Goal: Task Accomplishment & Management: Use online tool/utility

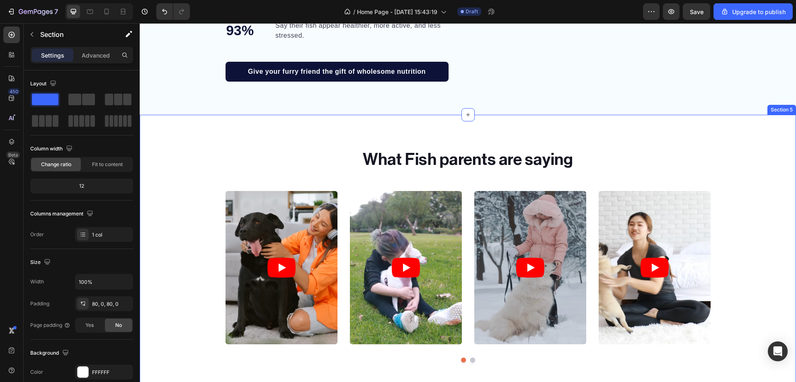
scroll to position [995, 0]
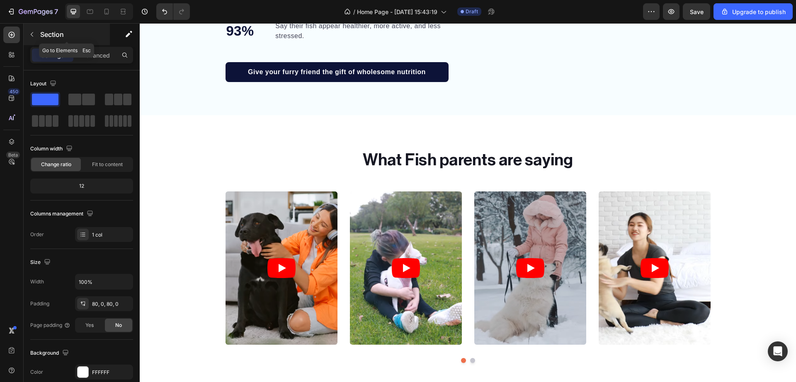
click at [29, 37] on icon "button" at bounding box center [32, 34] width 7 height 7
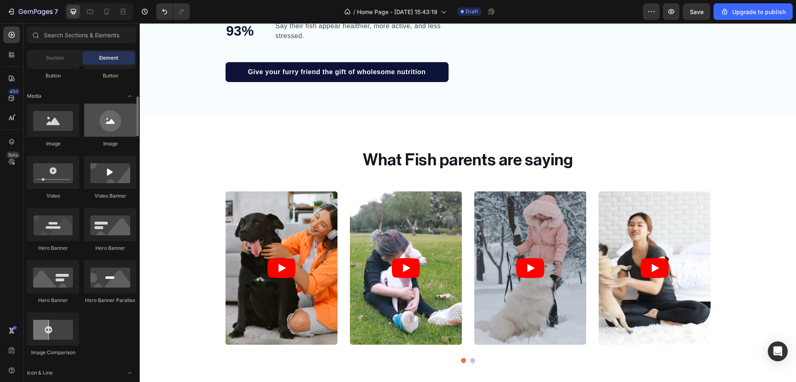
scroll to position [240, 0]
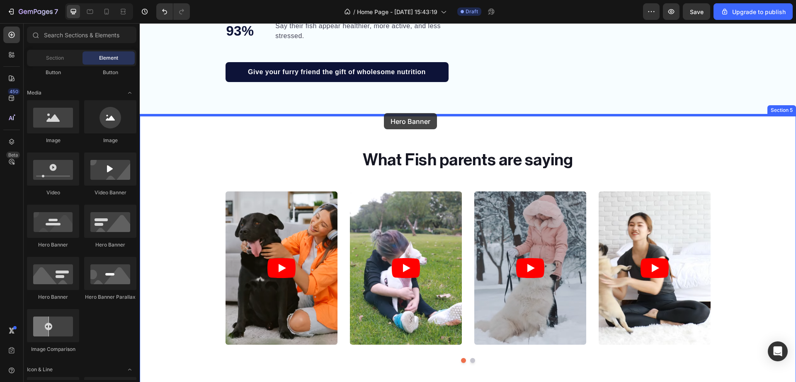
drag, startPoint x: 242, startPoint y: 242, endPoint x: 384, endPoint y: 113, distance: 192.2
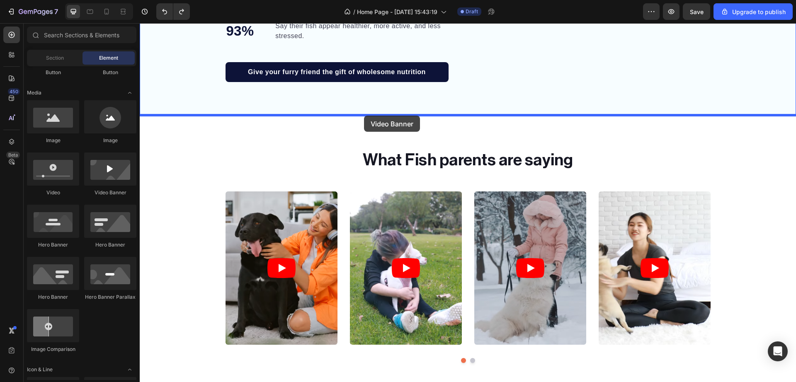
drag, startPoint x: 258, startPoint y: 187, endPoint x: 364, endPoint y: 116, distance: 127.5
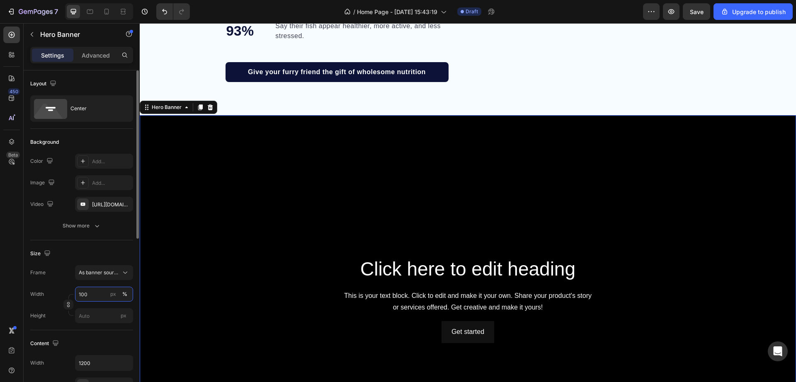
click at [89, 289] on input "100" at bounding box center [104, 294] width 58 height 15
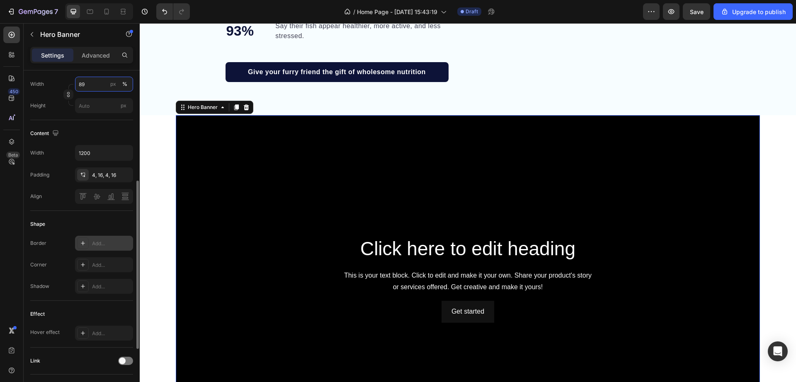
scroll to position [213, 0]
type input "89"
click at [97, 266] on div "Add..." at bounding box center [104, 261] width 58 height 15
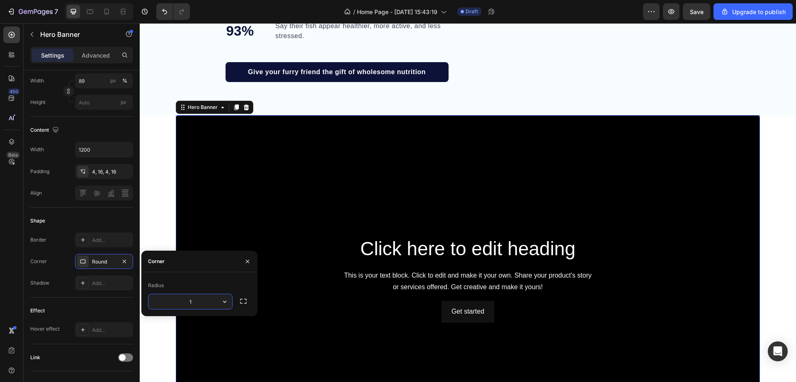
type input "16"
click at [776, 129] on div "Click here to edit heading Heading This is your text block. Click to edit and m…" at bounding box center [468, 279] width 656 height 328
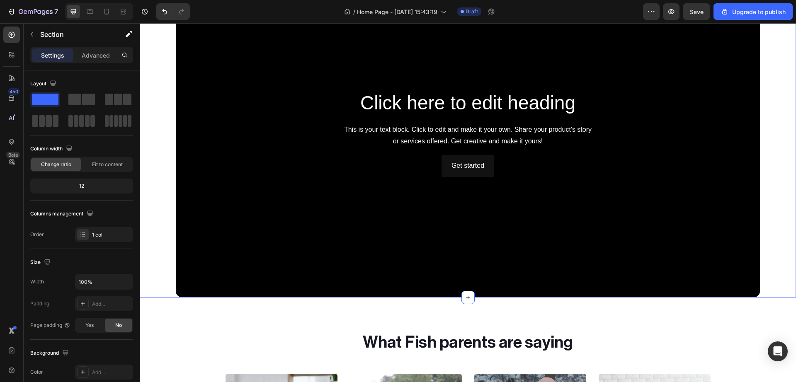
scroll to position [1143, 0]
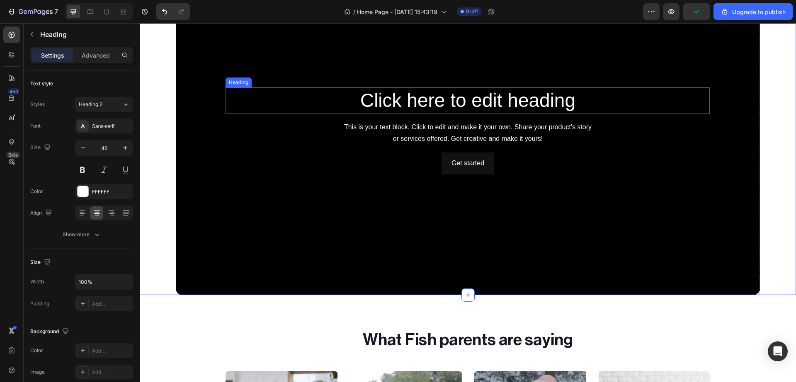
click at [578, 104] on h2 "Click here to edit heading" at bounding box center [467, 100] width 484 height 27
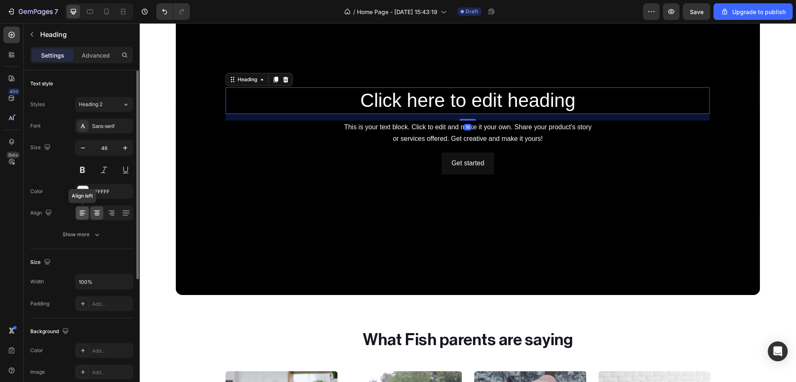
click at [81, 215] on icon at bounding box center [82, 213] width 8 height 8
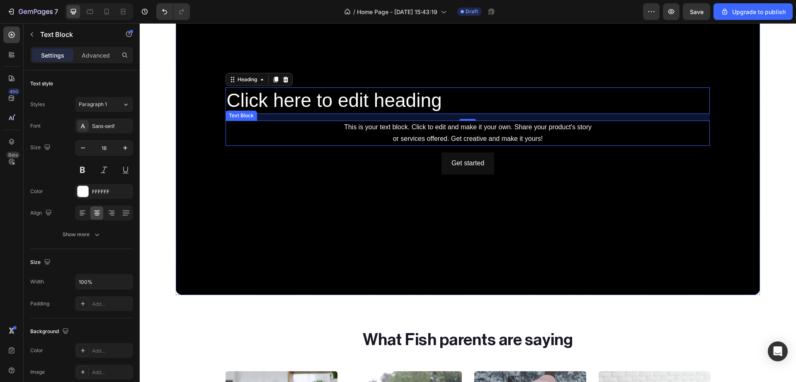
click at [271, 134] on div "This is your text block. Click to edit and make it your own. Share your product…" at bounding box center [467, 134] width 484 height 26
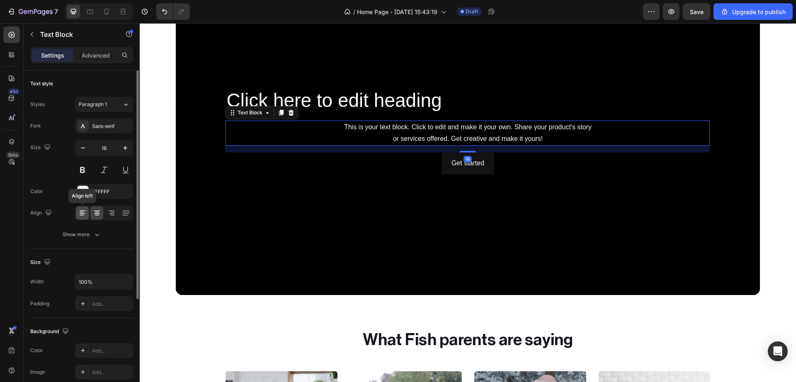
click at [84, 211] on icon at bounding box center [83, 211] width 6 height 1
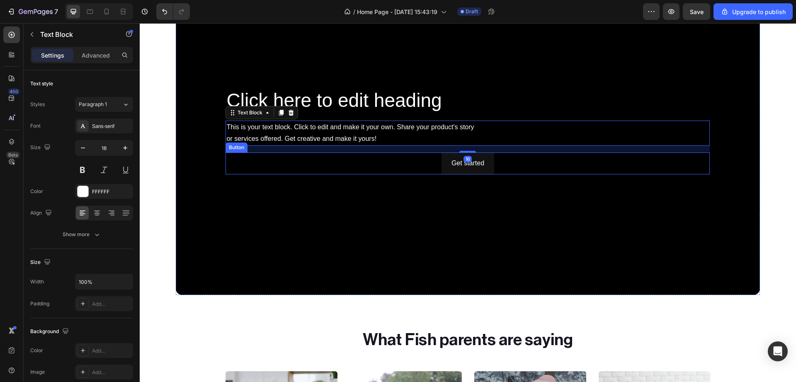
click at [264, 162] on div "Get started Button" at bounding box center [467, 164] width 484 height 22
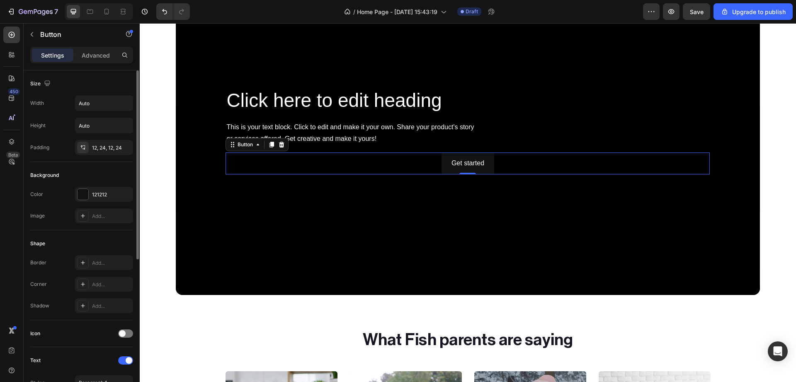
scroll to position [259, 0]
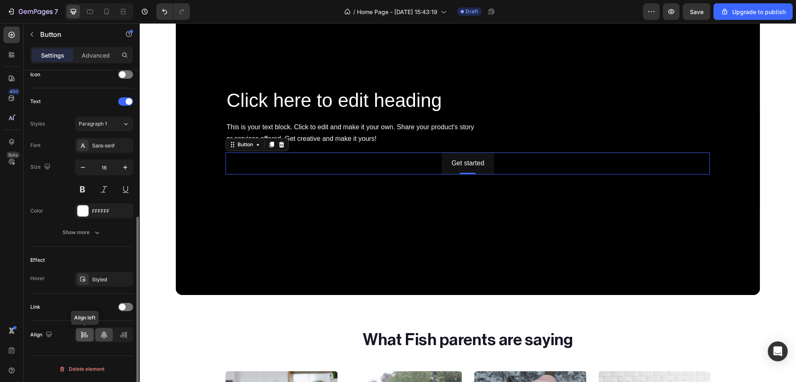
click at [87, 332] on icon at bounding box center [84, 335] width 8 height 8
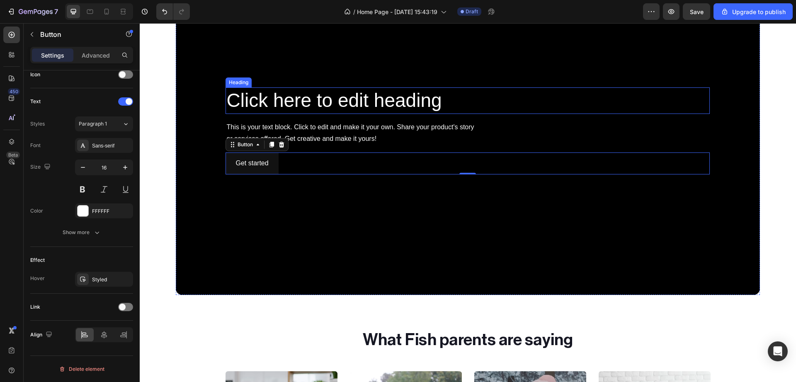
click at [333, 106] on h2 "Click here to edit heading" at bounding box center [467, 100] width 484 height 27
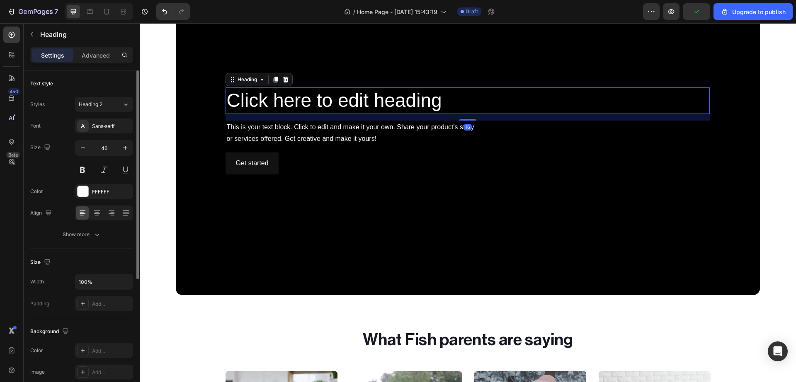
scroll to position [203, 0]
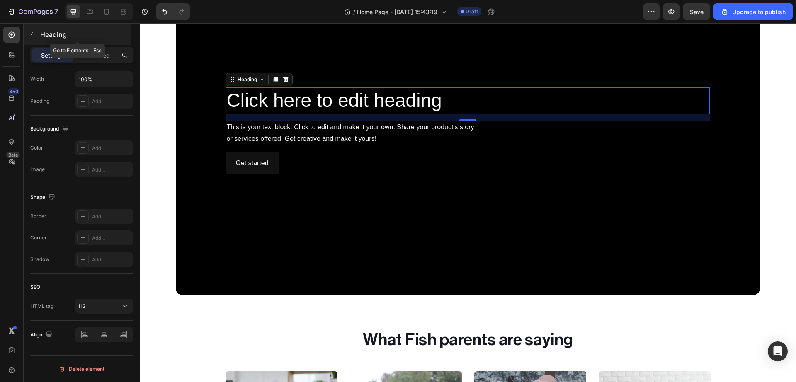
click at [34, 31] on icon "button" at bounding box center [32, 34] width 7 height 7
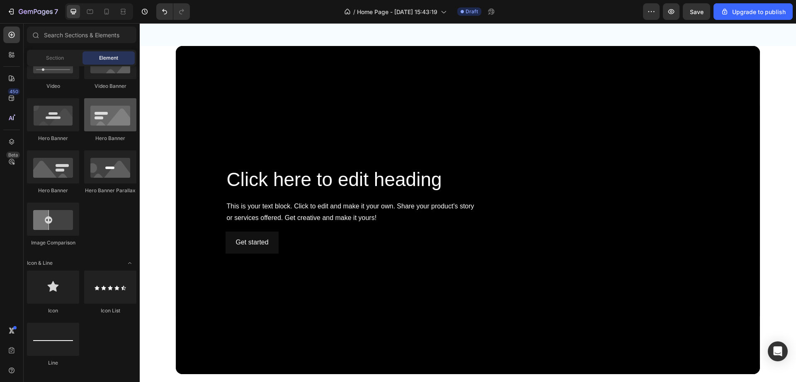
scroll to position [0, 0]
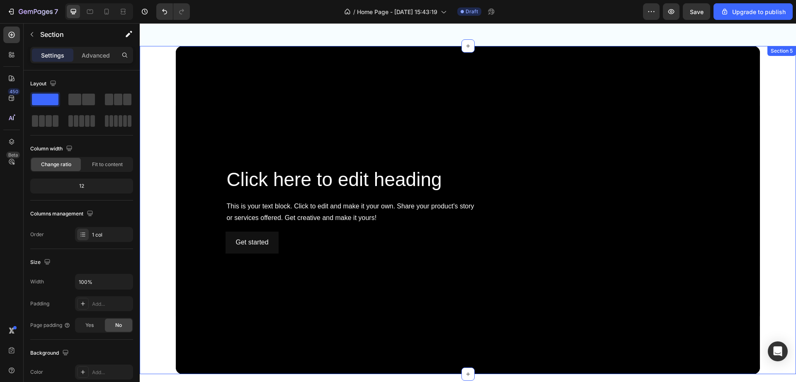
click at [155, 124] on div "Click here to edit heading Heading This is your text block. Click to edit and m…" at bounding box center [468, 210] width 656 height 328
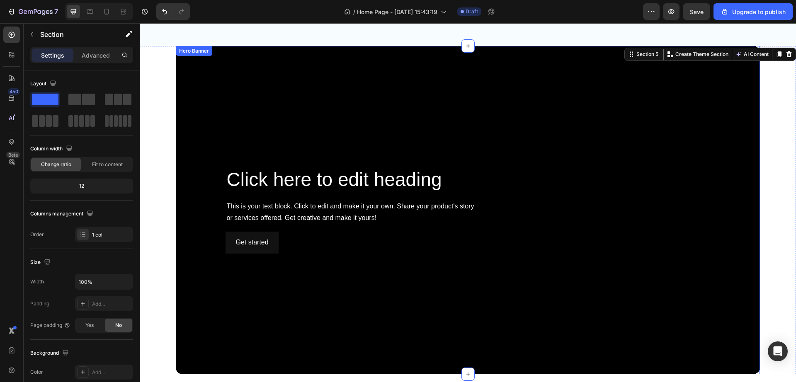
click at [220, 109] on div "Background Image" at bounding box center [468, 210] width 584 height 328
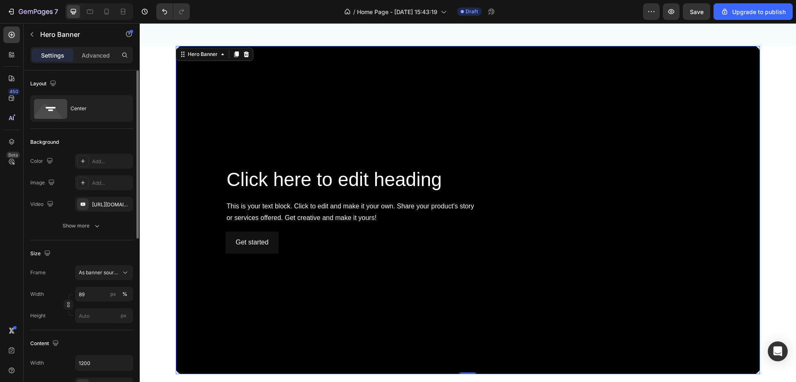
click at [201, 113] on div "Background Image" at bounding box center [468, 210] width 584 height 328
click at [121, 203] on icon "button" at bounding box center [124, 204] width 7 height 7
type input "Auto"
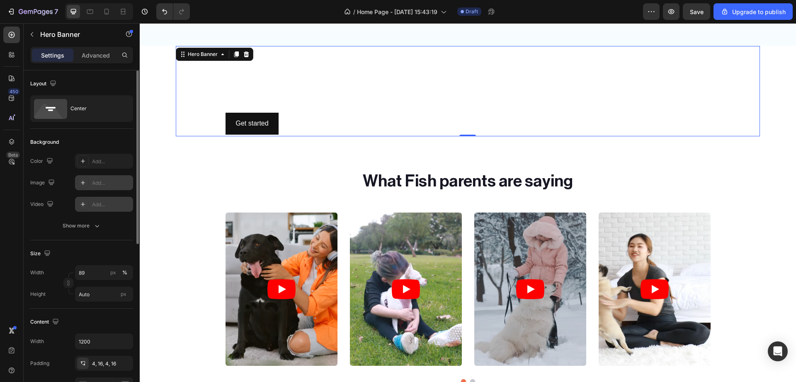
click at [103, 178] on div "Add..." at bounding box center [104, 182] width 58 height 15
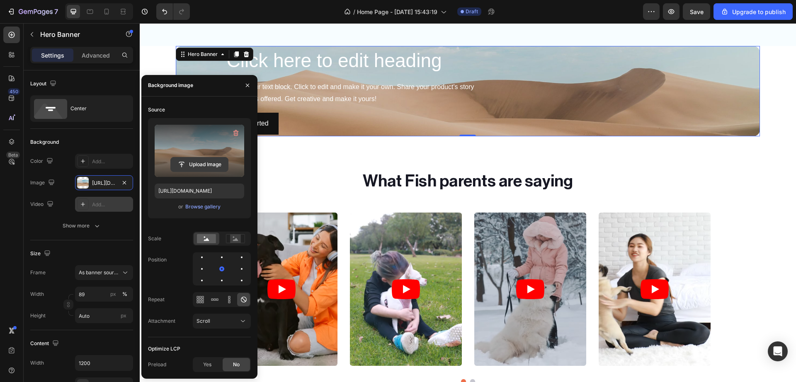
click at [200, 162] on input "file" at bounding box center [199, 164] width 57 height 14
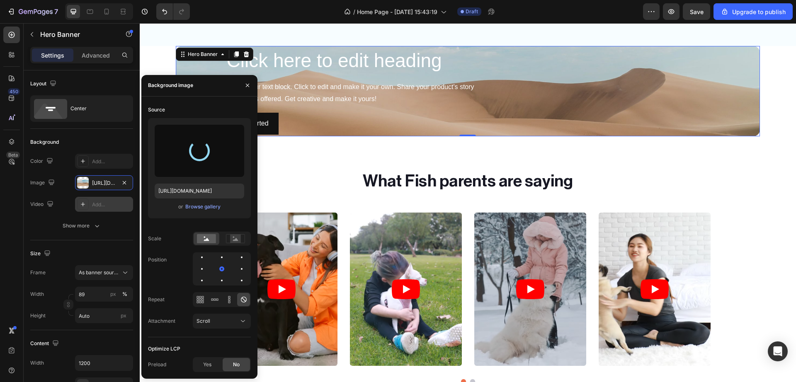
type input "https://cdn.shopify.com/s/files/1/0748/2356/5369/files/gempages_584121305515688…"
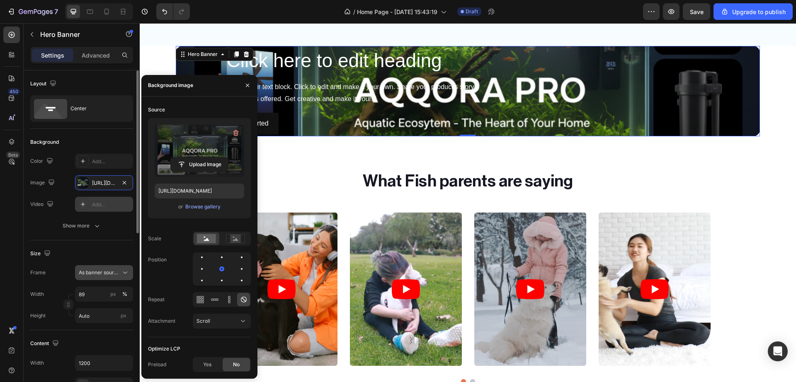
click at [125, 272] on icon at bounding box center [125, 273] width 8 height 8
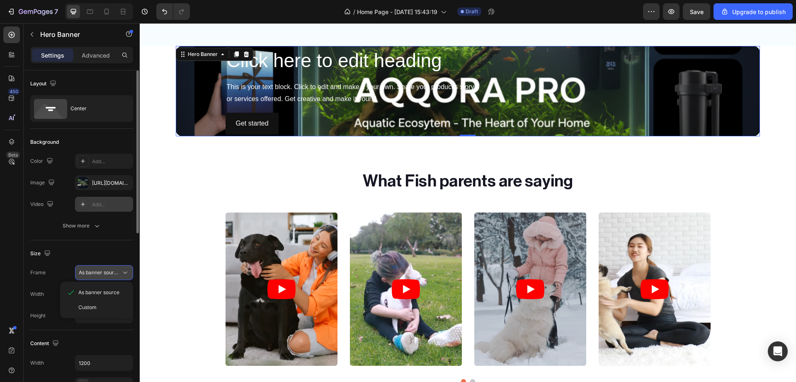
click at [125, 272] on icon at bounding box center [125, 273] width 8 height 8
click at [93, 293] on input "89" at bounding box center [104, 294] width 58 height 15
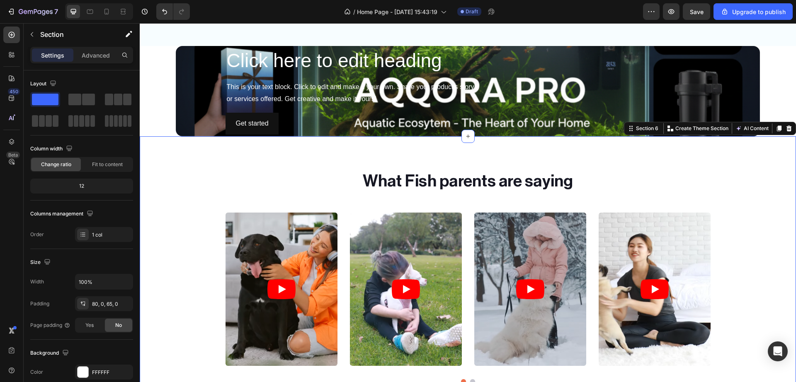
drag, startPoint x: 153, startPoint y: 222, endPoint x: 259, endPoint y: 297, distance: 129.5
click at [154, 222] on div "What Fish parents are saying Heading Video Video Video Video Video Carousel Row" at bounding box center [468, 279] width 656 height 221
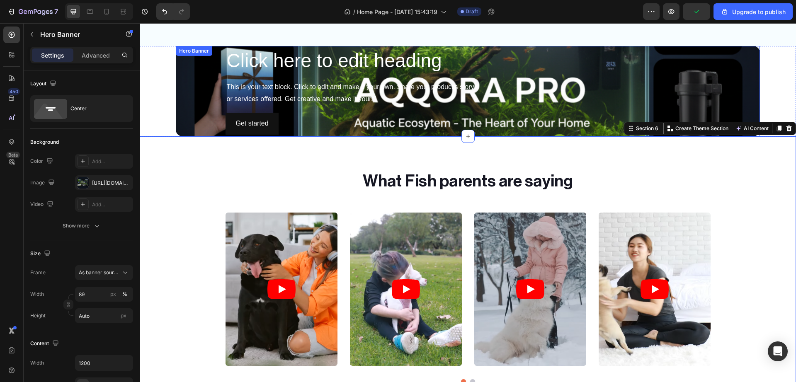
click at [185, 114] on div "Background Image" at bounding box center [468, 91] width 584 height 90
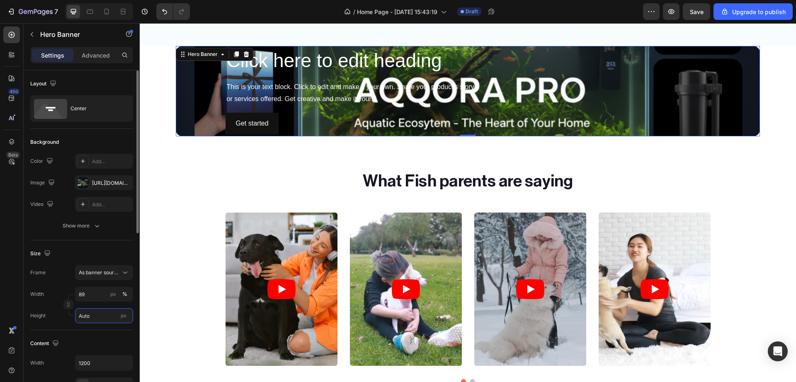
click at [97, 323] on input "Auto" at bounding box center [104, 315] width 58 height 15
click at [98, 337] on span "Fit content" at bounding box center [90, 335] width 25 height 7
click at [189, 76] on div "Background Image" at bounding box center [468, 91] width 584 height 90
click at [109, 104] on div "Center" at bounding box center [95, 108] width 51 height 19
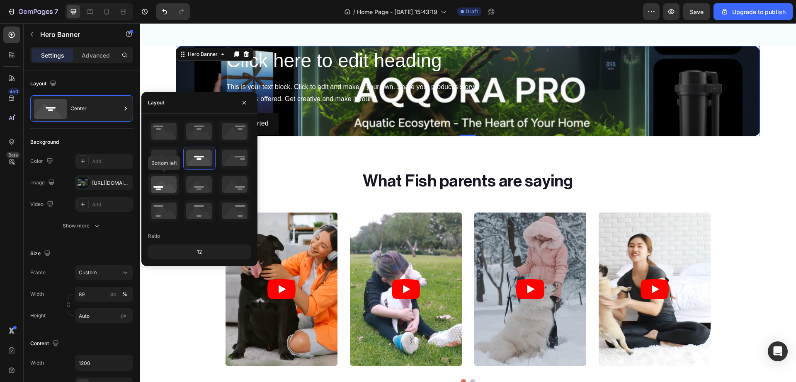
click at [171, 188] on icon at bounding box center [163, 185] width 31 height 22
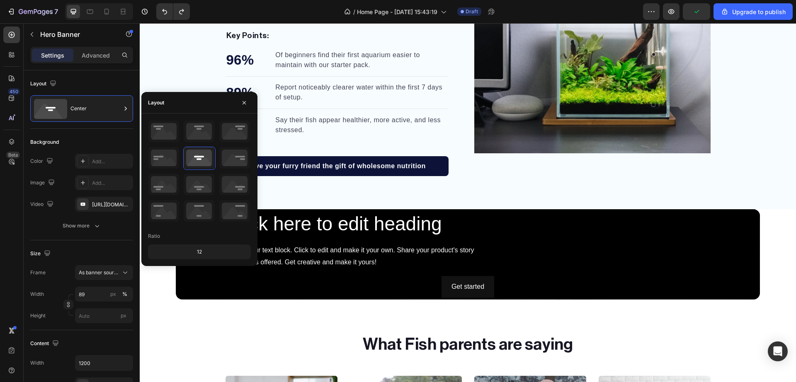
scroll to position [901, 0]
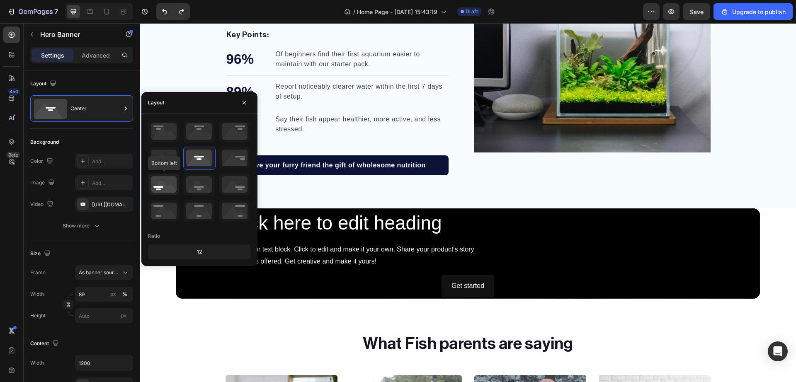
click at [165, 191] on icon at bounding box center [163, 185] width 31 height 22
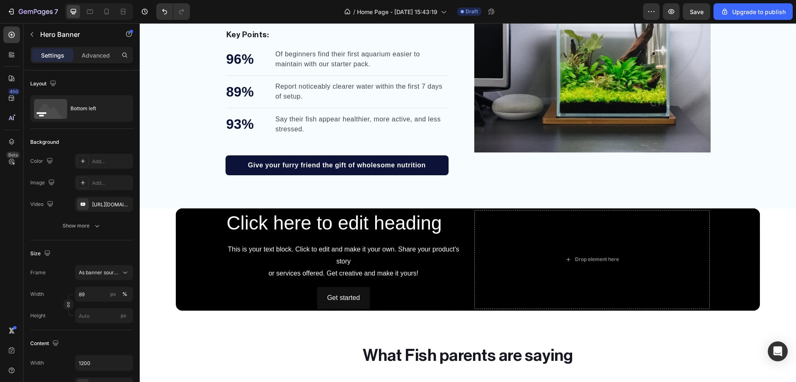
click at [717, 245] on div "Background Image" at bounding box center [468, 259] width 584 height 102
click at [644, 240] on div "Drop element here" at bounding box center [591, 259] width 235 height 99
click at [206, 247] on div "Background Image" at bounding box center [468, 259] width 584 height 102
click at [131, 206] on div "https://www.youtube.com/watch?v=drIt4RH_kyQ" at bounding box center [104, 204] width 58 height 15
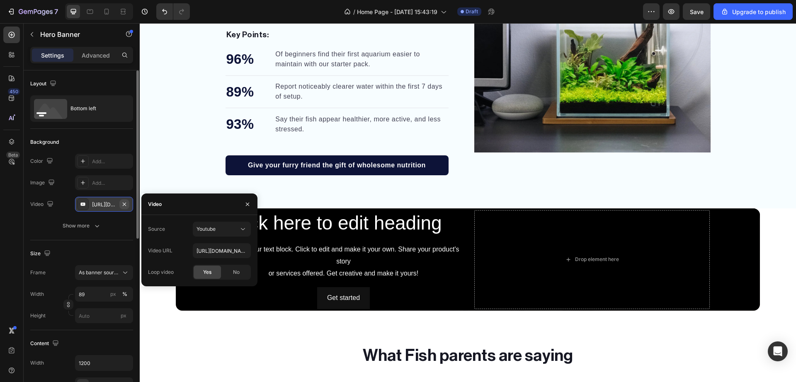
click at [125, 206] on icon "button" at bounding box center [124, 204] width 7 height 7
type input "Auto"
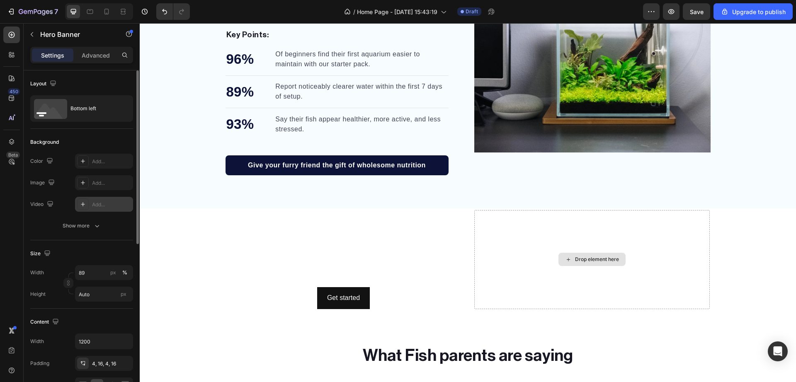
click at [482, 271] on div "Drop element here" at bounding box center [591, 259] width 235 height 99
click at [421, 241] on div "Click here to edit heading Heading This is your text block. Click to edit and m…" at bounding box center [342, 259] width 235 height 99
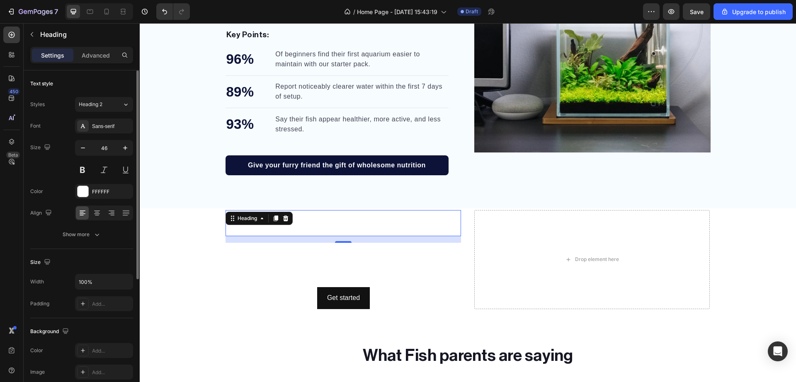
click at [436, 229] on h2 "Click here to edit heading" at bounding box center [342, 223] width 235 height 27
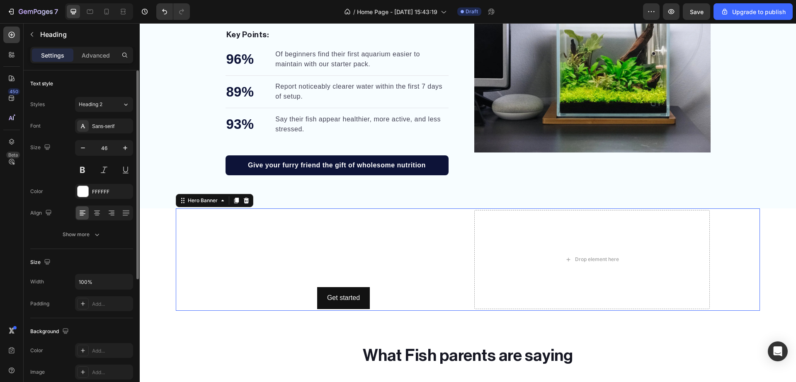
click at [470, 230] on div "Click here to edit heading Heading This is your text block. Click to edit and m…" at bounding box center [467, 259] width 497 height 102
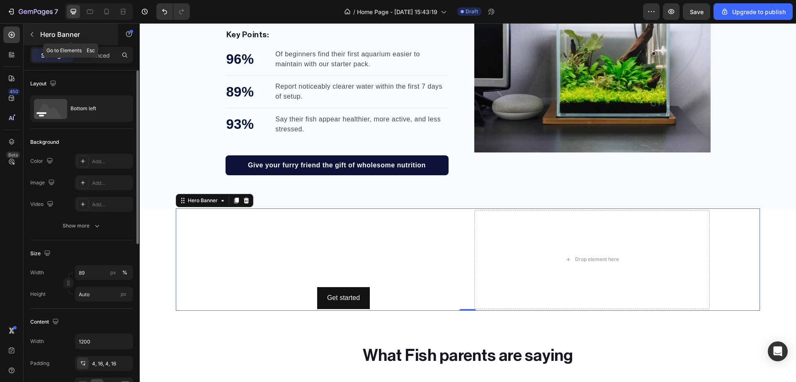
click at [32, 37] on icon "button" at bounding box center [32, 34] width 7 height 7
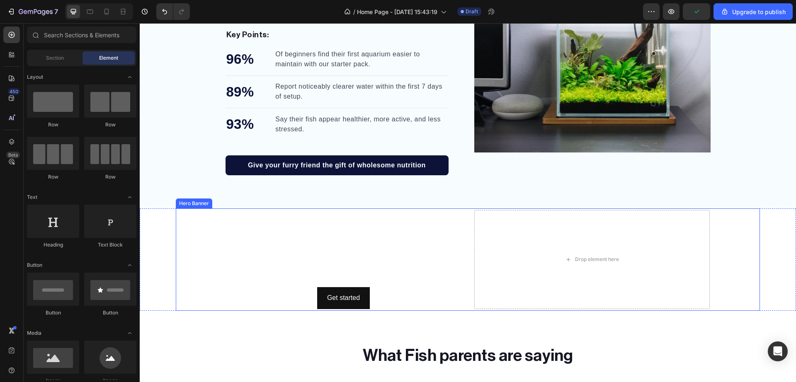
click at [203, 221] on div "Background Image" at bounding box center [468, 259] width 584 height 102
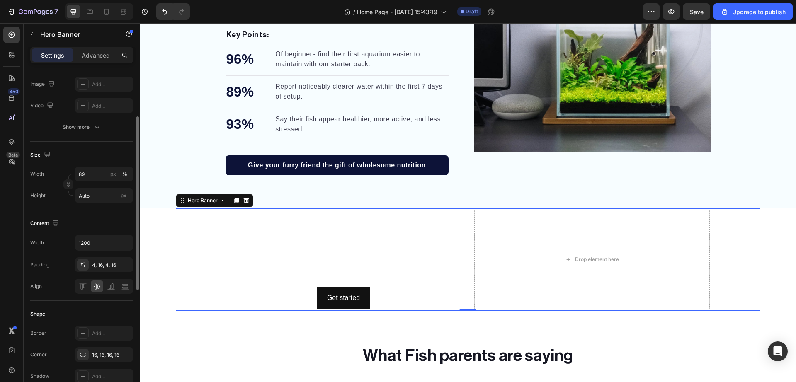
scroll to position [102, 0]
click at [87, 189] on input "Auto" at bounding box center [104, 192] width 58 height 15
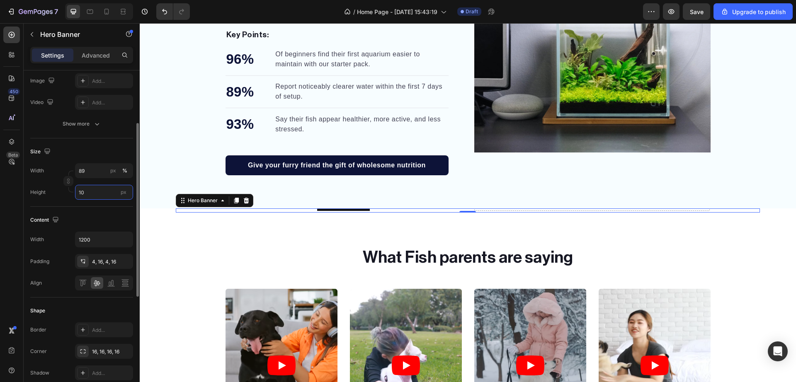
type input "1"
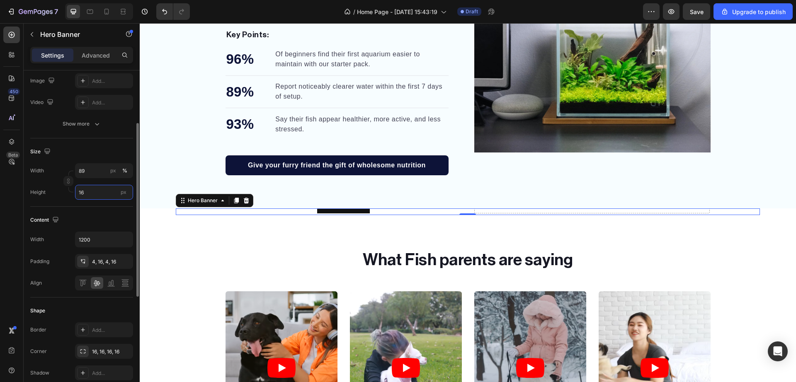
type input "1"
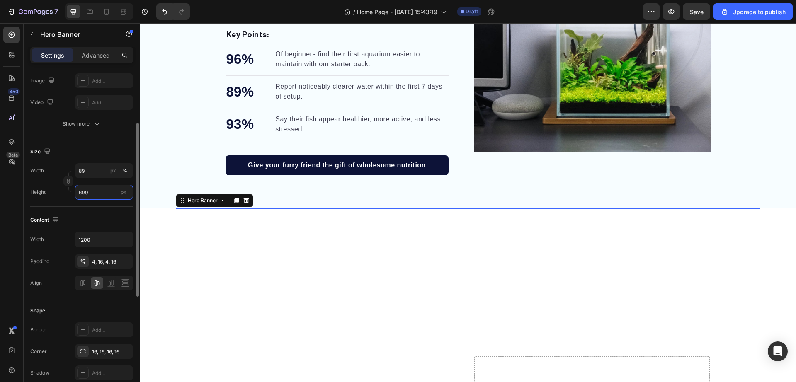
type input "600"
click at [119, 204] on div "Size Width 89 px % Height 600 px" at bounding box center [81, 172] width 103 height 68
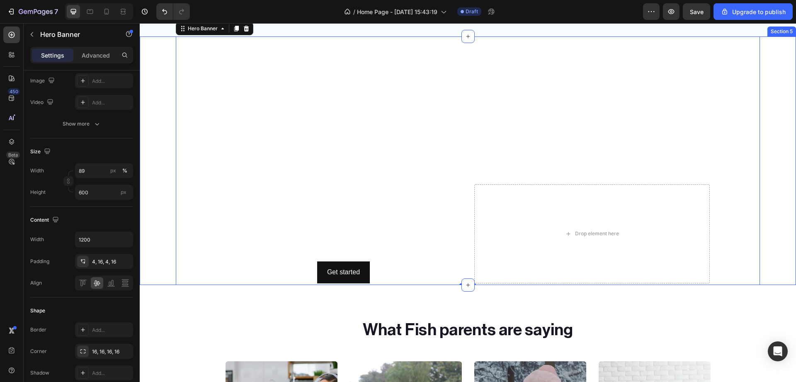
scroll to position [1077, 0]
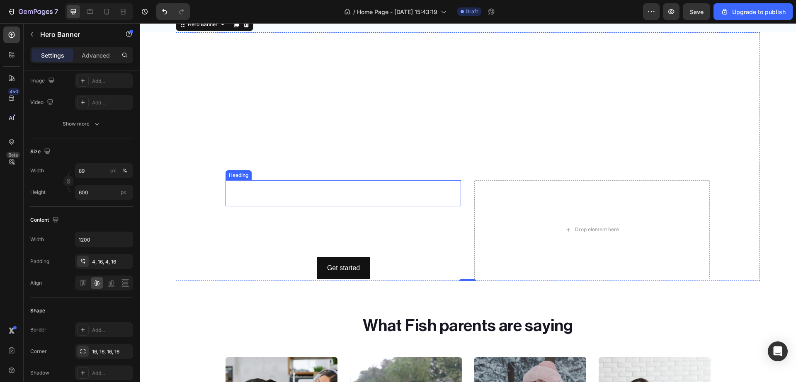
click at [284, 180] on h2 "Click here to edit heading" at bounding box center [342, 193] width 235 height 27
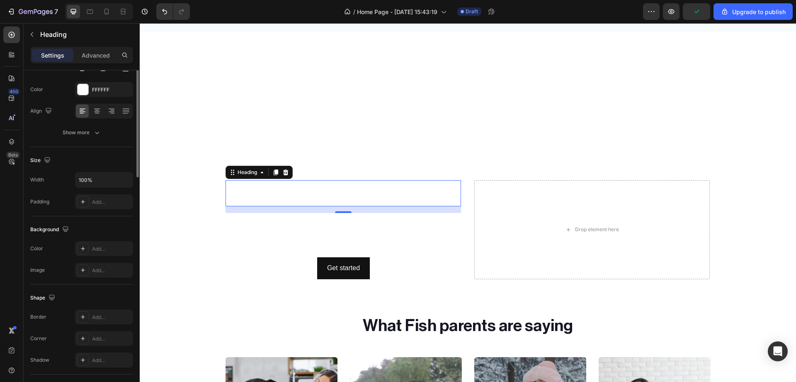
scroll to position [0, 0]
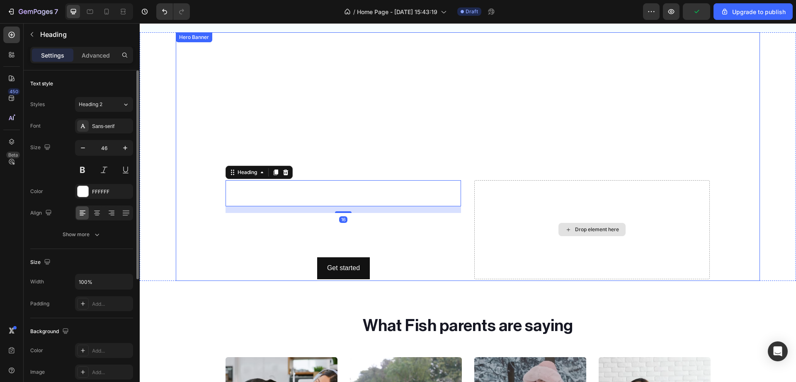
click at [514, 201] on div "Drop element here" at bounding box center [591, 229] width 235 height 99
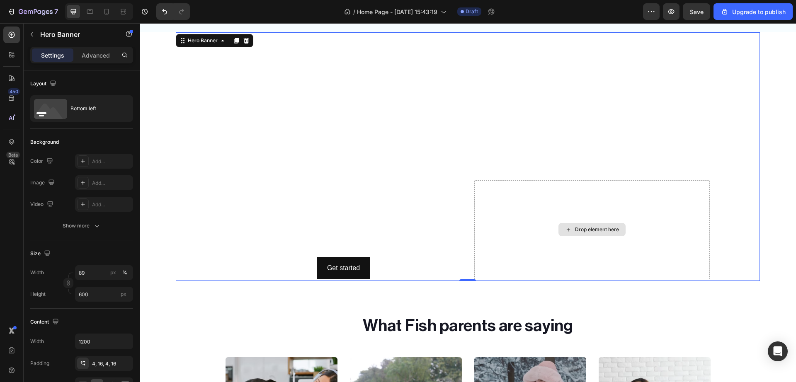
click at [528, 225] on div "Drop element here" at bounding box center [591, 229] width 235 height 99
click at [113, 184] on div "Add..." at bounding box center [111, 182] width 39 height 7
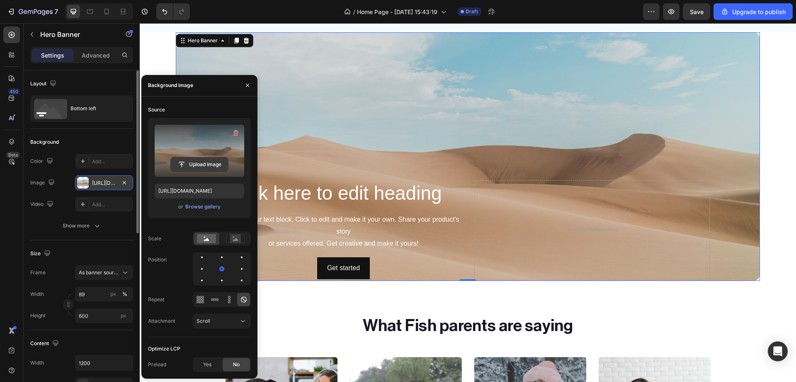
click at [198, 161] on input "file" at bounding box center [199, 164] width 57 height 14
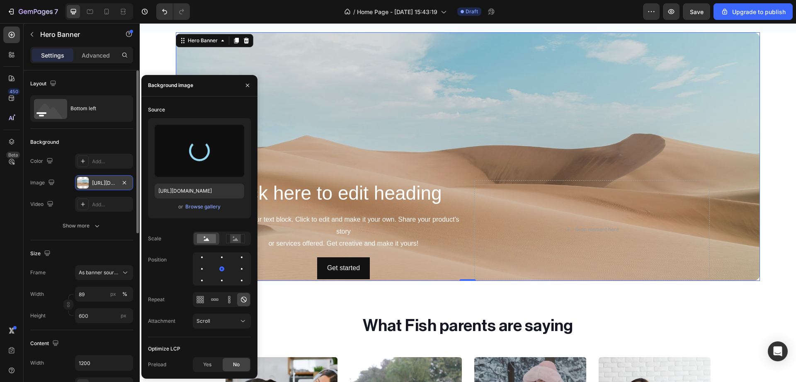
type input "https://cdn.shopify.com/s/files/1/0748/2356/5369/files/gempages_584121305515688…"
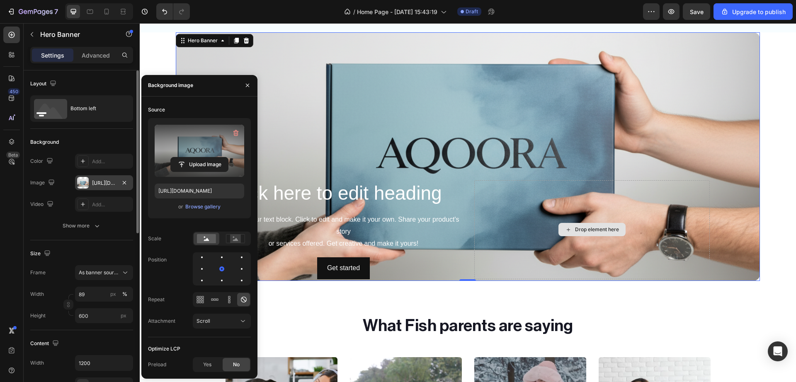
click at [578, 187] on div "Drop element here" at bounding box center [591, 229] width 235 height 99
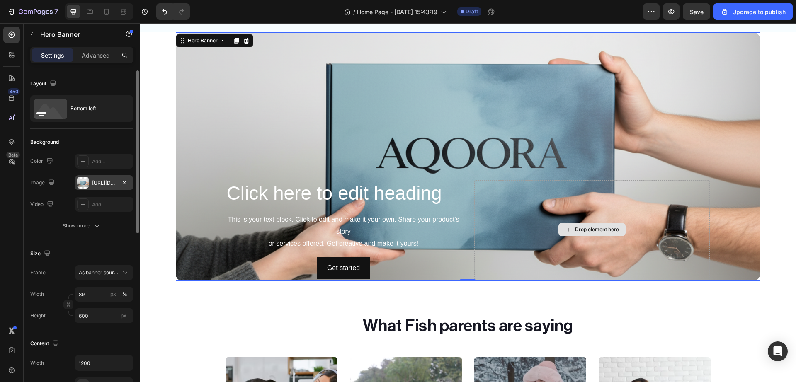
click at [535, 247] on div "Drop element here" at bounding box center [591, 229] width 235 height 99
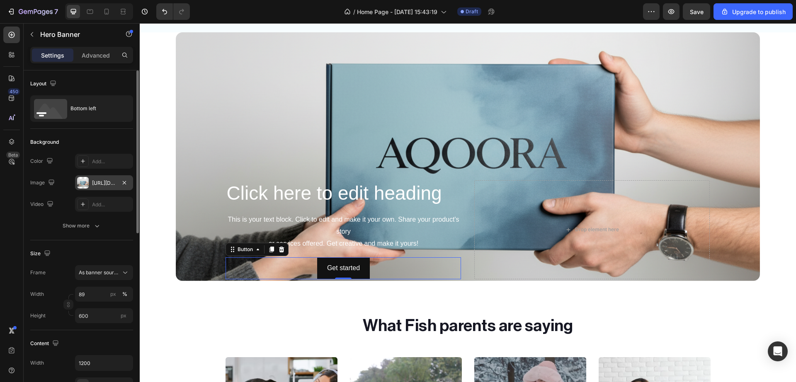
click at [426, 266] on div "Get started Button 0" at bounding box center [342, 268] width 235 height 22
click at [489, 145] on div "Background Image" at bounding box center [468, 156] width 584 height 249
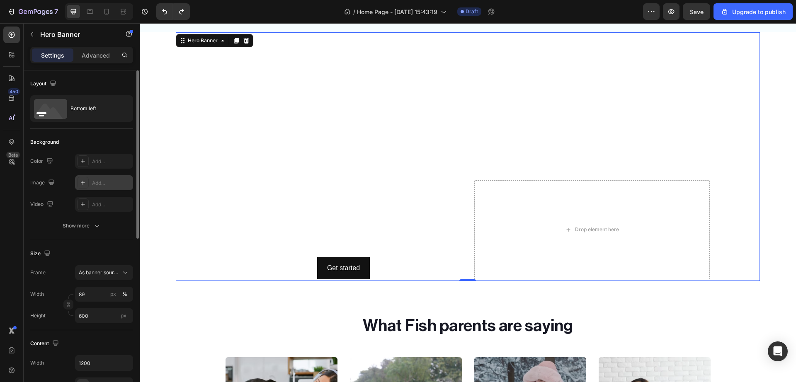
click at [109, 184] on div "Add..." at bounding box center [111, 182] width 39 height 7
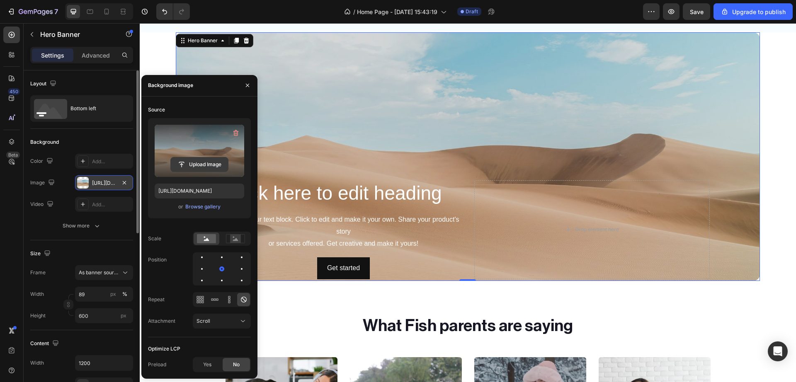
click at [197, 167] on input "file" at bounding box center [199, 164] width 57 height 14
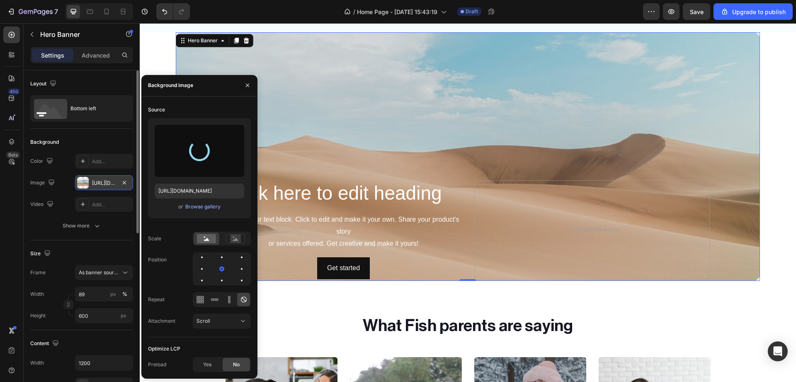
type input "https://cdn.shopify.com/s/files/1/0748/2356/5369/files/gempages_584121305515688…"
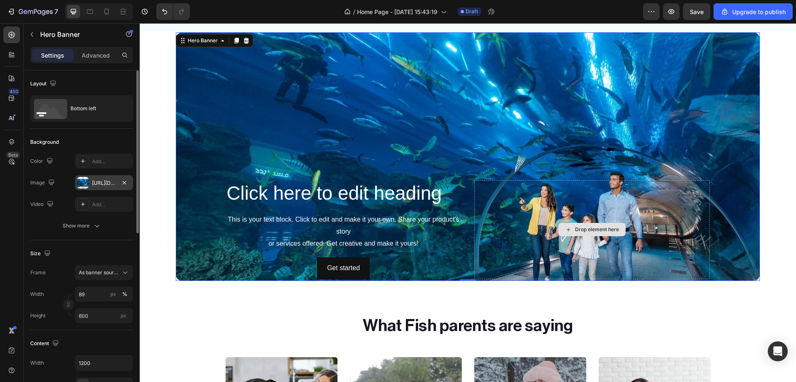
click at [501, 209] on div "Drop element here" at bounding box center [591, 229] width 235 height 99
click at [328, 226] on div "This is your text block. Click to edit and make it your own. Share your product…" at bounding box center [342, 231] width 235 height 37
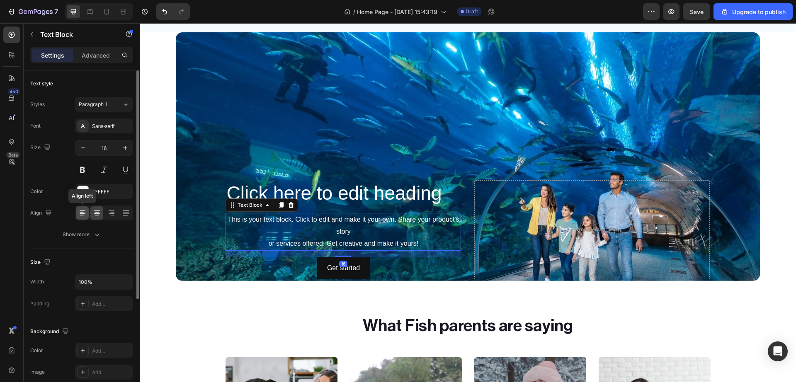
click at [80, 209] on icon at bounding box center [82, 213] width 8 height 8
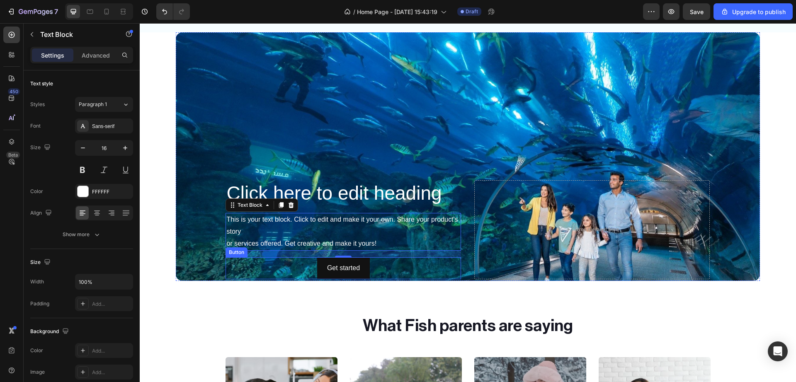
click at [298, 271] on div "Get started Button" at bounding box center [342, 268] width 235 height 22
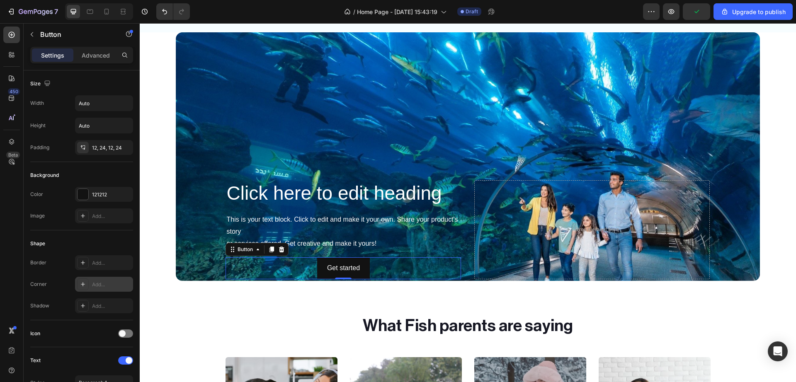
scroll to position [259, 0]
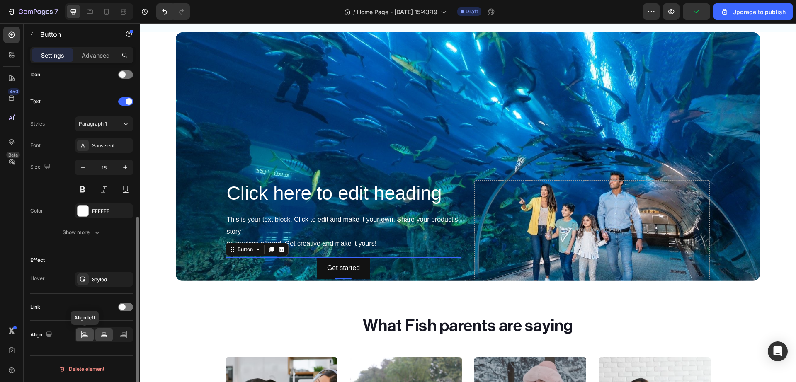
click at [90, 337] on div at bounding box center [85, 334] width 18 height 13
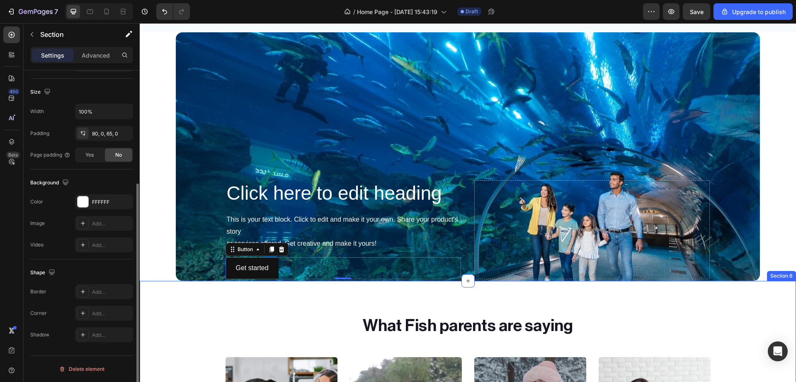
scroll to position [0, 0]
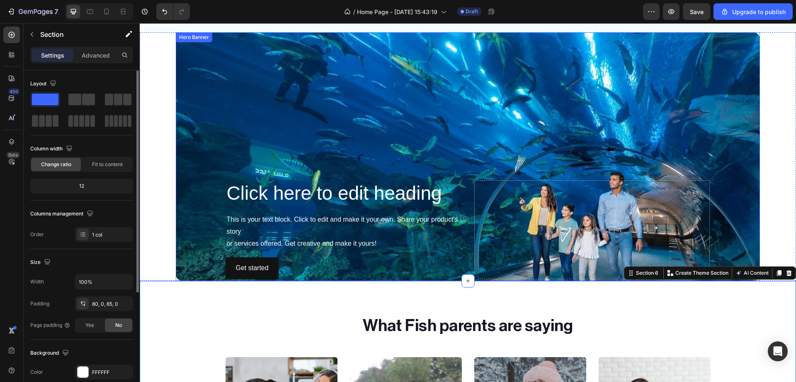
click at [201, 251] on div "Background Image" at bounding box center [468, 156] width 584 height 249
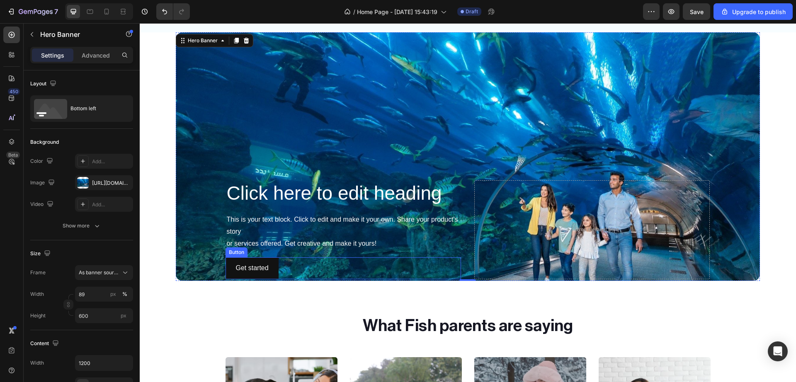
click at [304, 265] on div "Get started Button" at bounding box center [342, 268] width 235 height 22
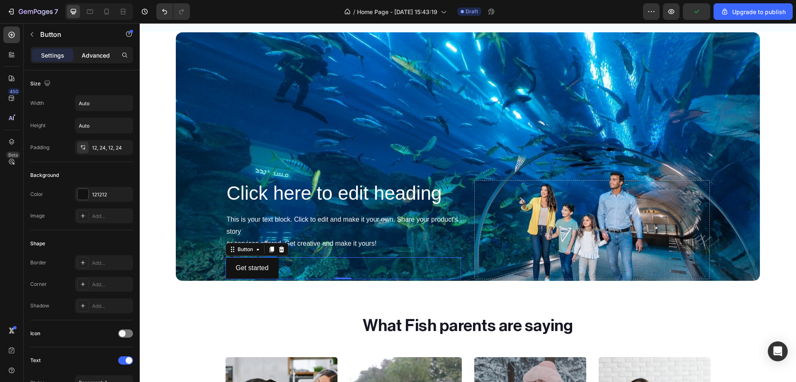
click at [102, 61] on div "Advanced" at bounding box center [95, 54] width 41 height 13
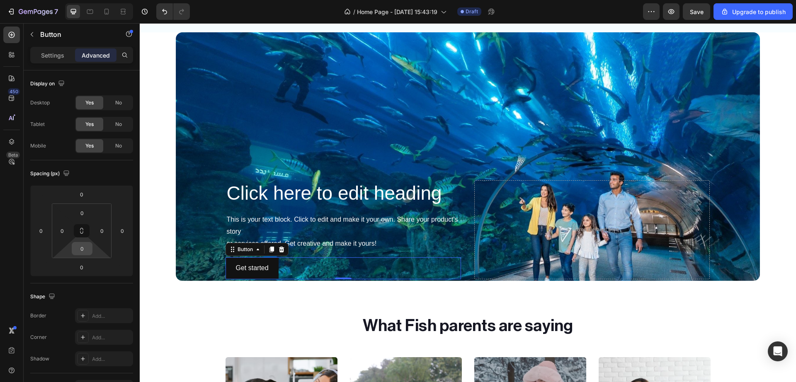
click at [85, 246] on input "0" at bounding box center [82, 248] width 17 height 12
type input "20"
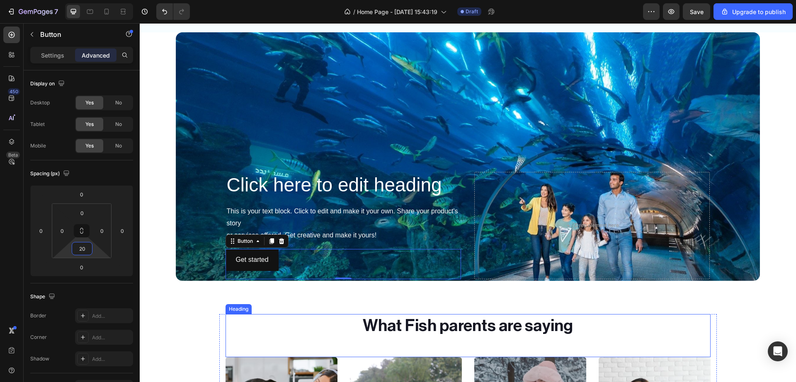
click at [228, 312] on div "Heading" at bounding box center [238, 309] width 26 height 10
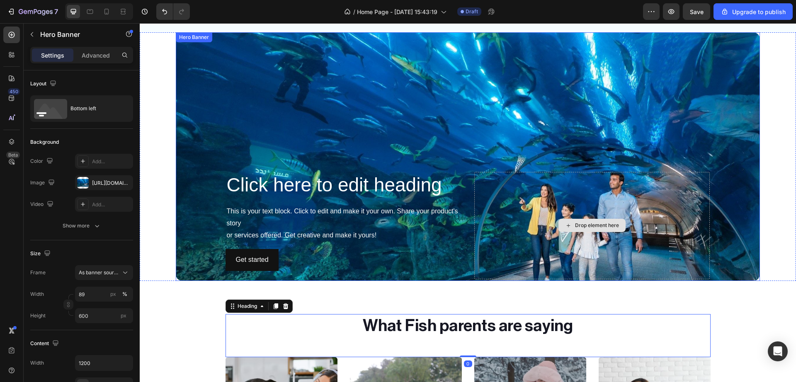
click at [490, 211] on div "Drop element here" at bounding box center [591, 225] width 235 height 107
click at [610, 228] on div "Drop element here" at bounding box center [597, 225] width 44 height 7
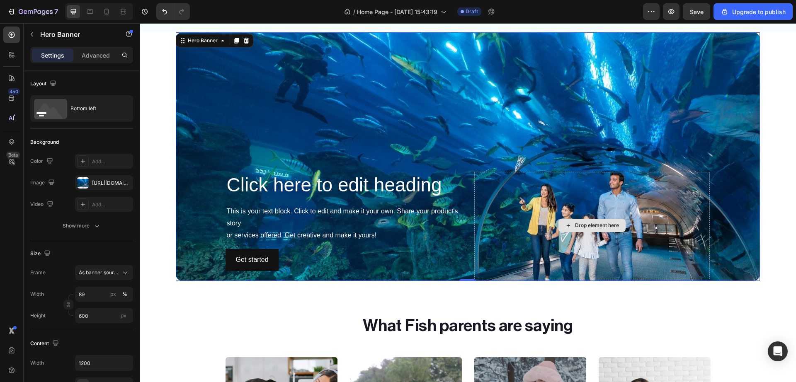
click at [487, 174] on div "Drop element here" at bounding box center [591, 225] width 235 height 107
click at [387, 110] on div "Background Image" at bounding box center [468, 156] width 584 height 249
click at [359, 184] on h2 "Click here to edit heading" at bounding box center [342, 185] width 235 height 27
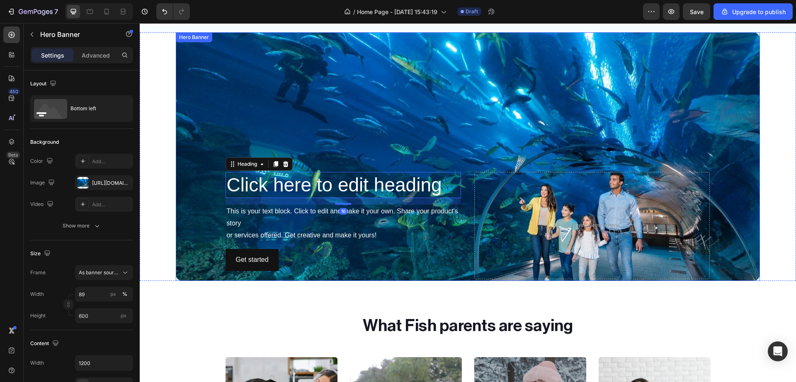
click at [434, 140] on div "Background Image" at bounding box center [468, 156] width 584 height 249
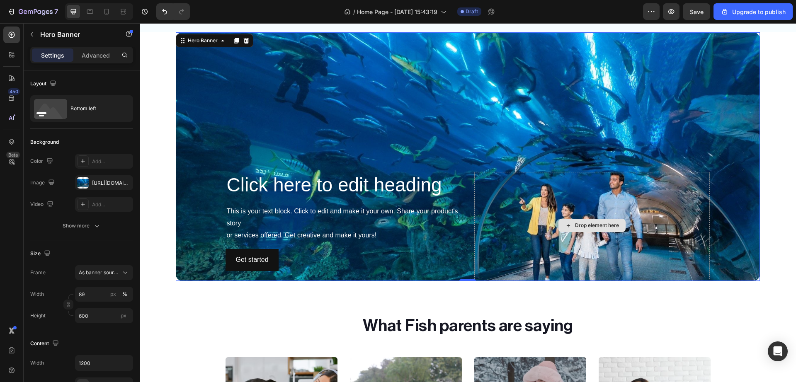
click at [483, 176] on div "Drop element here" at bounding box center [591, 225] width 235 height 107
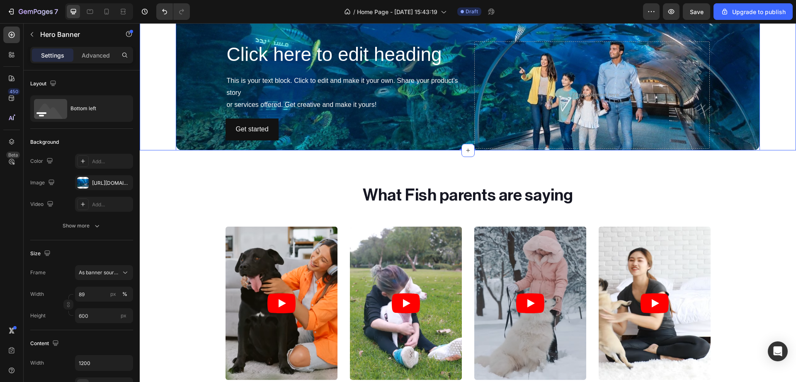
scroll to position [1209, 0]
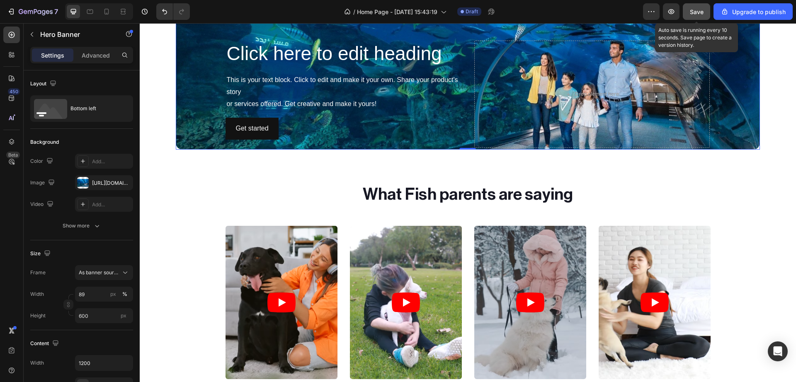
click at [695, 18] on button "Save" at bounding box center [696, 11] width 27 height 17
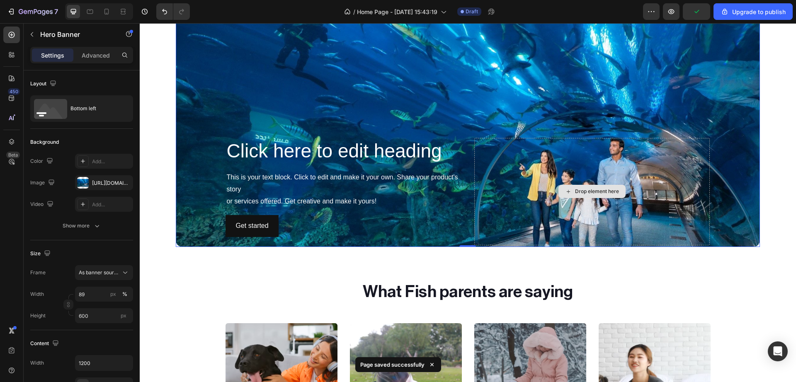
scroll to position [1043, 0]
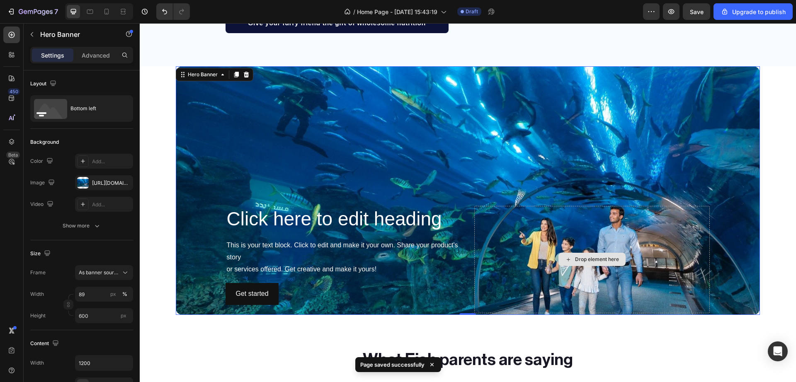
click at [533, 220] on div "Drop element here" at bounding box center [591, 259] width 235 height 107
click at [530, 265] on div "Drop element here" at bounding box center [591, 259] width 235 height 107
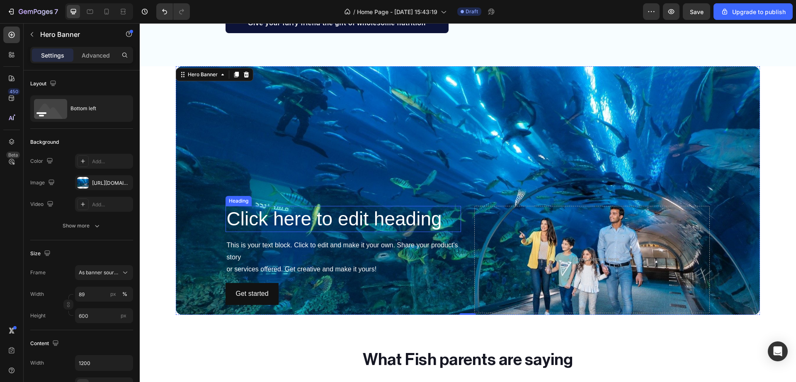
click at [383, 227] on h2 "Click here to edit heading" at bounding box center [342, 219] width 235 height 27
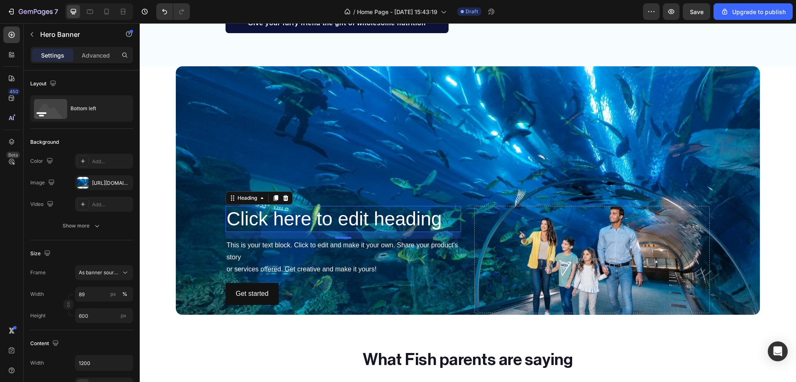
click at [383, 227] on h2 "Click here to edit heading" at bounding box center [342, 219] width 235 height 27
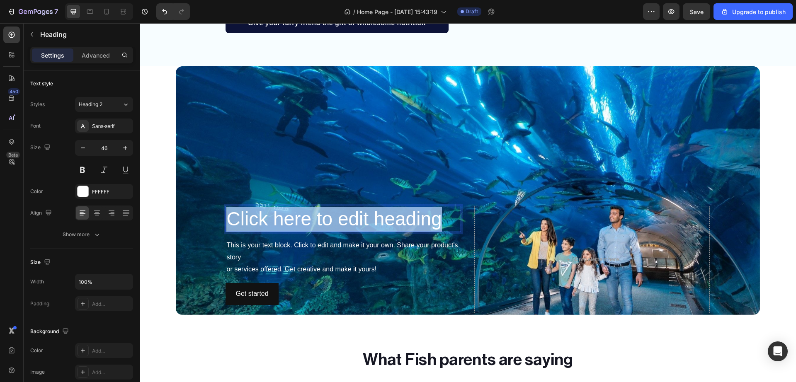
click at [383, 227] on p "Click here to edit heading" at bounding box center [343, 219] width 234 height 25
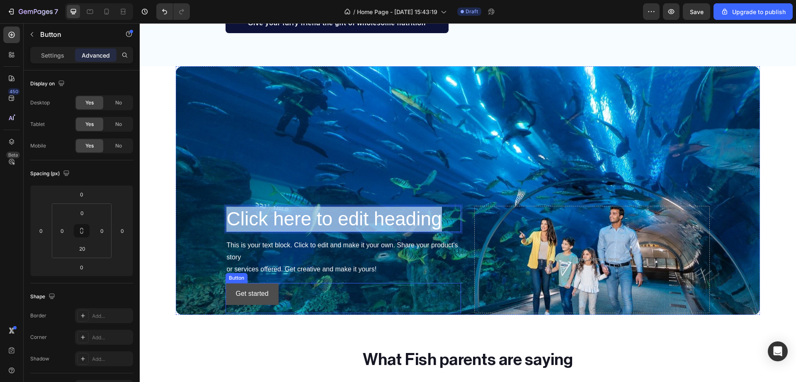
click at [249, 302] on button "Get started" at bounding box center [251, 294] width 53 height 22
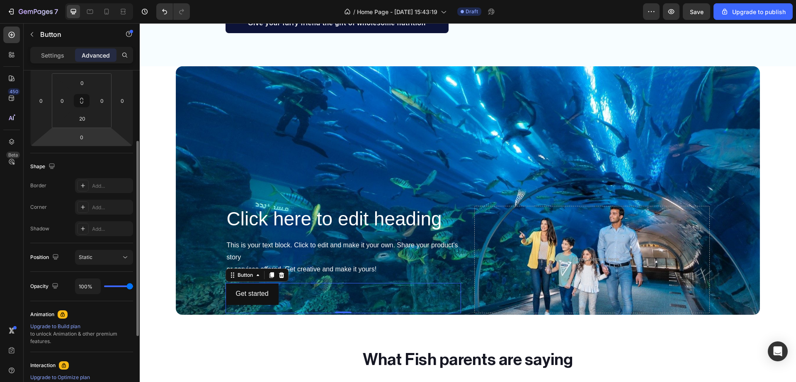
scroll to position [127, 0]
click at [106, 213] on div "Add..." at bounding box center [111, 210] width 39 height 7
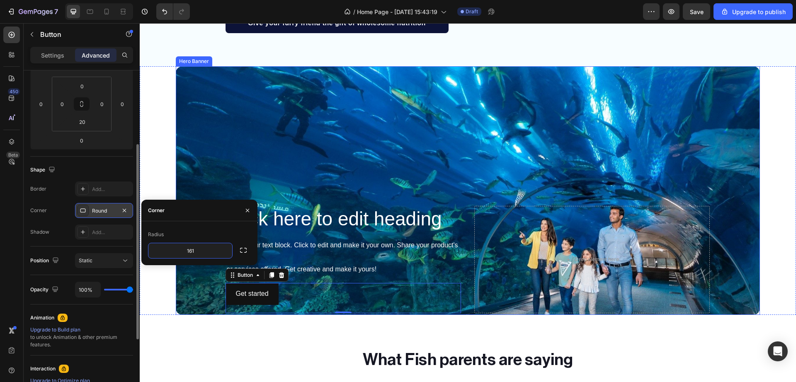
type input "16"
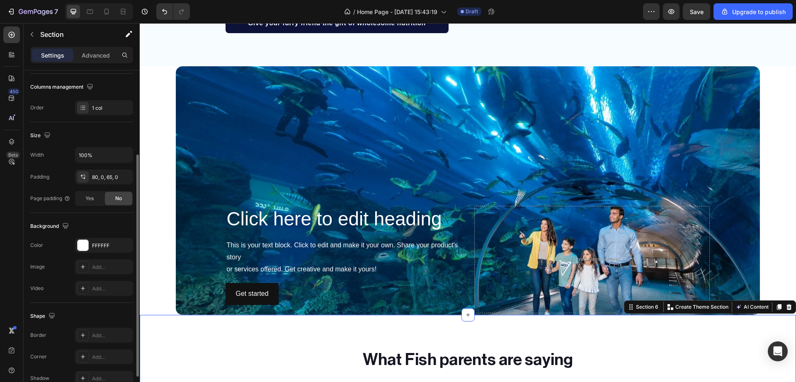
scroll to position [0, 0]
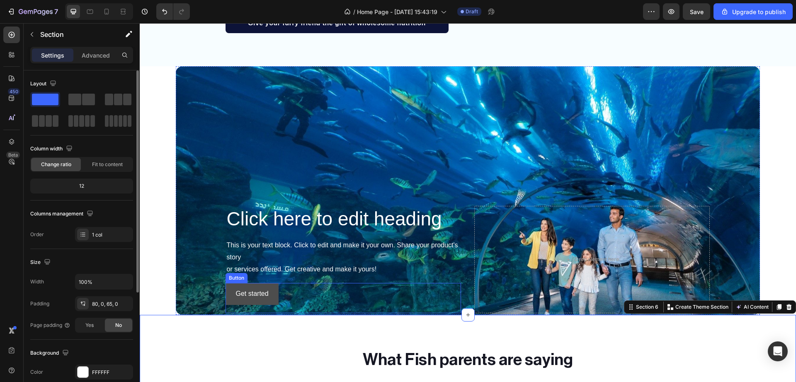
click at [232, 303] on button "Get started" at bounding box center [251, 294] width 53 height 22
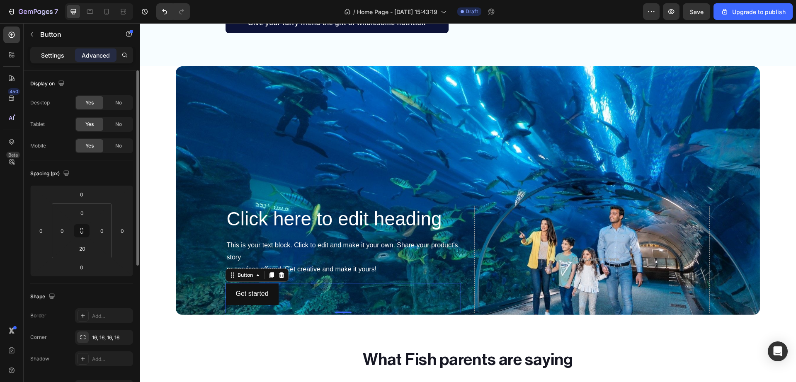
click at [60, 56] on p "Settings" at bounding box center [52, 55] width 23 height 9
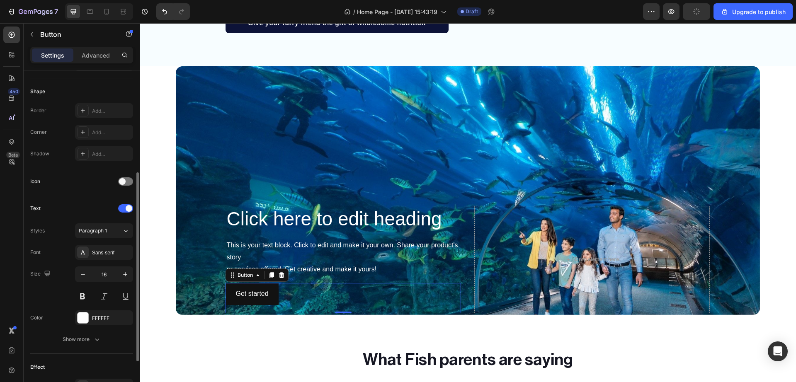
scroll to position [162, 0]
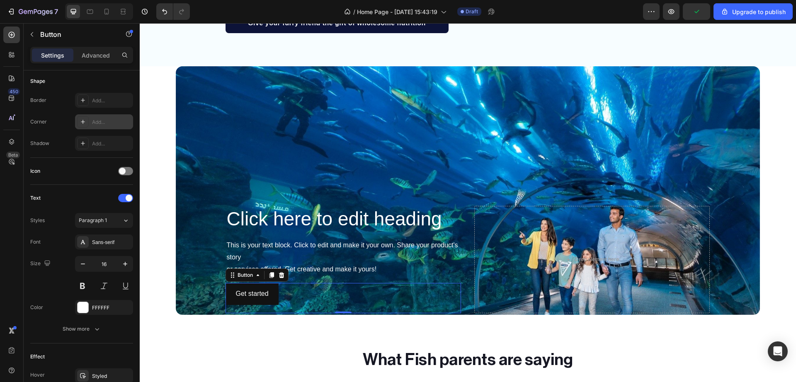
click at [100, 121] on div "Add..." at bounding box center [111, 122] width 39 height 7
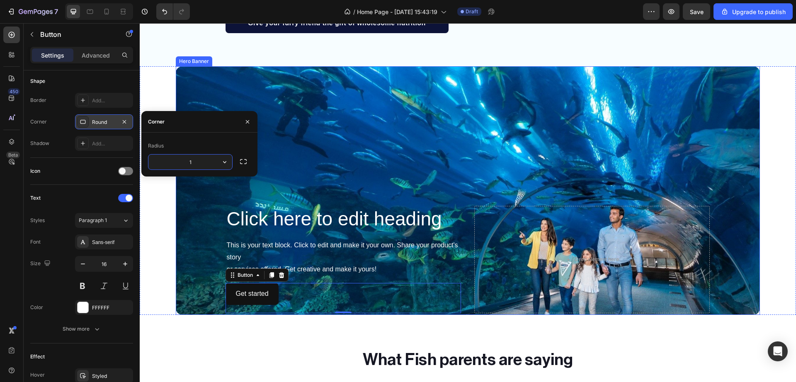
type input "16"
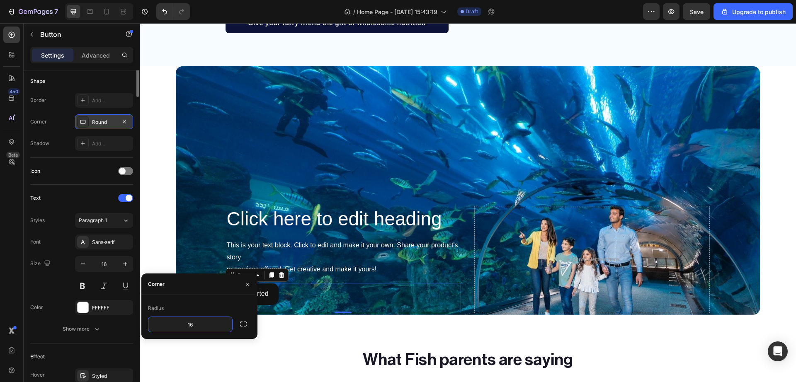
scroll to position [0, 0]
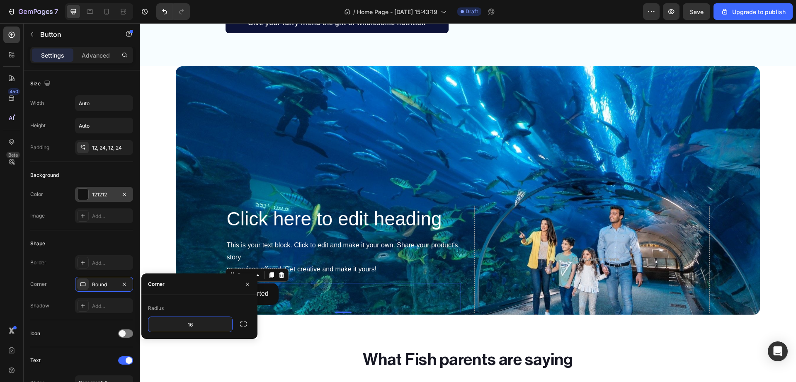
click at [88, 198] on div at bounding box center [83, 195] width 12 height 12
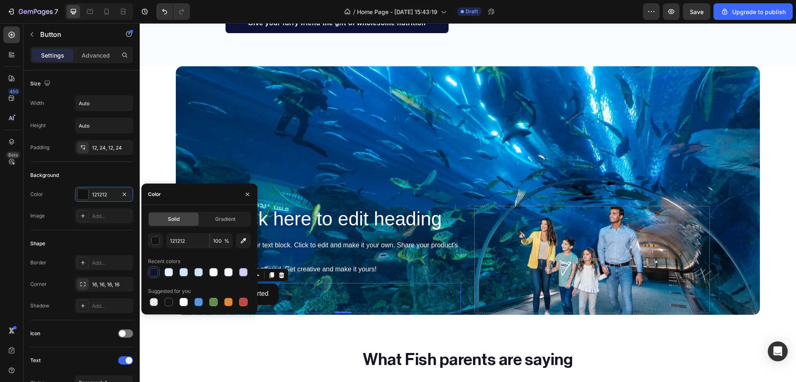
click at [148, 276] on div at bounding box center [154, 272] width 12 height 12
type input "0D1338"
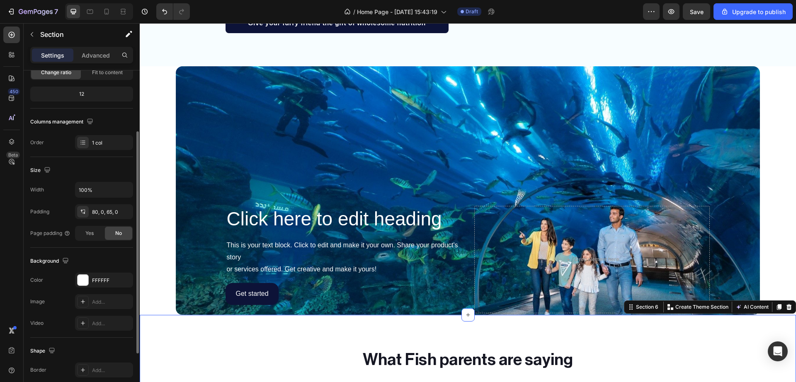
scroll to position [170, 0]
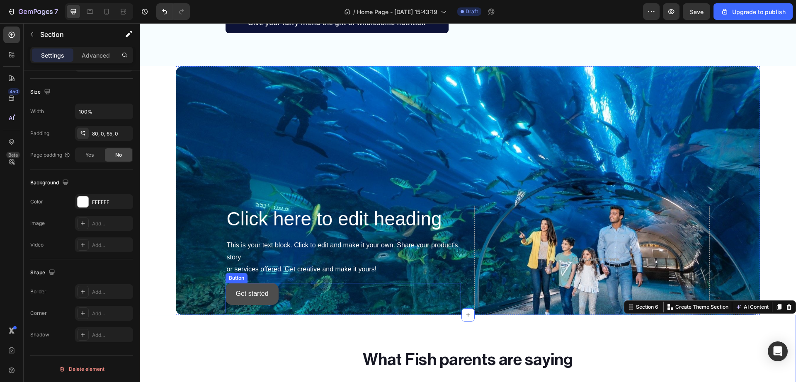
click at [232, 286] on button "Get started" at bounding box center [251, 294] width 53 height 22
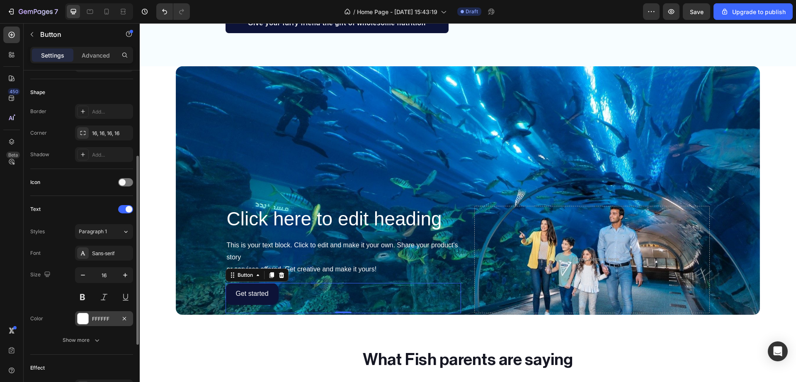
scroll to position [259, 0]
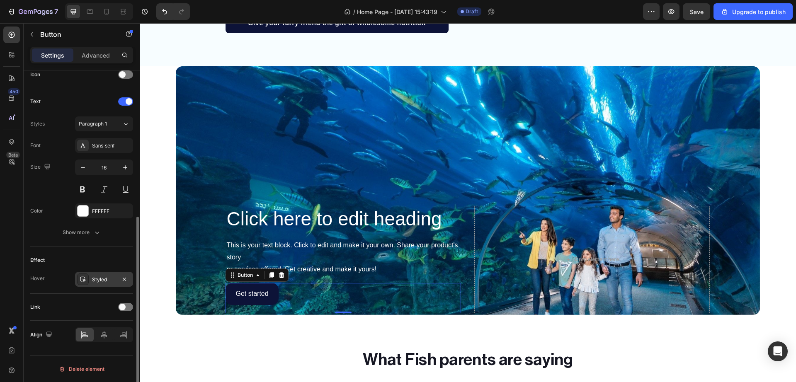
click at [101, 280] on div "Styled" at bounding box center [104, 279] width 24 height 7
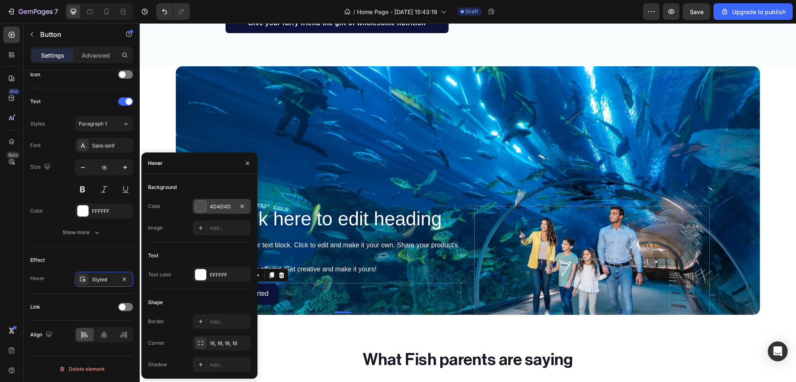
click at [197, 200] on div "4D4D4D" at bounding box center [222, 206] width 58 height 15
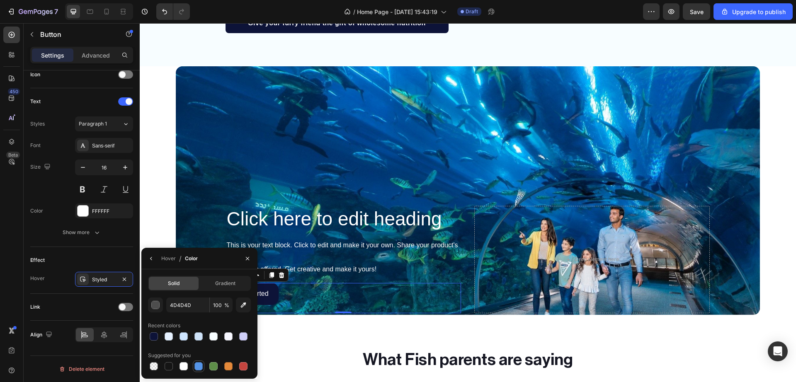
click at [198, 368] on div at bounding box center [198, 366] width 8 height 8
type input "5594E7"
click at [276, 349] on h2 "What Fish parents are saying" at bounding box center [467, 359] width 485 height 23
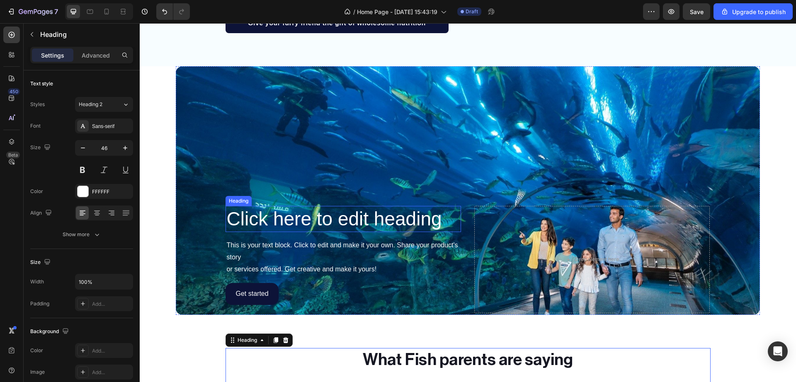
click at [243, 215] on p "Click here to edit heading" at bounding box center [343, 219] width 234 height 25
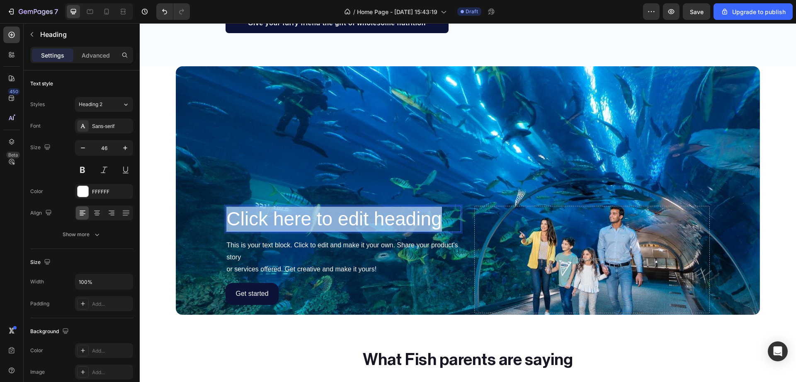
click at [243, 215] on p "Click here to edit heading" at bounding box center [343, 219] width 234 height 25
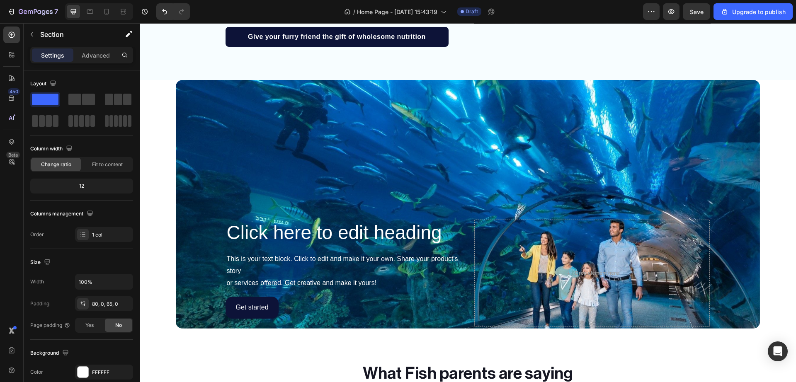
scroll to position [1060, 0]
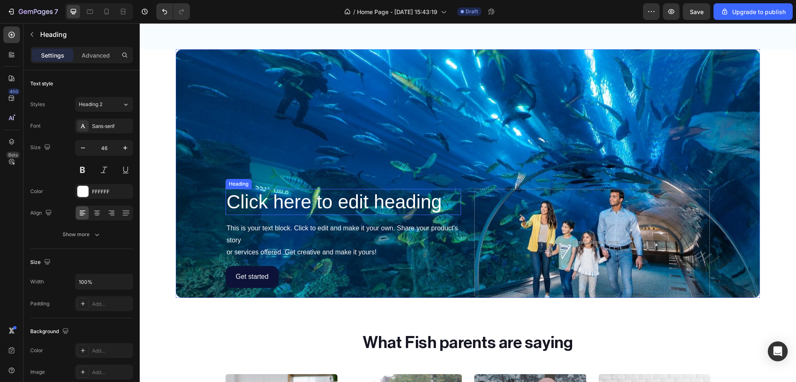
click at [314, 204] on h2 "Click here to edit heading" at bounding box center [342, 202] width 235 height 27
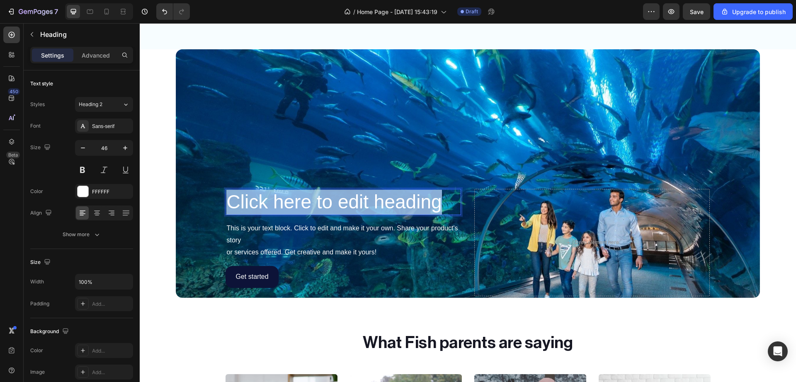
click at [314, 204] on p "Click here to edit heading" at bounding box center [343, 202] width 234 height 25
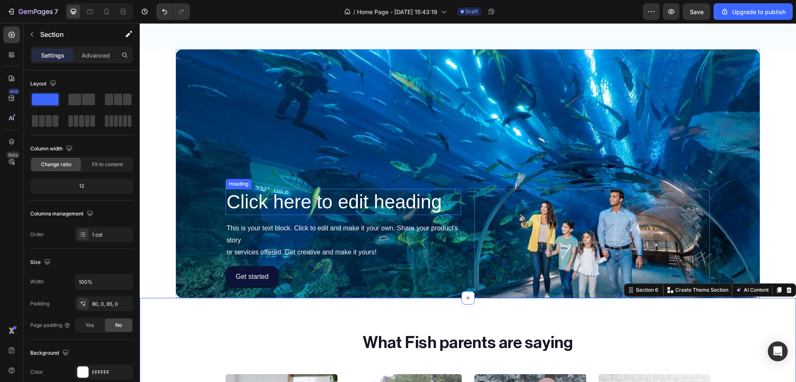
click at [264, 208] on p "Click here to edit heading" at bounding box center [343, 202] width 234 height 25
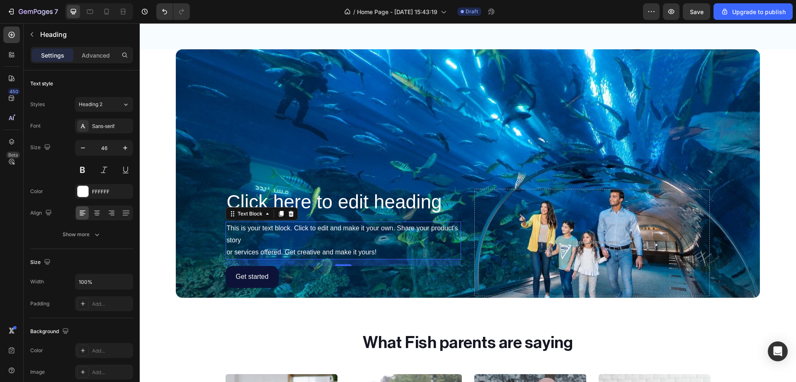
click at [261, 234] on div "This is your text block. Click to edit and make it your own. Share your product…" at bounding box center [342, 240] width 235 height 37
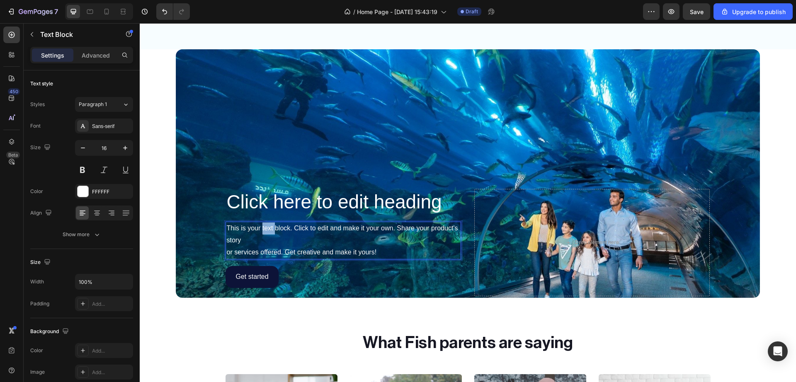
click at [261, 234] on p "This is your text block. Click to edit and make it your own. Share your product…" at bounding box center [343, 241] width 234 height 36
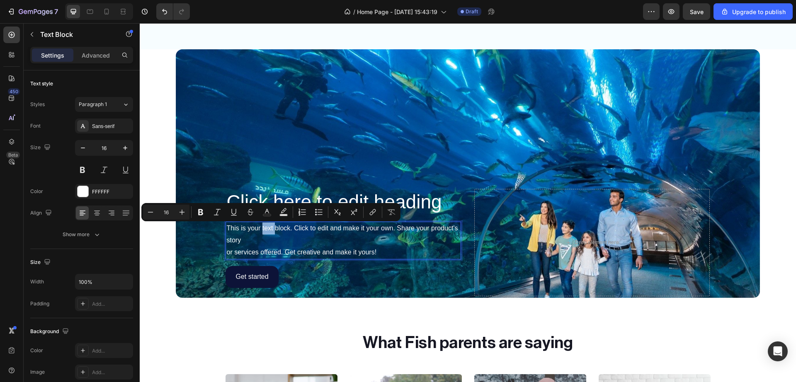
click at [261, 234] on p "This is your text block. Click to edit and make it your own. Share your product…" at bounding box center [343, 241] width 234 height 36
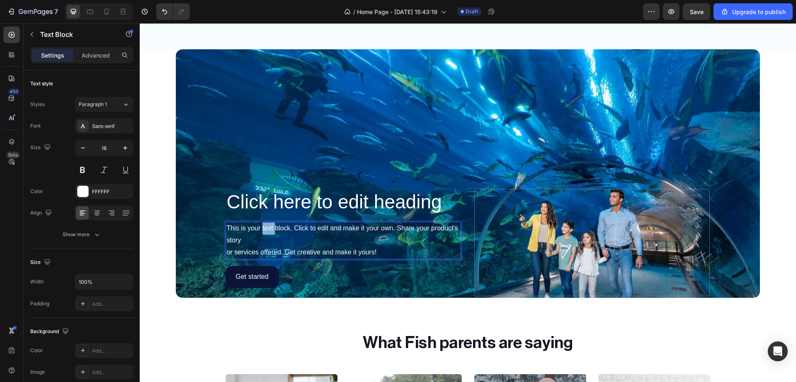
click at [261, 234] on p "This is your text block. Click to edit and make it your own. Share your product…" at bounding box center [343, 241] width 234 height 36
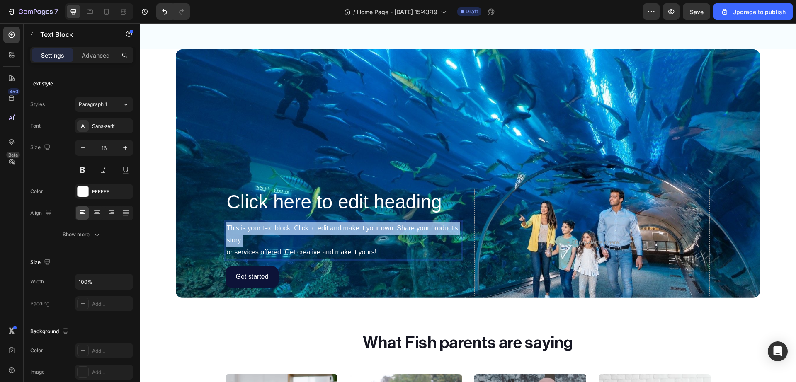
click at [261, 234] on p "This is your text block. Click to edit and make it your own. Share your product…" at bounding box center [343, 241] width 234 height 36
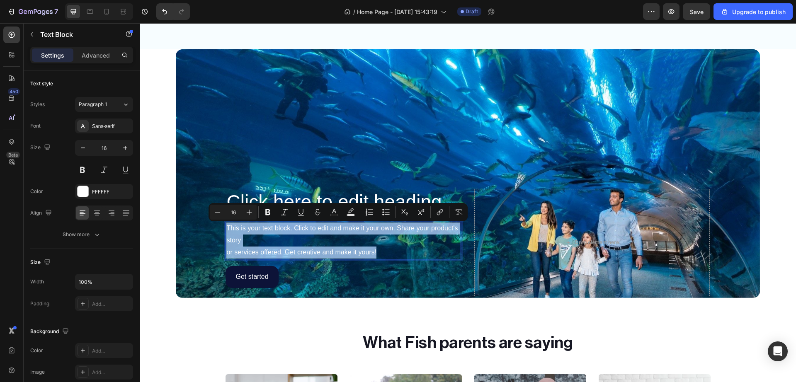
click at [278, 234] on p "This is your text block. Click to edit and make it your own. Share your product…" at bounding box center [343, 241] width 234 height 36
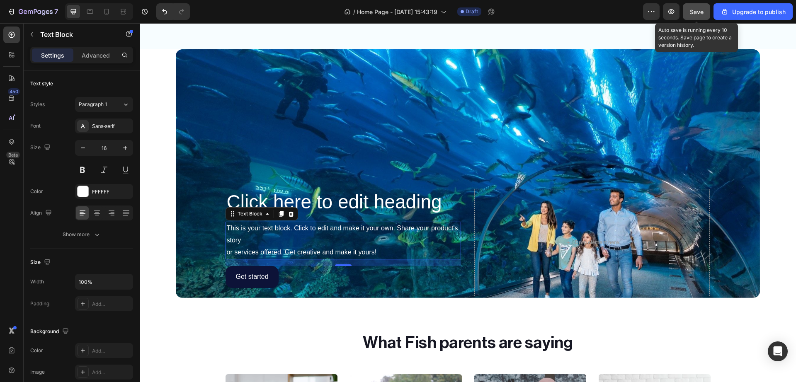
click at [690, 12] on span "Save" at bounding box center [697, 11] width 14 height 7
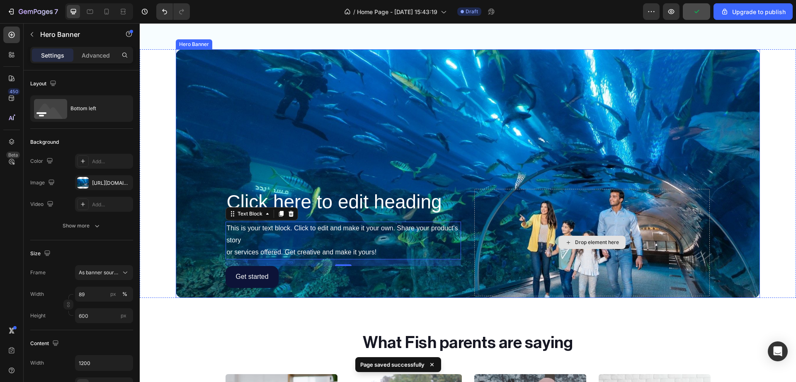
click at [641, 223] on div "Drop element here" at bounding box center [591, 242] width 235 height 107
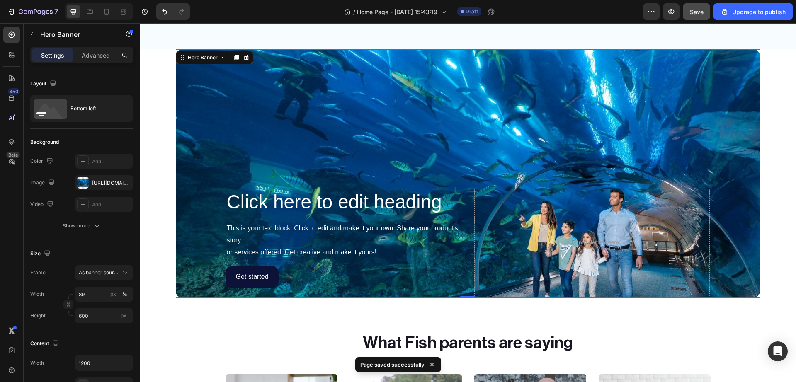
click at [465, 207] on div "Click here to edit heading Heading This is your text block. Click to edit and m…" at bounding box center [467, 242] width 497 height 111
click at [411, 211] on p "Click here to edit heading" at bounding box center [343, 202] width 234 height 25
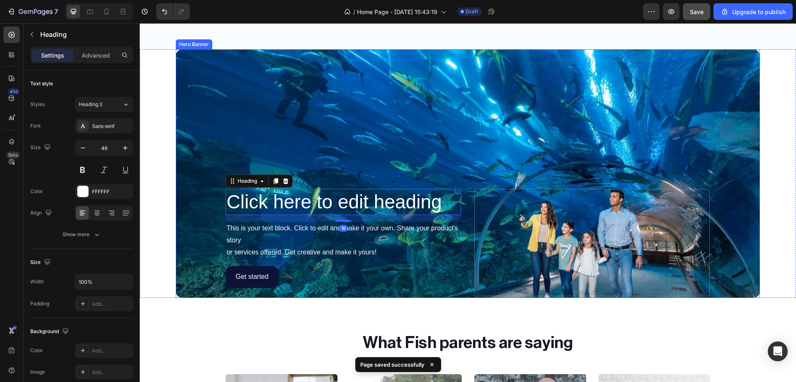
click at [451, 155] on div "Background Image" at bounding box center [468, 173] width 584 height 249
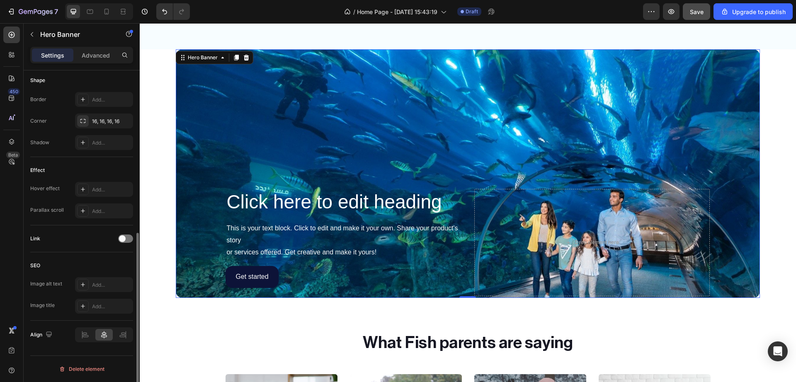
scroll to position [0, 0]
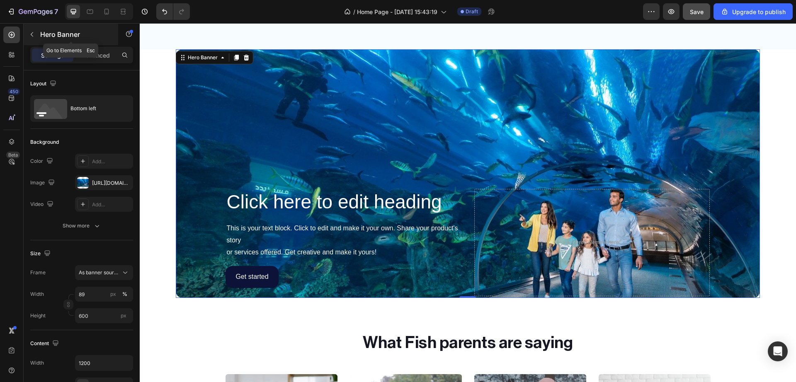
click at [32, 34] on icon "button" at bounding box center [32, 34] width 7 height 7
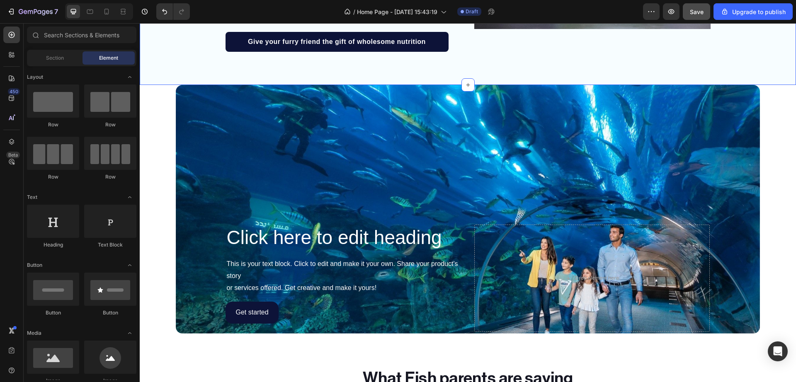
scroll to position [1036, 0]
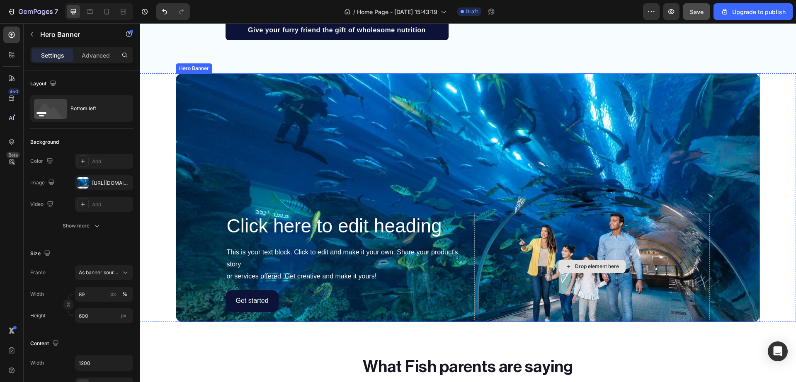
click at [478, 286] on div "Drop element here" at bounding box center [591, 266] width 235 height 107
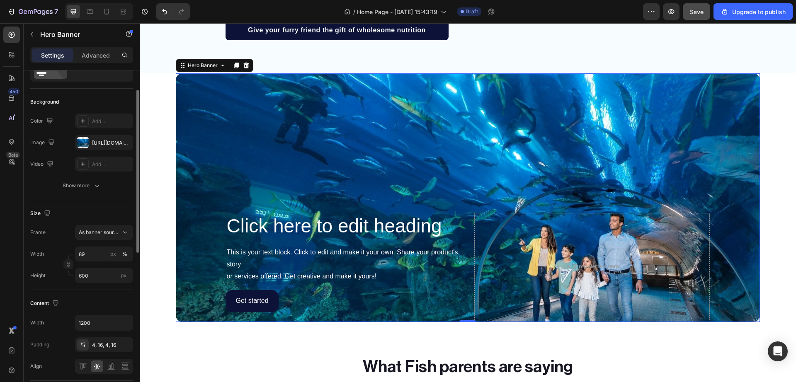
scroll to position [0, 0]
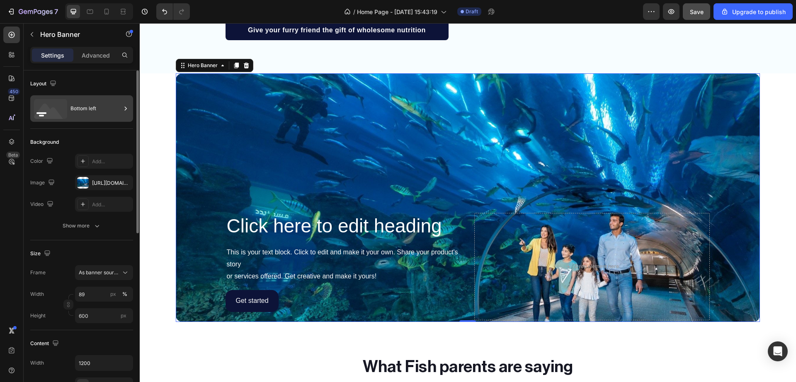
click at [125, 107] on icon at bounding box center [126, 109] width 2 height 4
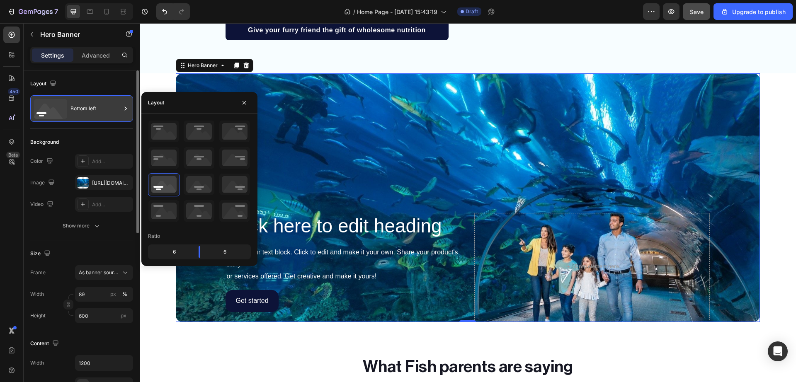
click at [125, 107] on icon at bounding box center [126, 109] width 2 height 4
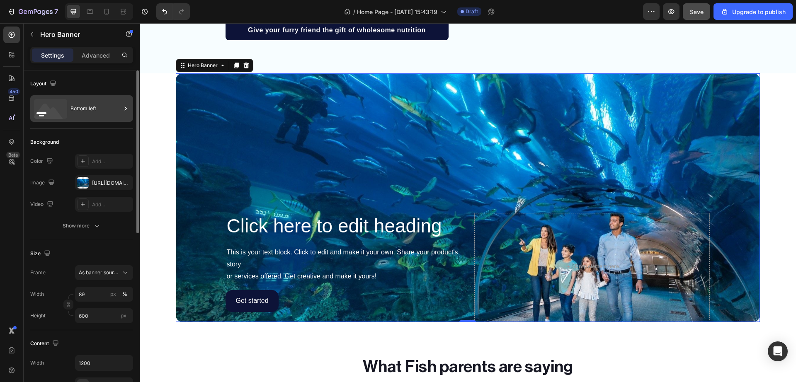
click at [125, 107] on icon at bounding box center [126, 109] width 2 height 4
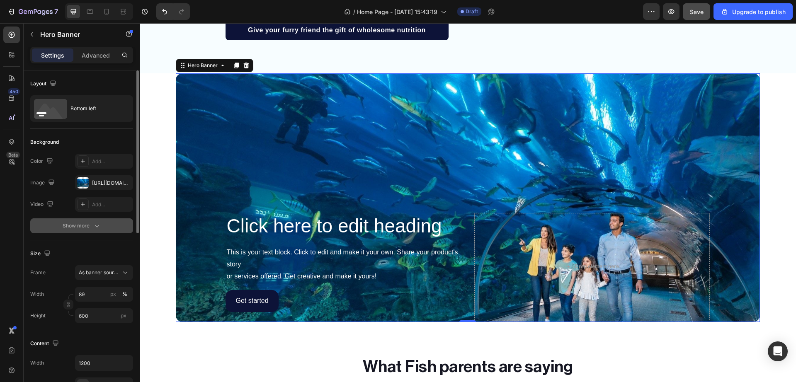
click at [90, 225] on div "Show more" at bounding box center [82, 226] width 39 height 8
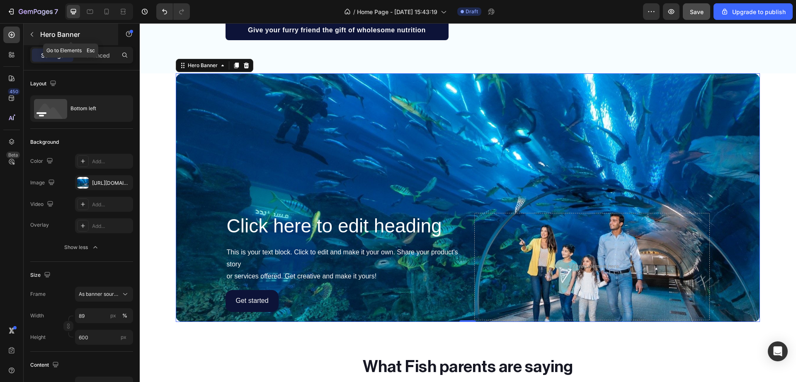
click at [34, 32] on icon "button" at bounding box center [32, 34] width 7 height 7
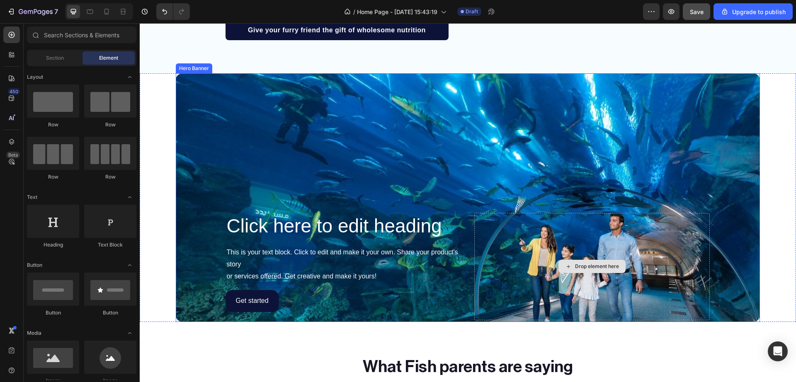
click at [506, 217] on div "Drop element here" at bounding box center [591, 266] width 235 height 107
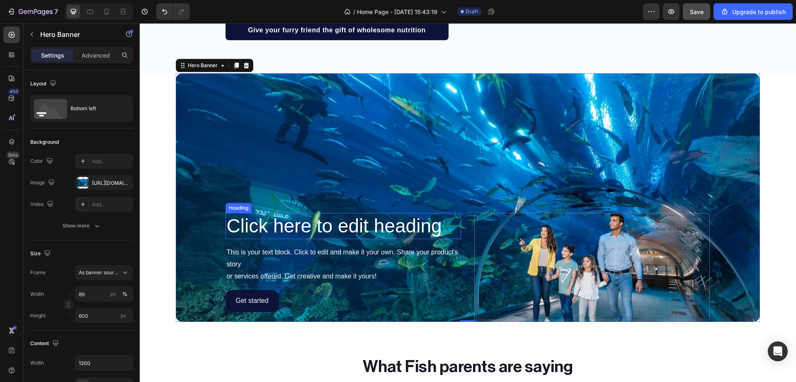
click at [326, 226] on p "Click here to edit heading" at bounding box center [343, 226] width 234 height 25
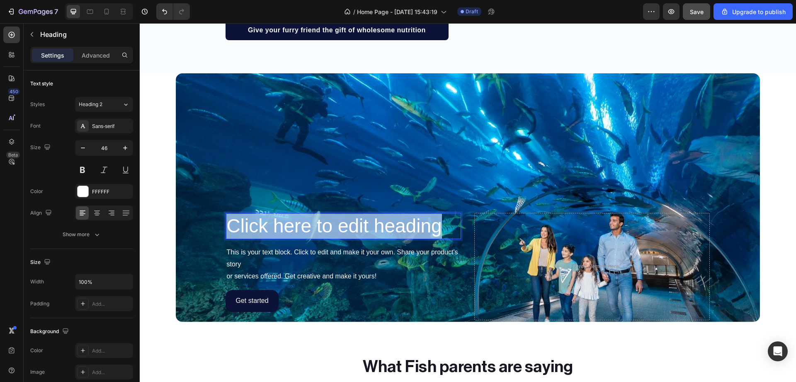
click at [326, 226] on p "Click here to edit heading" at bounding box center [343, 226] width 234 height 25
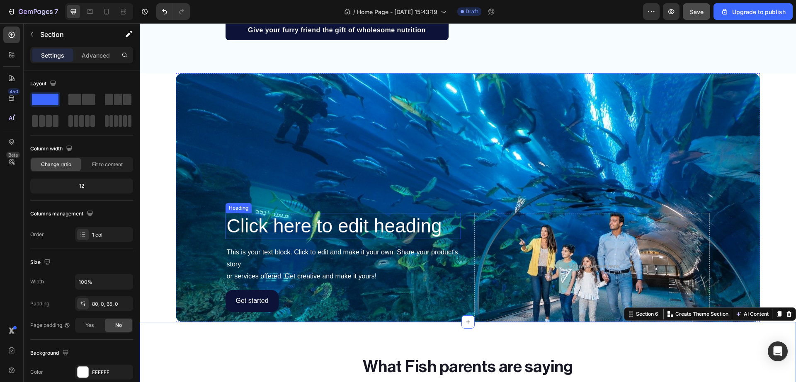
click at [270, 231] on p "Click here to edit heading" at bounding box center [343, 226] width 234 height 25
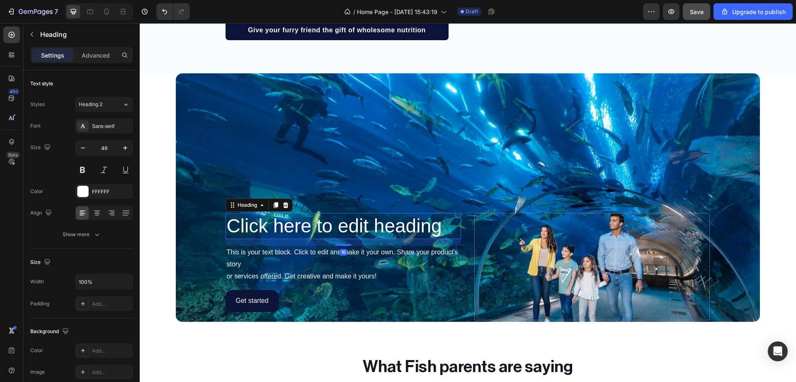
click at [270, 231] on p "Click here to edit heading" at bounding box center [343, 226] width 234 height 25
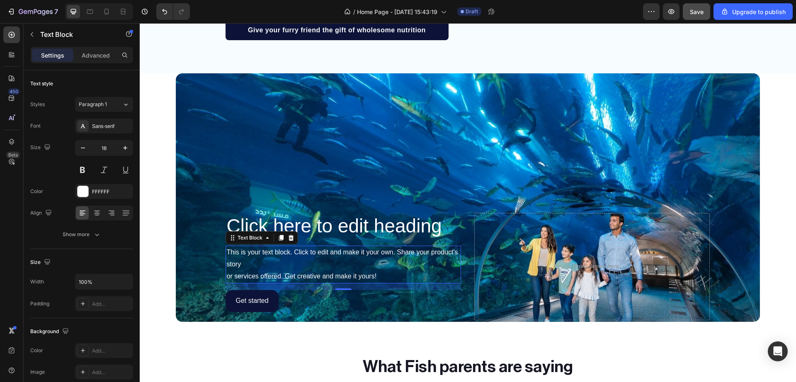
click at [289, 259] on p "This is your text block. Click to edit and make it your own. Share your product…" at bounding box center [343, 265] width 234 height 36
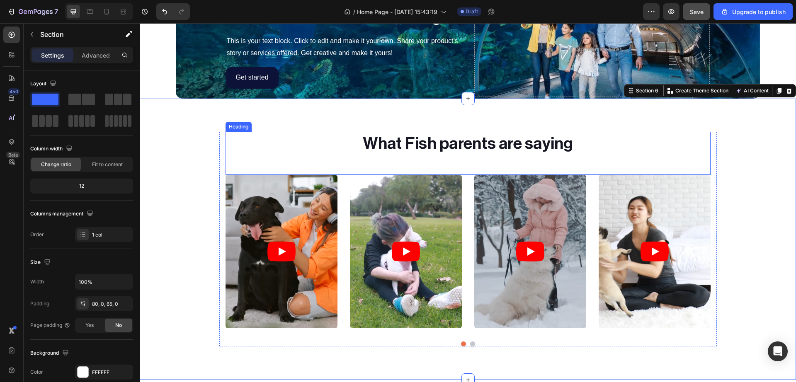
scroll to position [1262, 0]
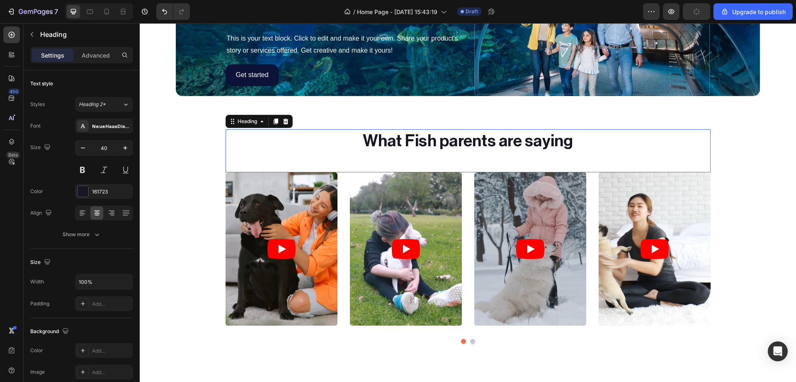
click at [378, 144] on h2 "What Fish parents are saying" at bounding box center [467, 140] width 485 height 23
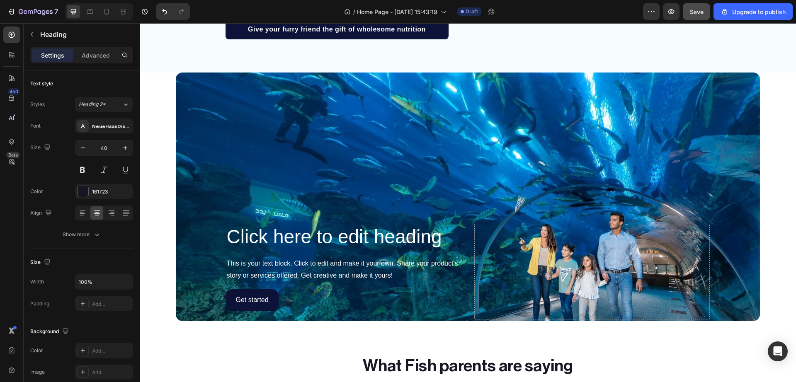
scroll to position [1032, 0]
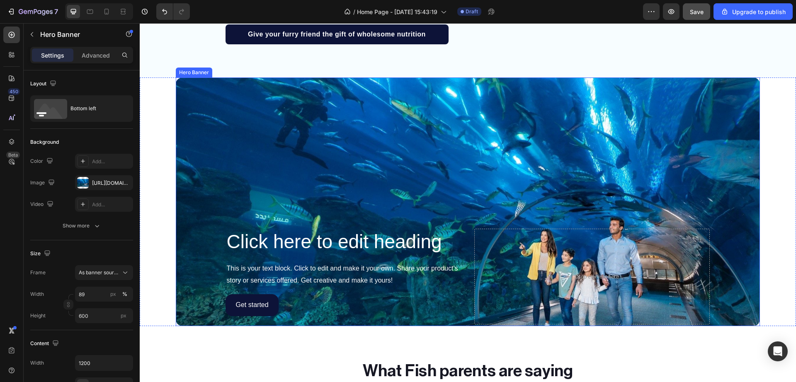
click at [264, 150] on div "Background Image" at bounding box center [468, 201] width 584 height 249
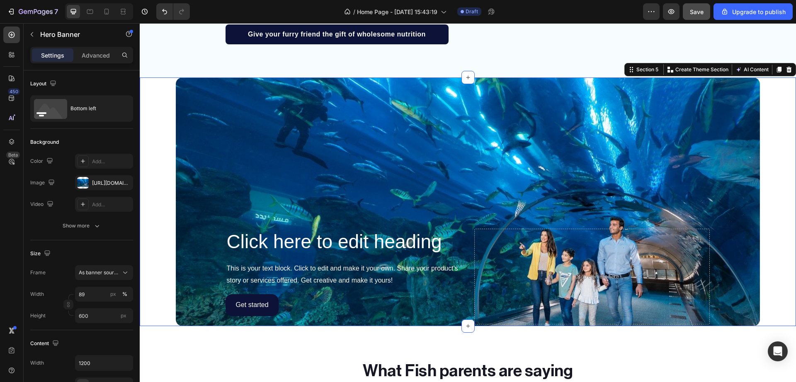
click at [158, 92] on div "Click here to edit heading Heading This is your text block. Click to edit and m…" at bounding box center [468, 201] width 656 height 249
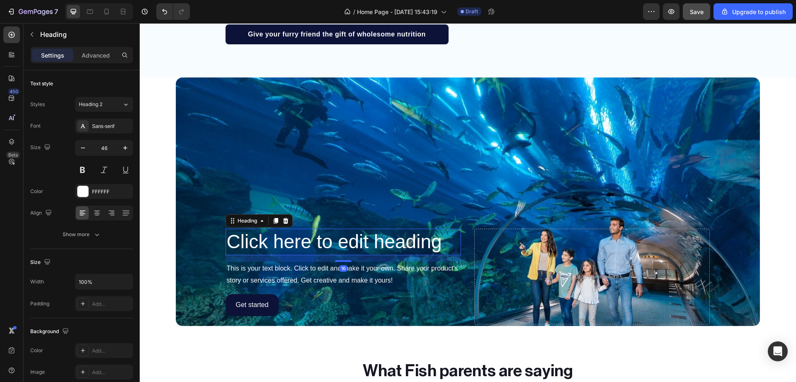
click at [298, 239] on h2 "Click here to edit heading" at bounding box center [342, 242] width 235 height 27
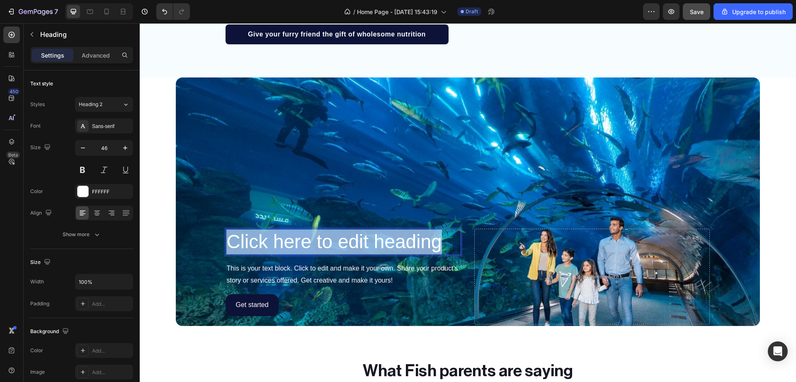
click at [298, 239] on p "Click here to edit heading" at bounding box center [343, 242] width 234 height 25
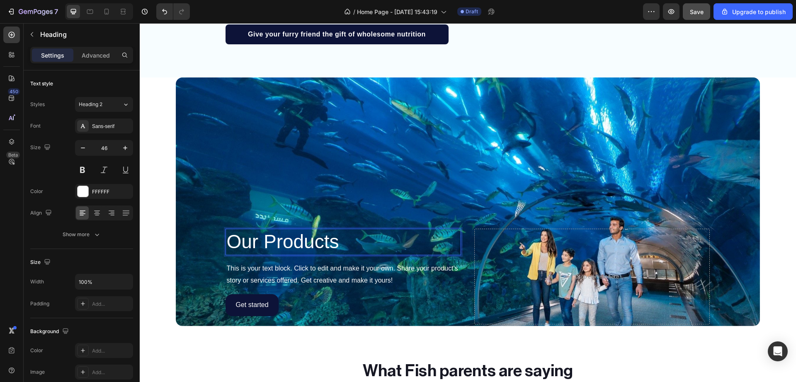
click at [334, 241] on p "Our Products" at bounding box center [343, 242] width 234 height 25
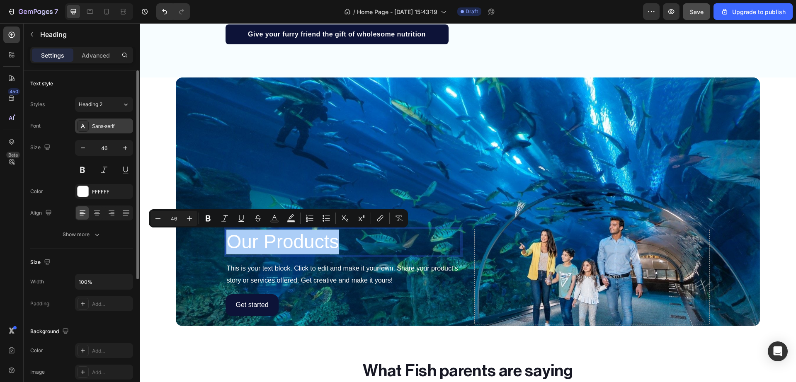
click at [114, 123] on div "Sans-serif" at bounding box center [111, 126] width 39 height 7
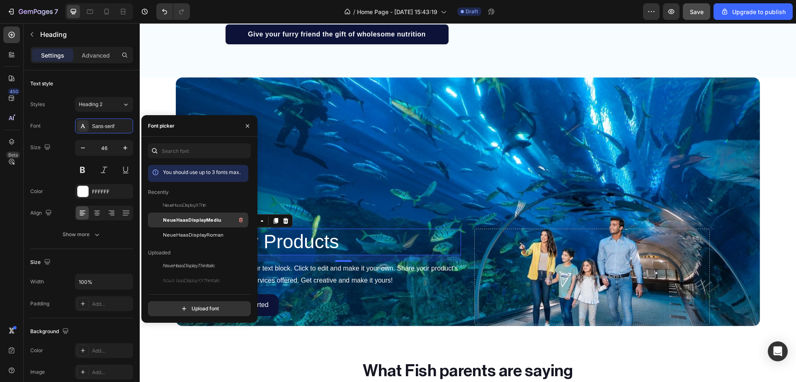
click at [174, 218] on span "NeueHaasDisplayMediu" at bounding box center [192, 219] width 58 height 7
click at [185, 232] on span "NeueHaasDisplayRoman" at bounding box center [193, 234] width 61 height 7
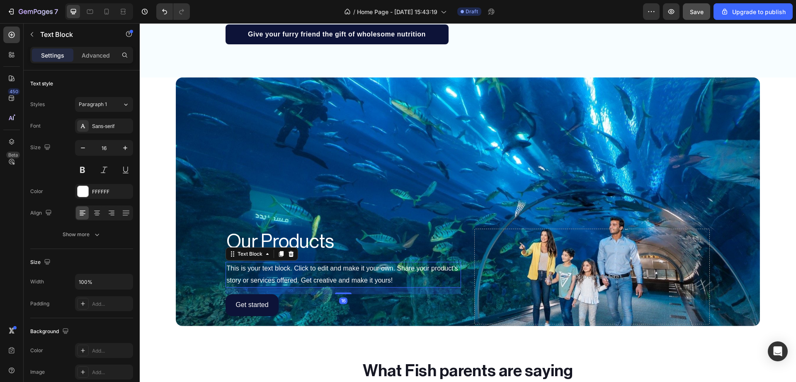
click at [291, 268] on p "This is your text block. Click to edit and make it your own. Share your product…" at bounding box center [343, 275] width 234 height 24
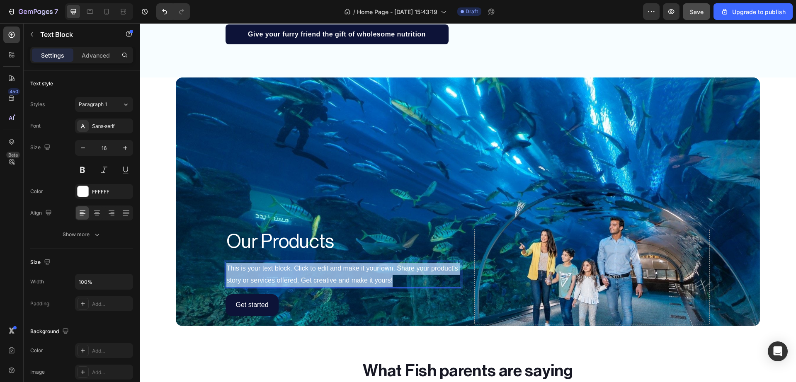
click at [291, 268] on p "This is your text block. Click to edit and make it your own. Share your product…" at bounding box center [343, 275] width 234 height 24
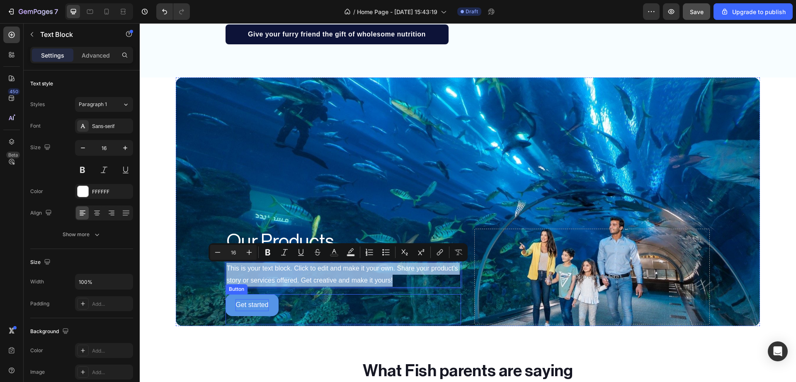
click at [251, 306] on div "Get started" at bounding box center [251, 305] width 33 height 12
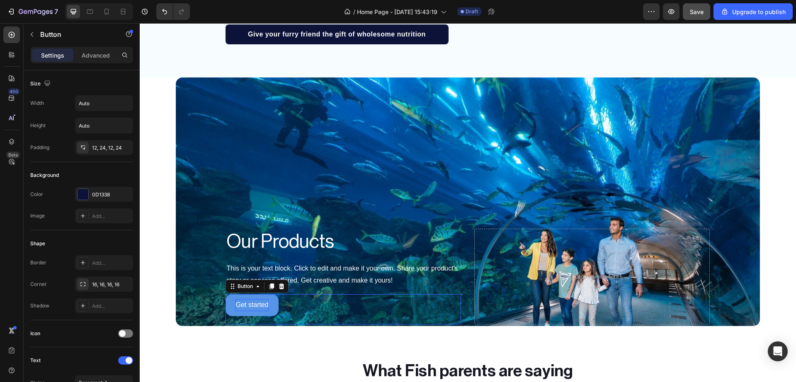
click at [251, 306] on div "Get started" at bounding box center [251, 305] width 33 height 12
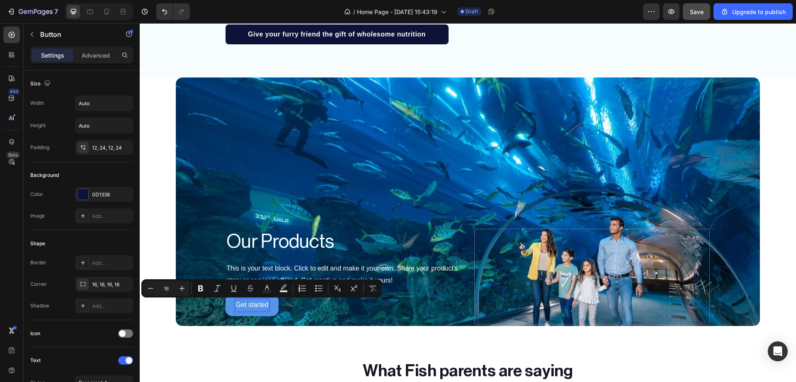
click at [251, 306] on p "Get started" at bounding box center [251, 305] width 33 height 12
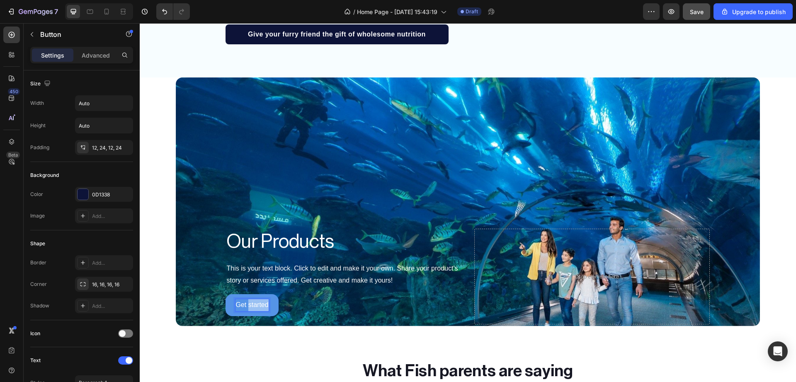
click at [251, 306] on p "Get started" at bounding box center [251, 305] width 33 height 12
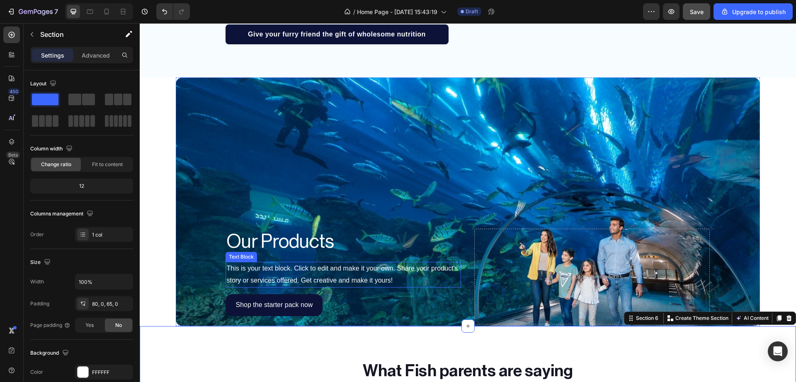
click at [269, 272] on p "This is your text block. Click to edit and make it your own. Share your product…" at bounding box center [343, 275] width 234 height 24
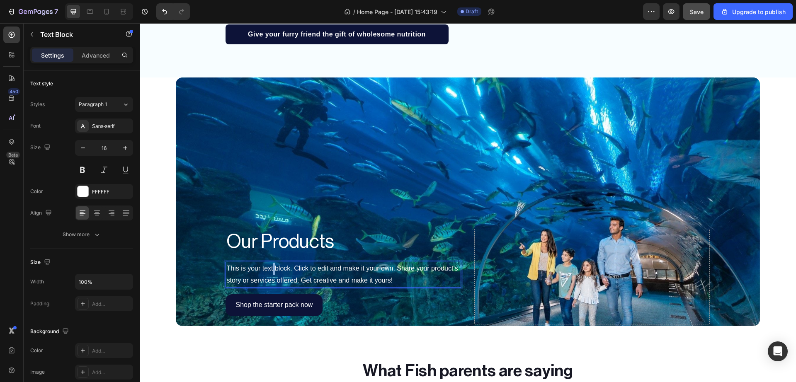
click at [269, 272] on p "This is your text block. Click to edit and make it your own. Share your product…" at bounding box center [343, 275] width 234 height 24
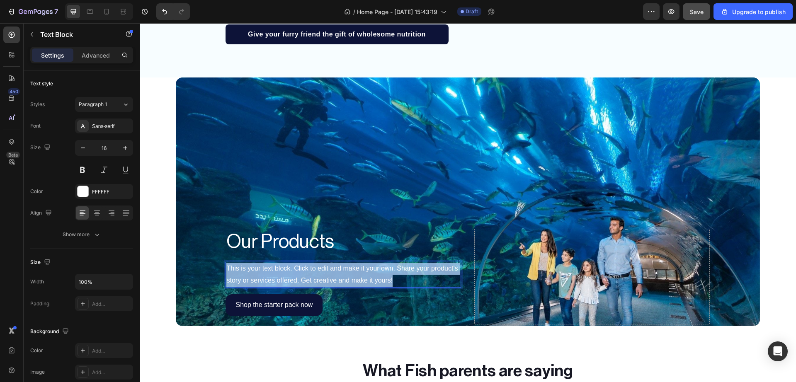
click at [269, 272] on p "This is your text block. Click to edit and make it your own. Share your product…" at bounding box center [343, 275] width 234 height 24
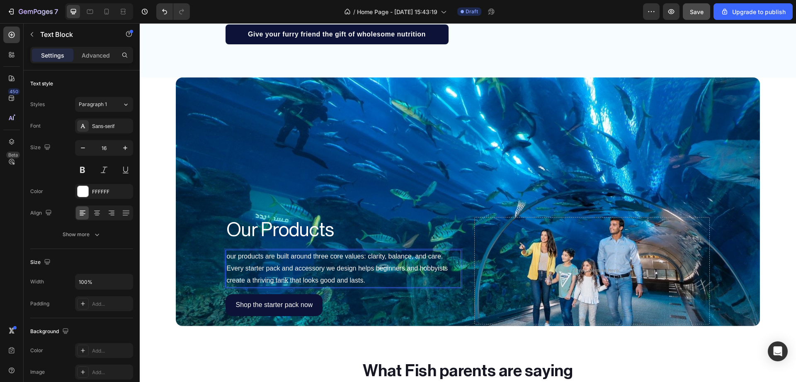
scroll to position [1020, 0]
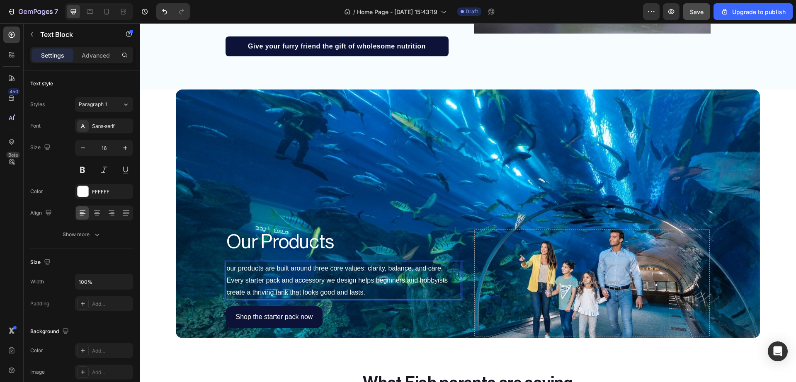
click at [226, 269] on p "our products are built around three core values: clarity, balance, and care. Ev…" at bounding box center [343, 281] width 234 height 36
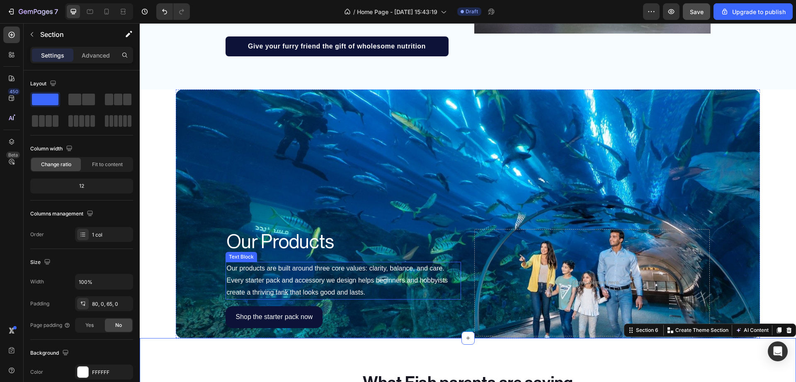
click at [344, 293] on p "Our products are built around three core values: clarity, balance, and care. Ev…" at bounding box center [343, 281] width 234 height 36
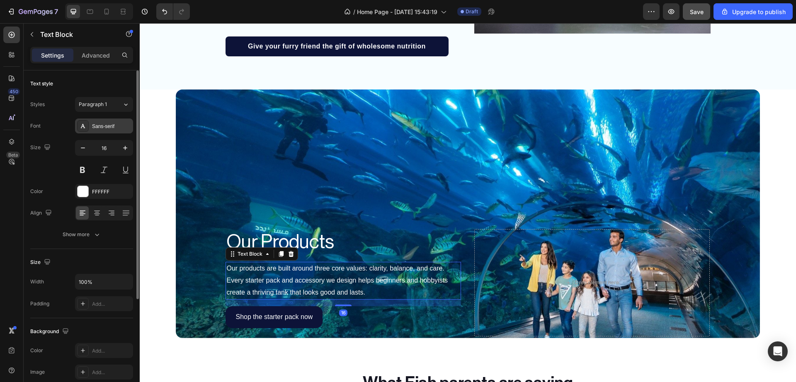
click at [113, 132] on div "Sans-serif" at bounding box center [104, 126] width 58 height 15
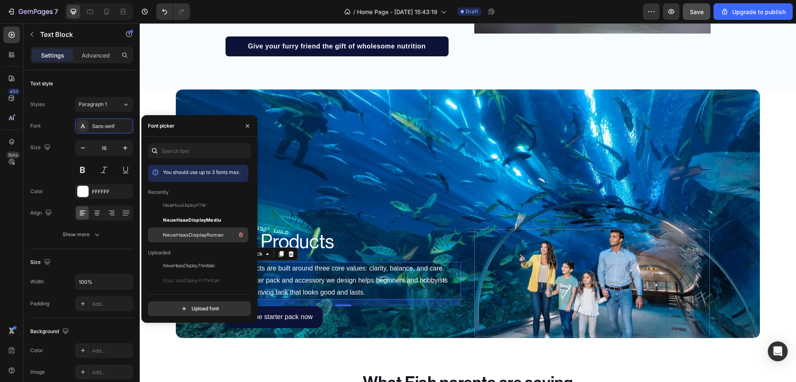
click at [182, 233] on span "NeueHaasDisplayRoman" at bounding box center [193, 234] width 61 height 7
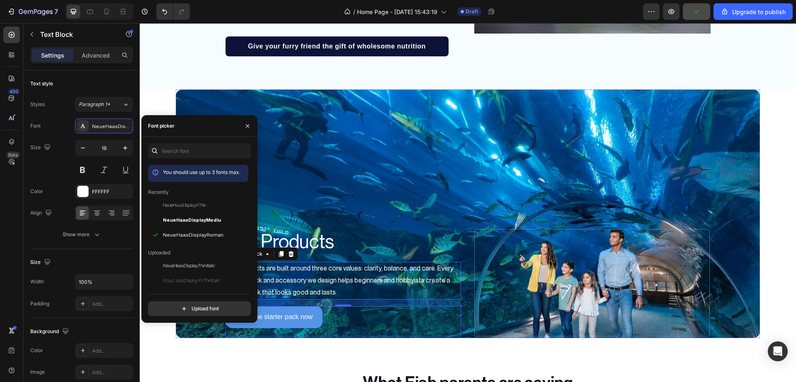
click at [266, 310] on button "Shop the starter pack now" at bounding box center [273, 317] width 97 height 22
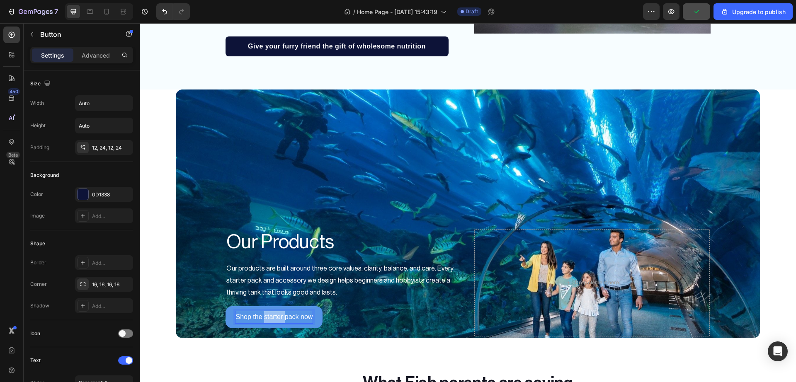
click at [268, 316] on p "Shop the starter pack now" at bounding box center [273, 317] width 77 height 12
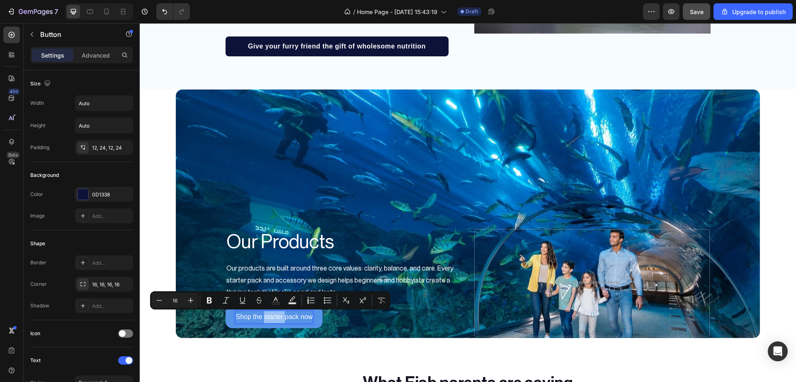
click at [268, 316] on p "Shop the starter pack now" at bounding box center [273, 317] width 77 height 12
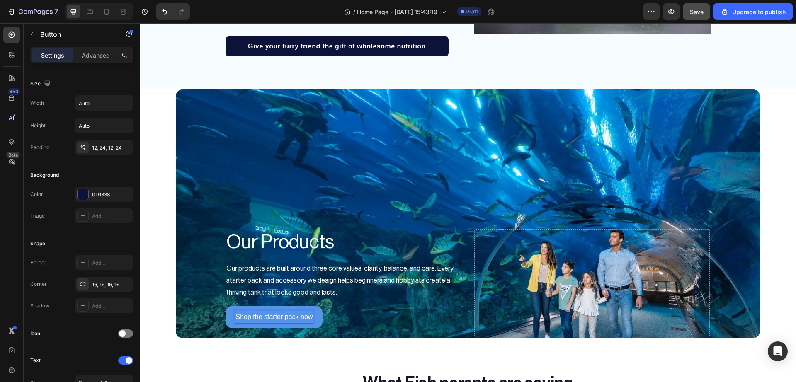
click at [268, 316] on p "Shop the starter pack now" at bounding box center [273, 317] width 77 height 12
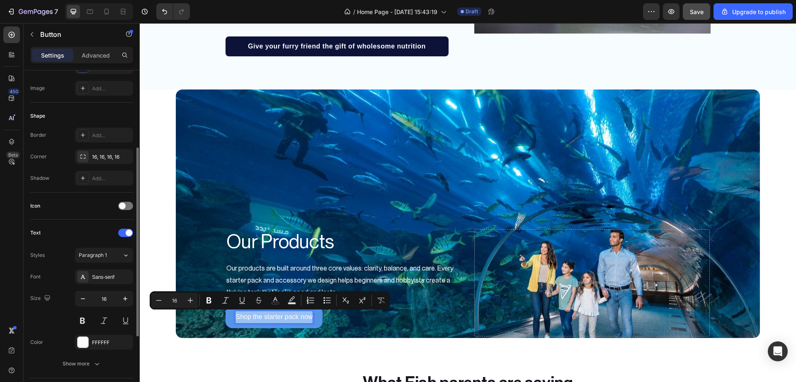
scroll to position [138, 0]
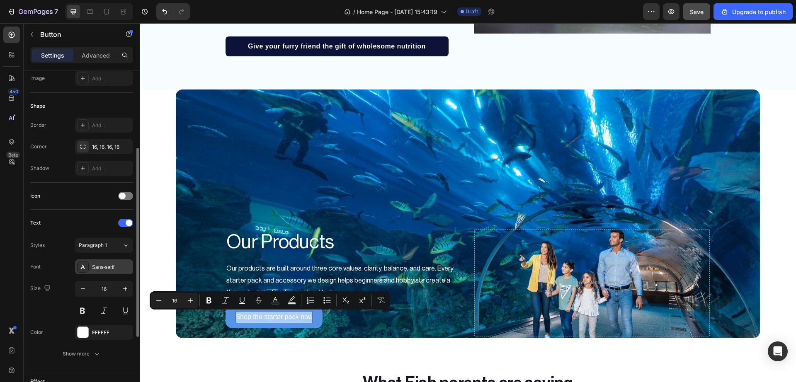
click at [109, 267] on div "Sans-serif" at bounding box center [111, 267] width 39 height 7
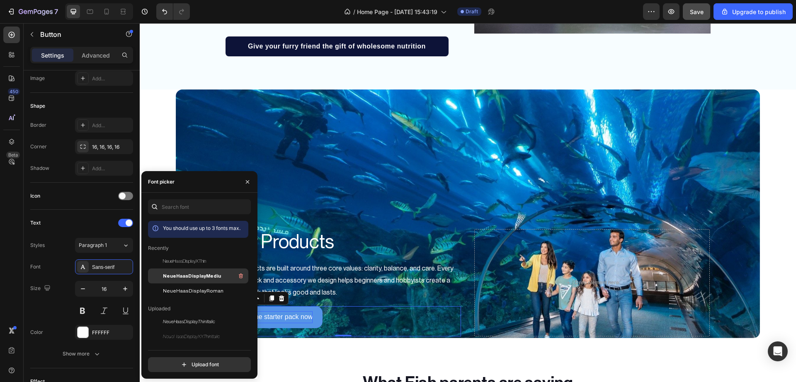
click at [189, 278] on span "NeueHaasDisplayMediu" at bounding box center [192, 275] width 58 height 7
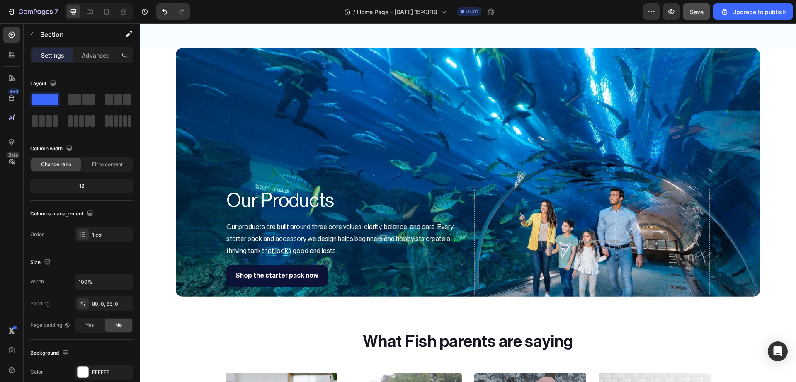
scroll to position [1064, 0]
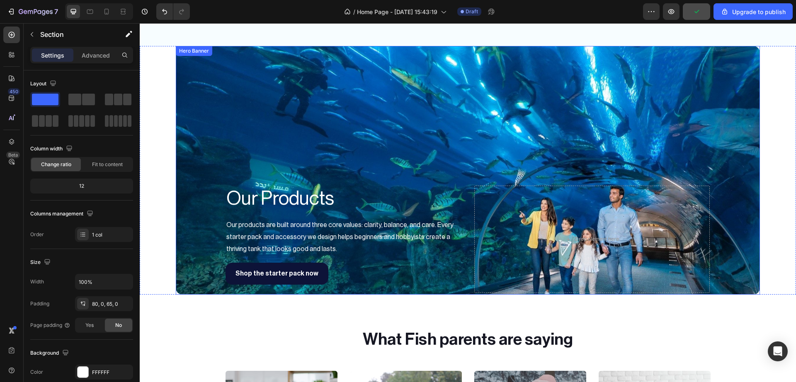
click at [238, 151] on div "Background Image" at bounding box center [468, 170] width 584 height 249
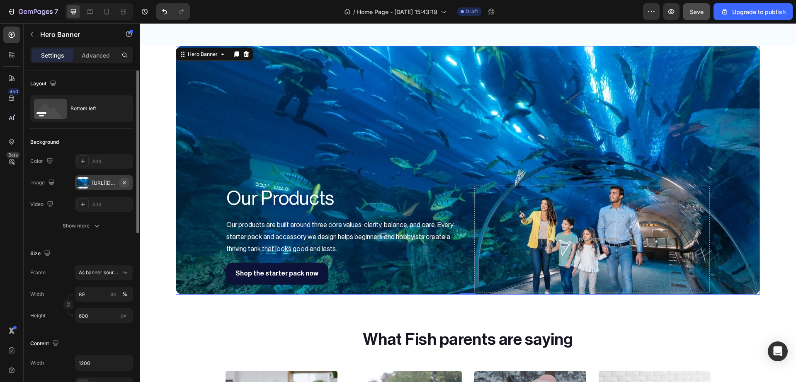
click at [124, 182] on icon "button" at bounding box center [124, 182] width 7 height 7
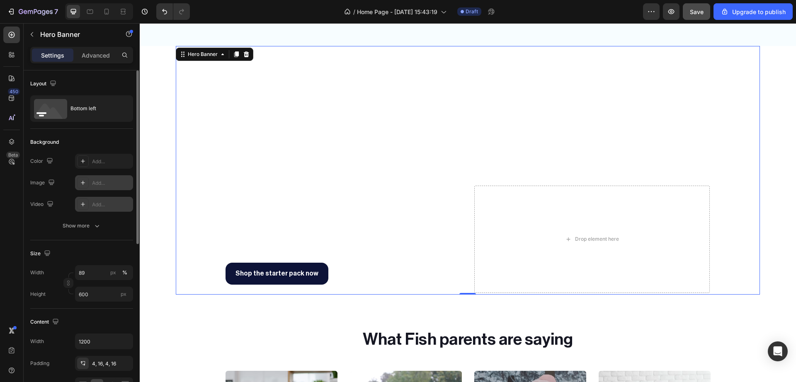
click at [124, 205] on div "Add..." at bounding box center [111, 204] width 39 height 7
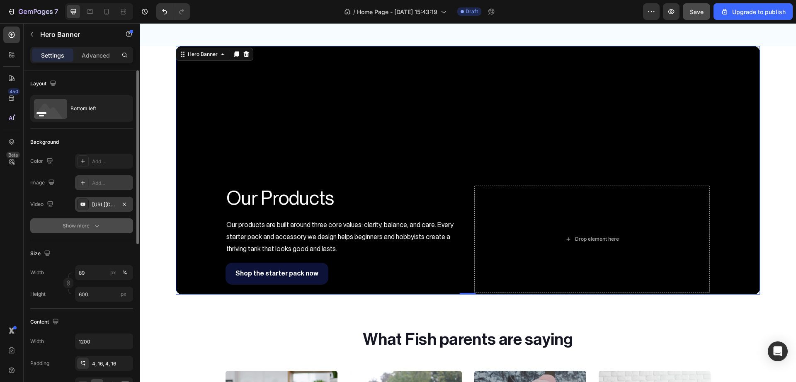
click at [94, 230] on icon "button" at bounding box center [97, 226] width 8 height 8
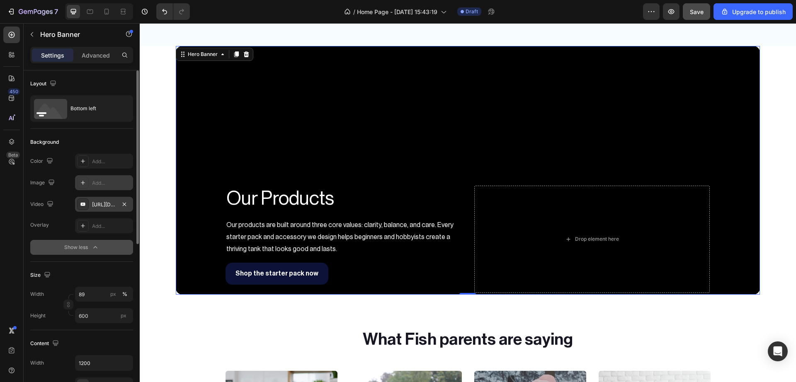
click at [106, 202] on div "https://youtu.be/KOxfzBp72uk" at bounding box center [104, 204] width 24 height 7
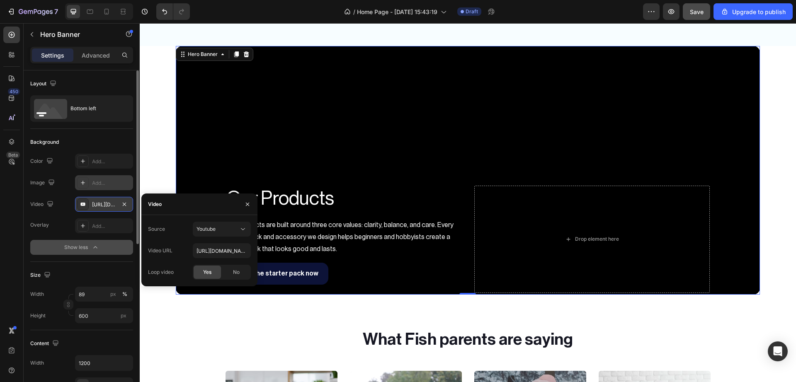
click at [106, 202] on div "https://youtu.be/KOxfzBp72uk" at bounding box center [104, 204] width 24 height 7
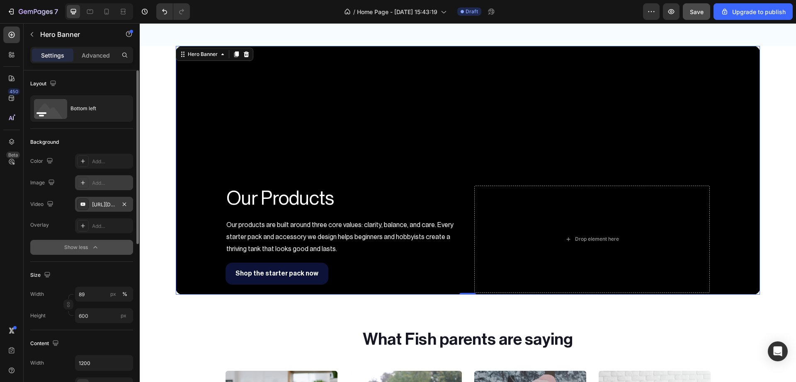
click at [106, 202] on div "https://youtu.be/KOxfzBp72uk" at bounding box center [104, 204] width 24 height 7
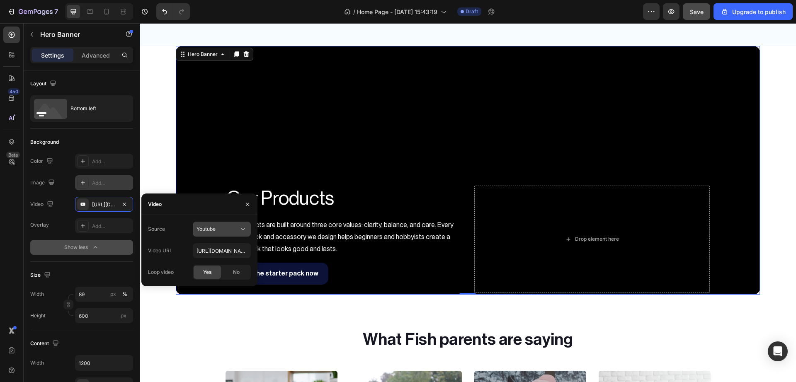
click at [232, 232] on div "Youtube" at bounding box center [217, 228] width 42 height 7
click at [224, 246] on span "Video hosting" at bounding box center [211, 249] width 31 height 7
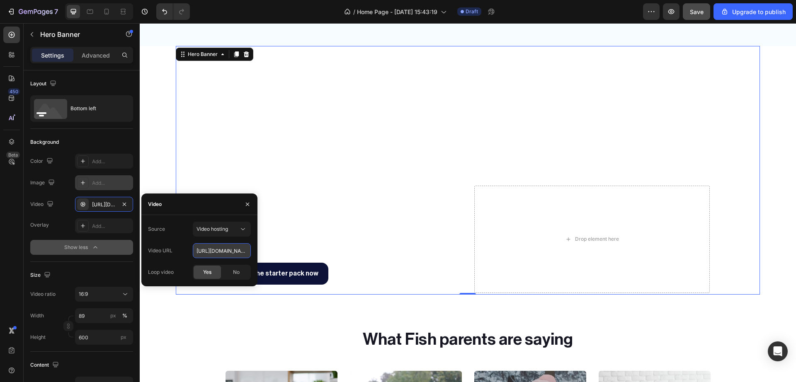
click at [218, 255] on input "https://cdn.shopify.com/videos/c/o/v/92a407d4e0c94a288eb54cac18c387dc.mp4" at bounding box center [222, 250] width 58 height 15
paste input "118d350fc8a473b8add8d843028db52"
type input "https://cdn.shopify.com/videos/c/o/v/9118d350fc8a473b8add8d843028db52.mp4"
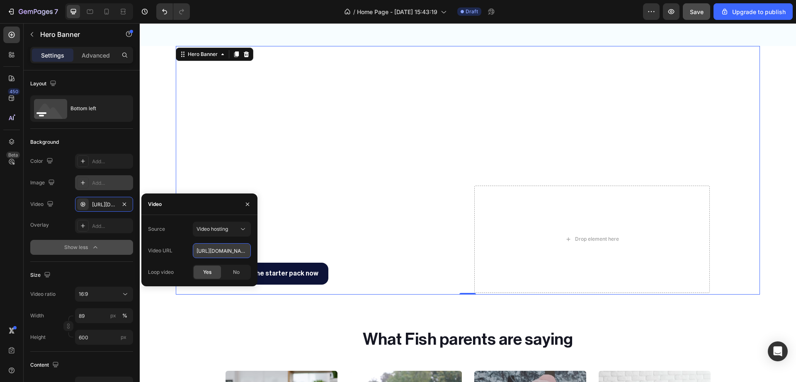
scroll to position [0, 144]
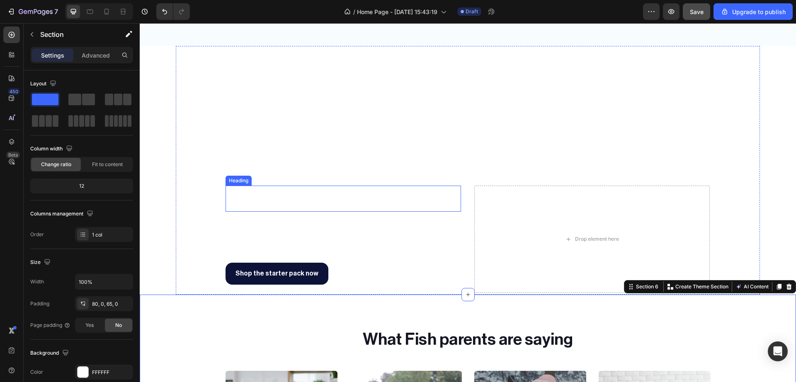
click at [273, 210] on h2 "Our Products" at bounding box center [342, 199] width 235 height 27
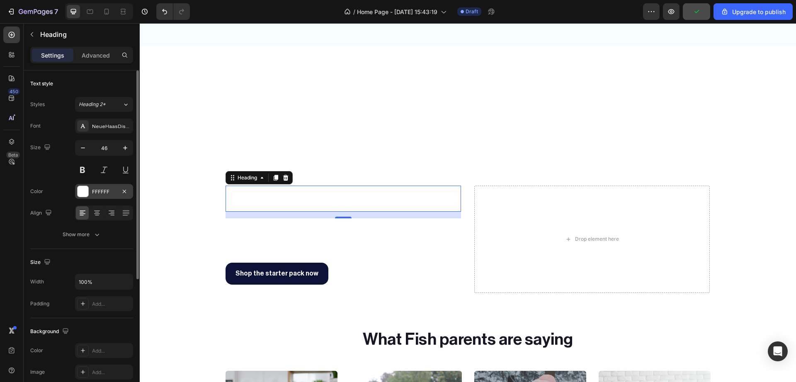
click at [85, 190] on div at bounding box center [82, 191] width 11 height 11
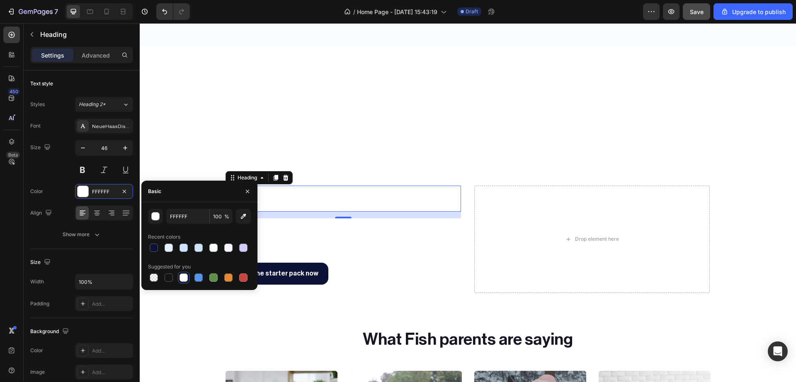
click at [152, 254] on div "FFFFFF 100 % Recent colors Suggested for you" at bounding box center [199, 246] width 103 height 75
click at [155, 248] on div at bounding box center [154, 248] width 8 height 8
type input "0D1338"
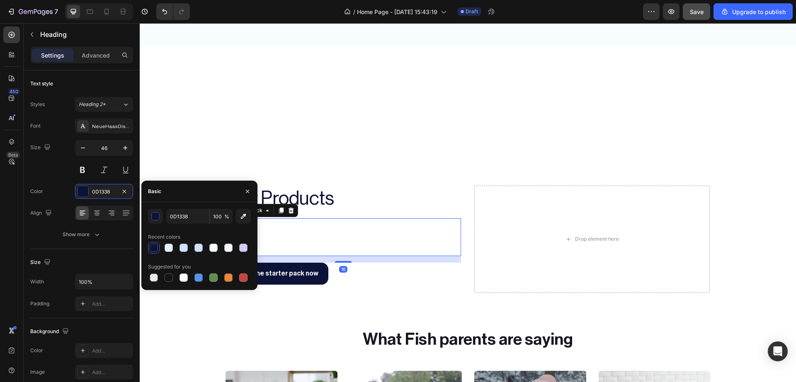
click at [303, 237] on p "Our products are built around three core values: clarity, balance, and care. Ev…" at bounding box center [343, 237] width 234 height 36
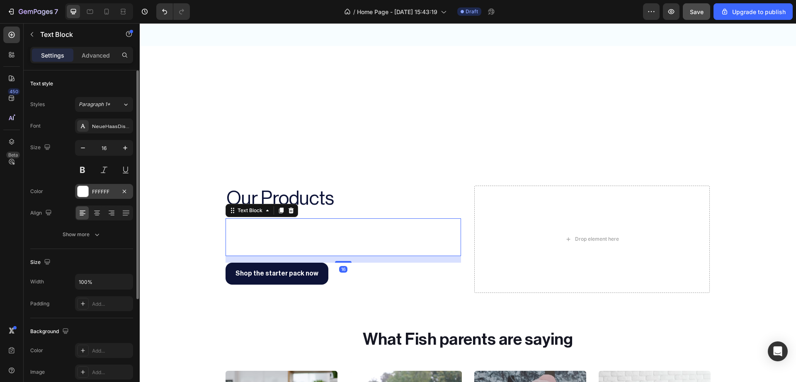
click at [80, 190] on div at bounding box center [82, 191] width 11 height 11
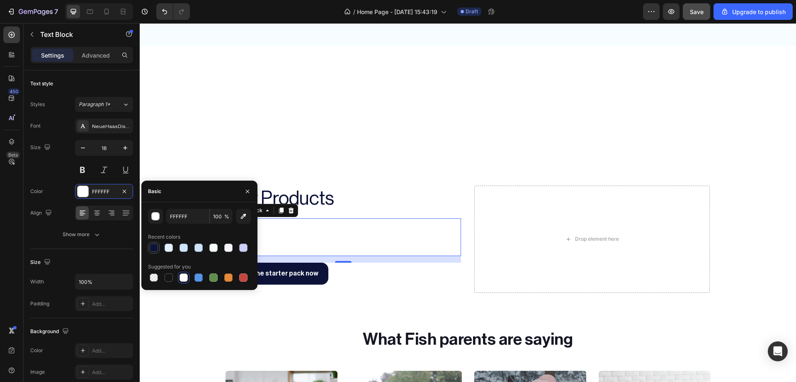
click at [152, 250] on div at bounding box center [154, 248] width 8 height 8
type input "0D1338"
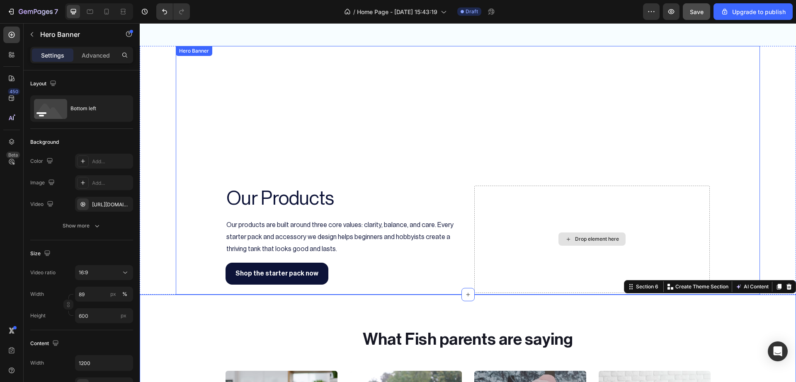
click at [513, 198] on div "Drop element here" at bounding box center [591, 239] width 235 height 107
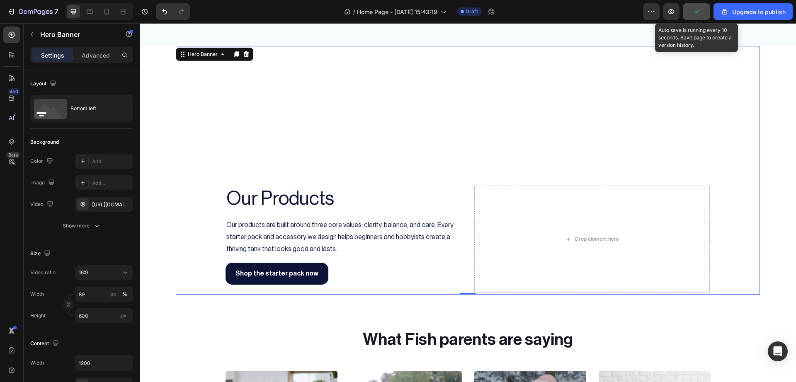
click at [696, 16] on button "button" at bounding box center [696, 11] width 27 height 17
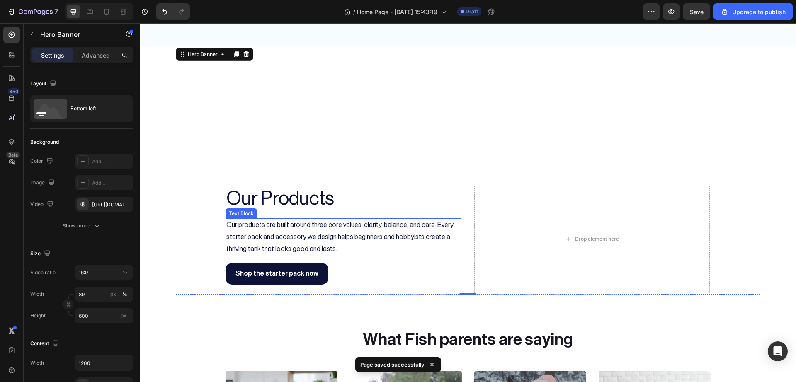
click at [391, 227] on p "Our products are built around three core values: clarity, balance, and care. Ev…" at bounding box center [343, 237] width 234 height 36
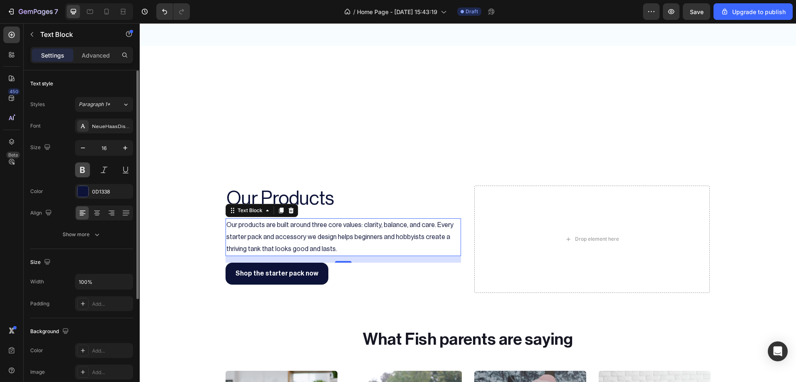
click at [86, 175] on button at bounding box center [82, 169] width 15 height 15
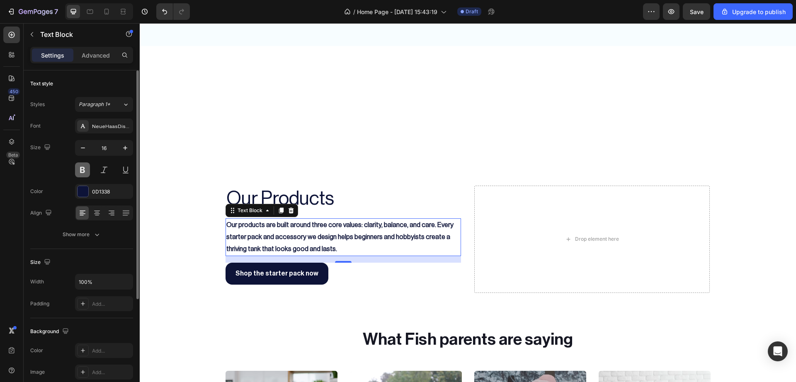
click at [86, 169] on button at bounding box center [82, 169] width 15 height 15
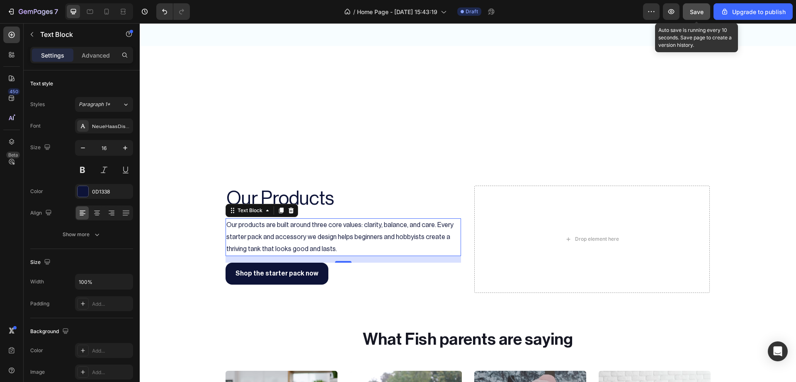
click at [694, 16] on button "Save" at bounding box center [696, 11] width 27 height 17
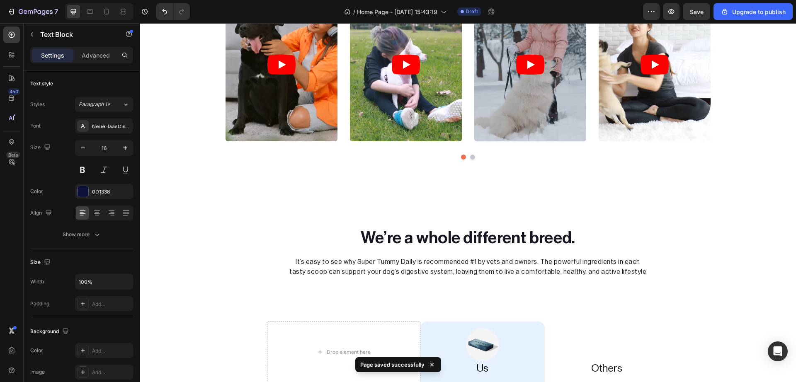
scroll to position [1465, 0]
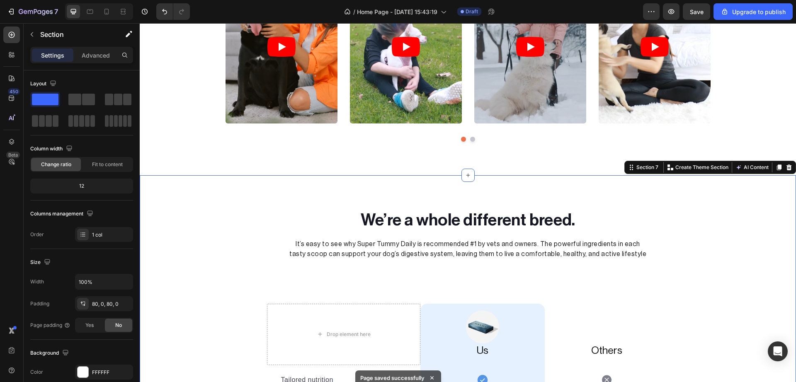
click at [104, 54] on p "Advanced" at bounding box center [96, 55] width 28 height 9
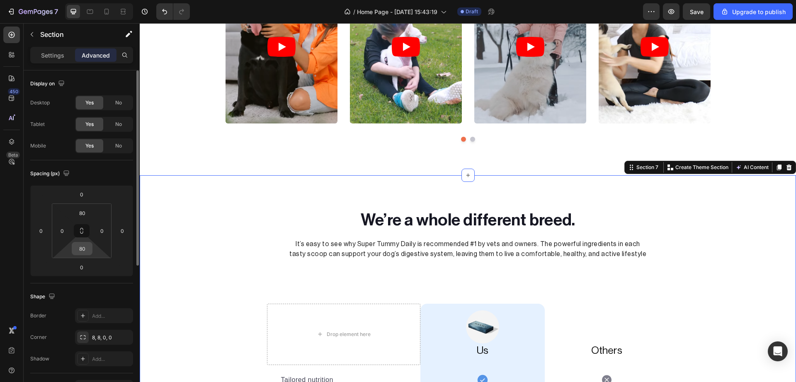
click at [82, 244] on input "80" at bounding box center [82, 248] width 17 height 12
type input "20"
click at [87, 218] on input "80" at bounding box center [82, 213] width 17 height 12
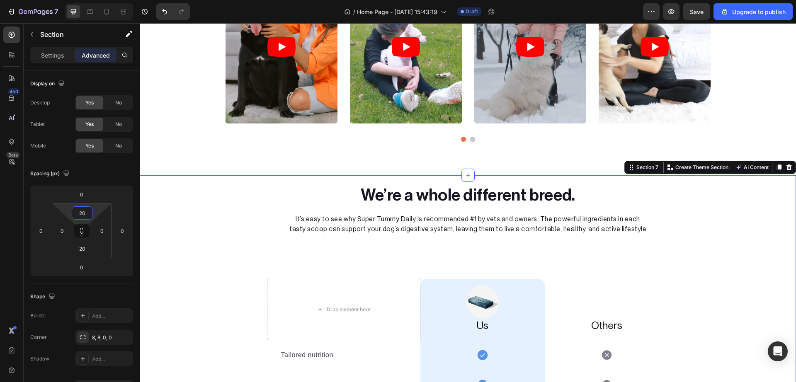
type input "20"
click at [178, 215] on div "We’re a whole different breed. Heading It’s easy to see why Super Tummy Daily i…" at bounding box center [468, 381] width 656 height 394
click at [695, 10] on span "Save" at bounding box center [697, 11] width 14 height 7
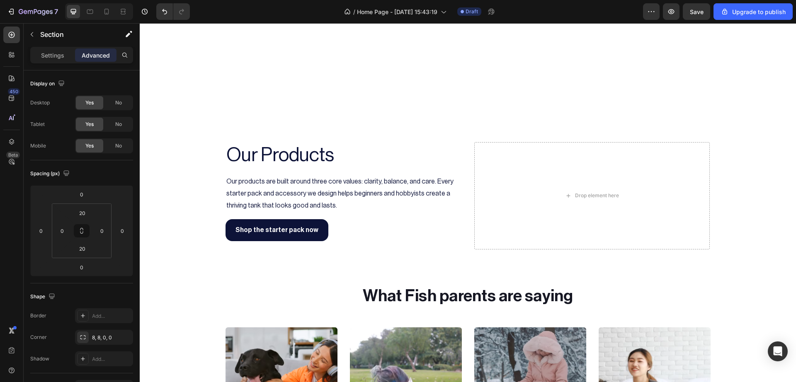
scroll to position [1109, 0]
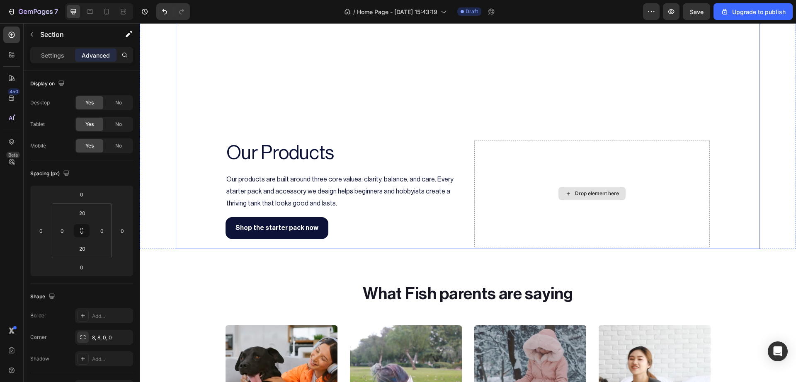
click at [649, 202] on div "Drop element here" at bounding box center [591, 193] width 235 height 107
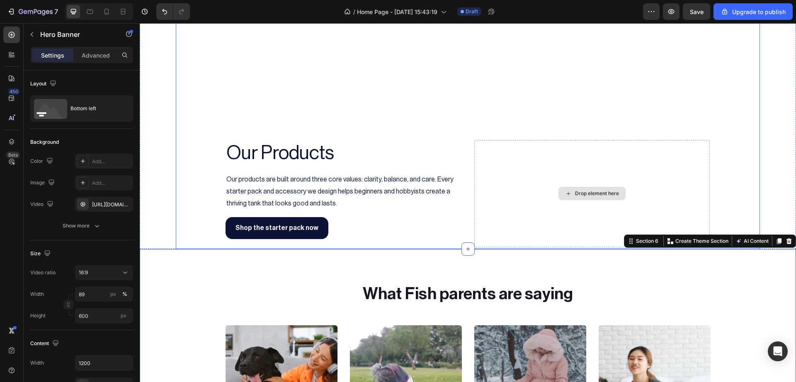
click at [508, 206] on div "Drop element here" at bounding box center [591, 193] width 235 height 107
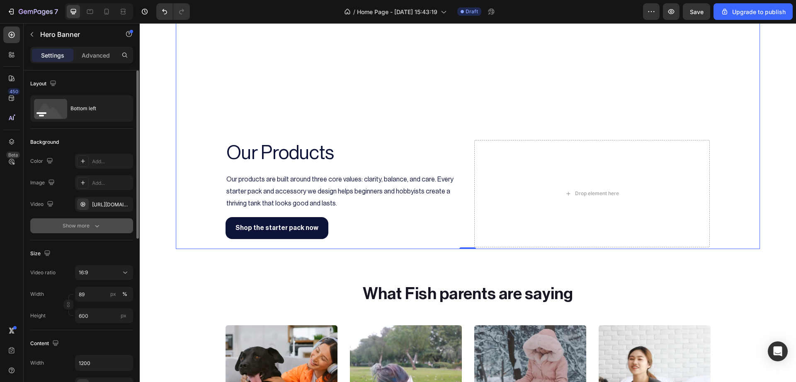
click at [99, 225] on icon "button" at bounding box center [97, 226] width 4 height 2
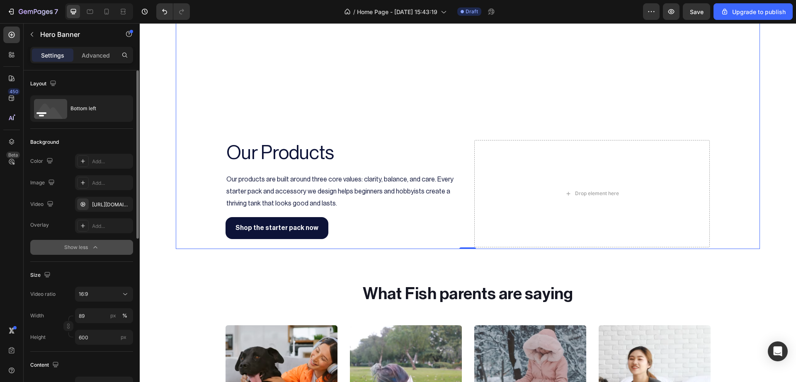
click at [188, 142] on video "Background Image" at bounding box center [468, 164] width 584 height 328
click at [231, 167] on div "Our Products Heading Our products are built around three core values: clarity, …" at bounding box center [342, 193] width 235 height 107
click at [247, 150] on h2 "Our Products" at bounding box center [342, 153] width 235 height 27
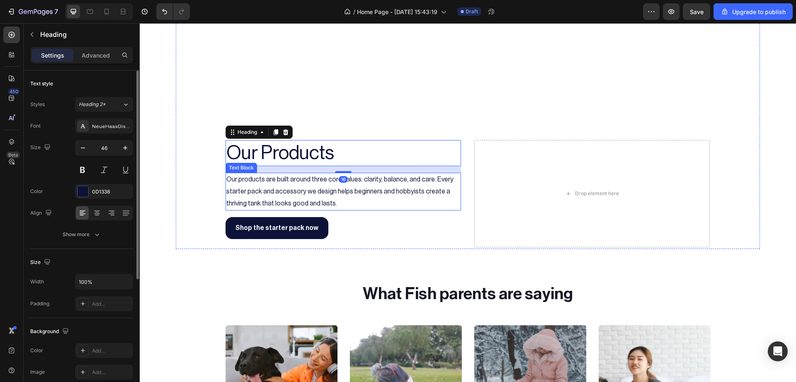
click at [426, 181] on p "Our products are built around three core values: clarity, balance, and care. Ev…" at bounding box center [343, 192] width 234 height 36
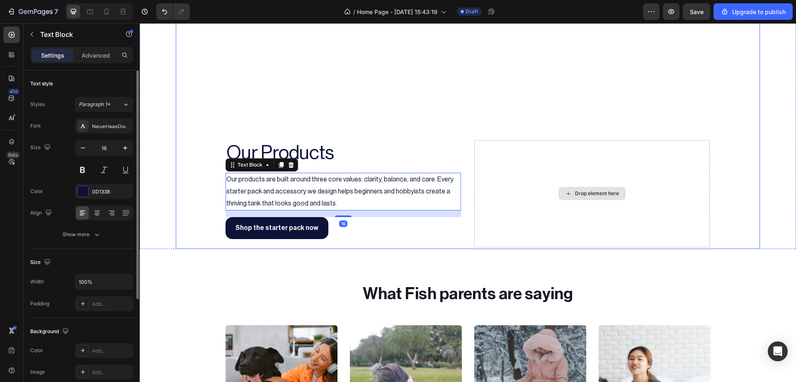
click at [499, 195] on div "Drop element here" at bounding box center [591, 193] width 235 height 107
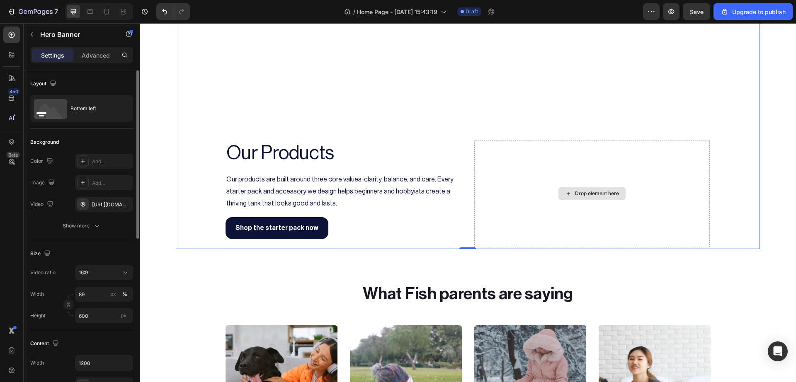
click at [530, 168] on div "Drop element here" at bounding box center [591, 193] width 235 height 107
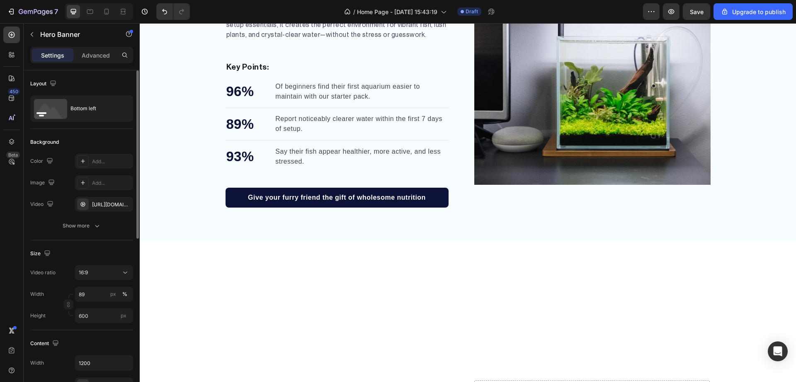
scroll to position [874, 0]
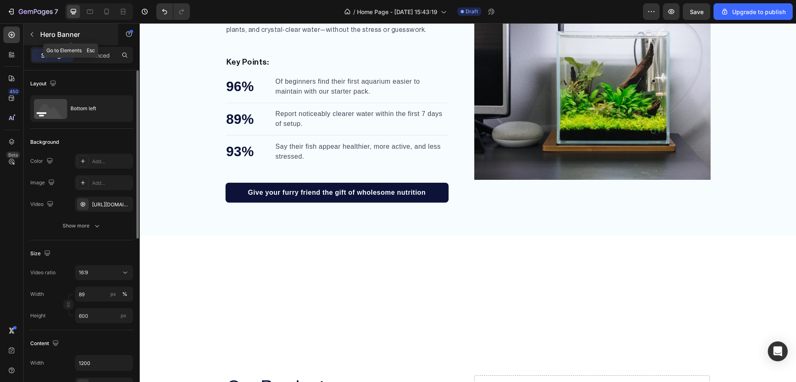
click at [29, 31] on icon "button" at bounding box center [32, 34] width 7 height 7
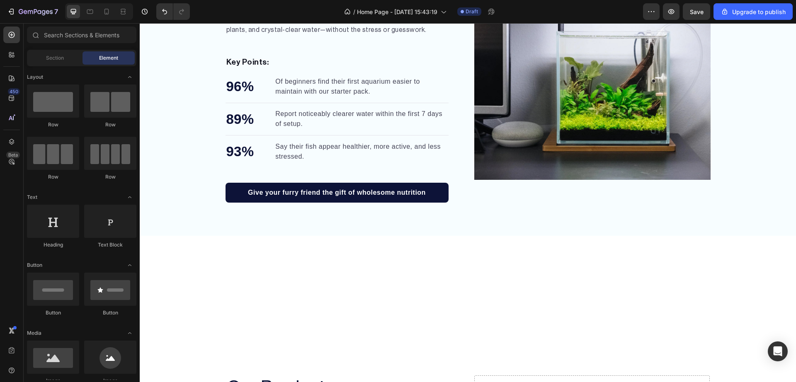
click at [8, 107] on div "450 Beta" at bounding box center [11, 175] width 17 height 296
click at [10, 100] on icon at bounding box center [11, 98] width 5 height 5
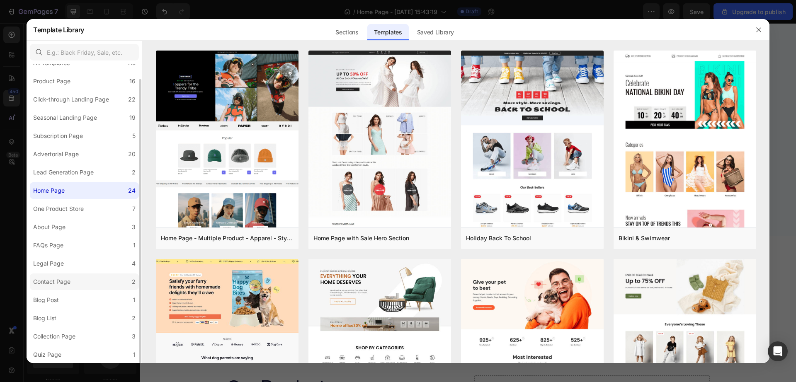
scroll to position [0, 0]
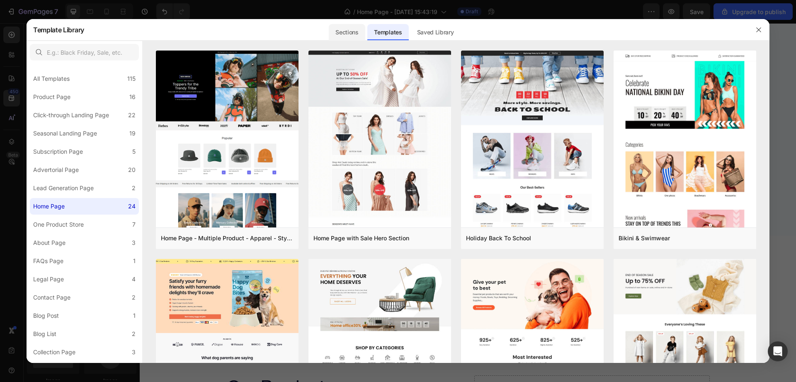
click at [356, 32] on div "Sections" at bounding box center [347, 32] width 36 height 17
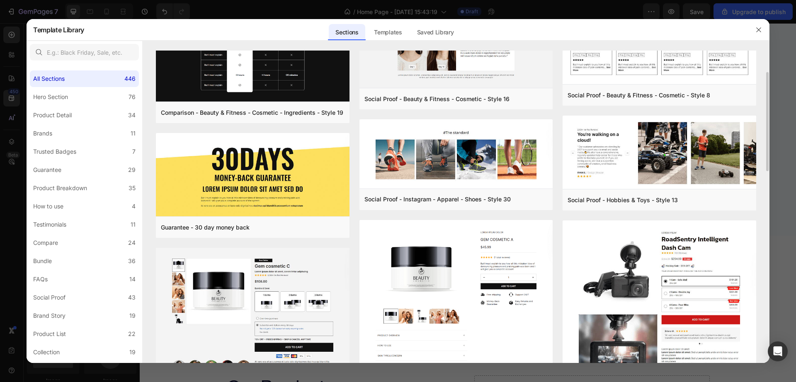
scroll to position [58, 0]
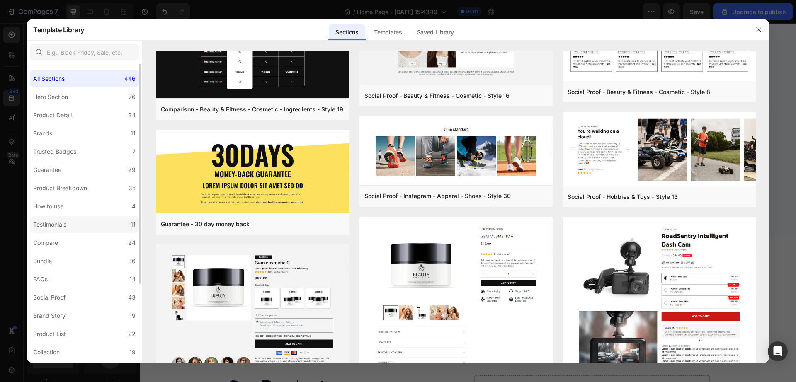
click at [86, 224] on label "Testimonials 11" at bounding box center [84, 224] width 109 height 17
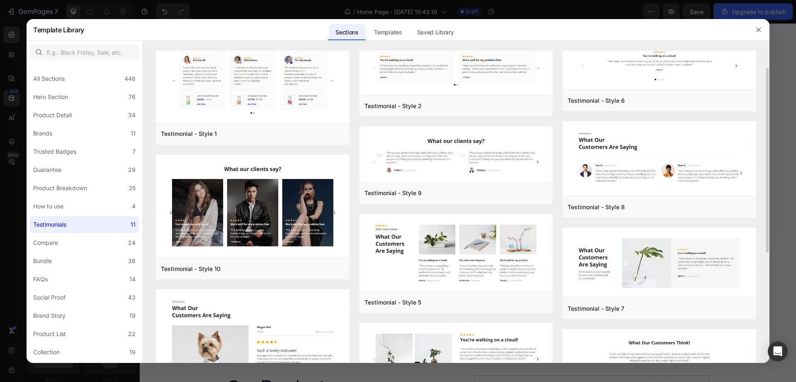
scroll to position [0, 0]
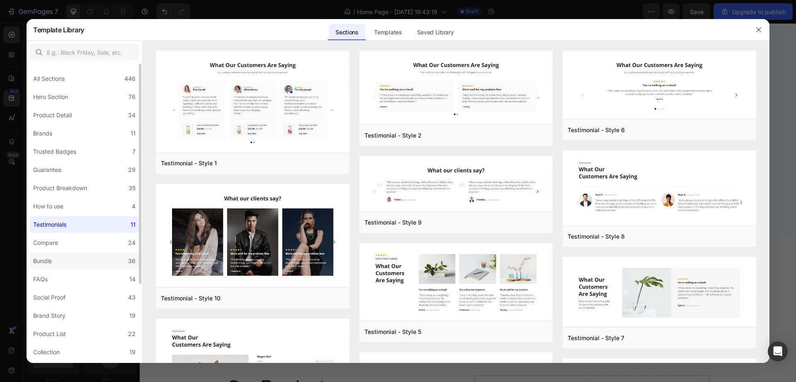
click at [90, 268] on label "Bundle 36" at bounding box center [84, 261] width 109 height 17
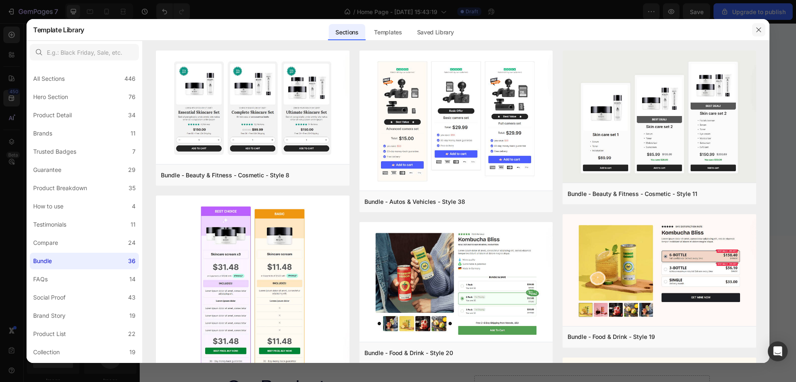
click at [757, 34] on button "button" at bounding box center [758, 29] width 13 height 13
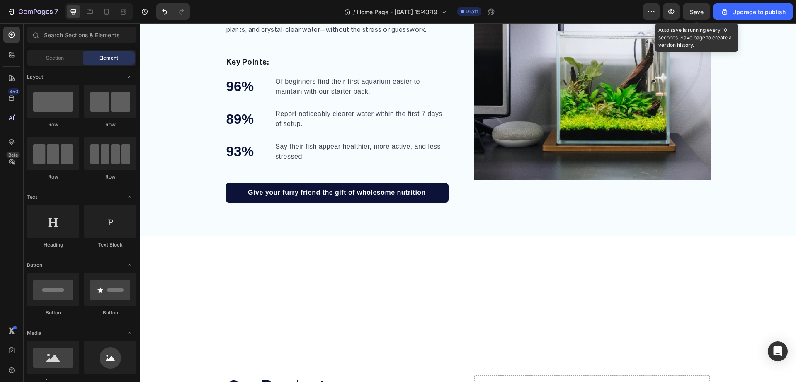
click at [702, 7] on div "Save" at bounding box center [697, 11] width 14 height 9
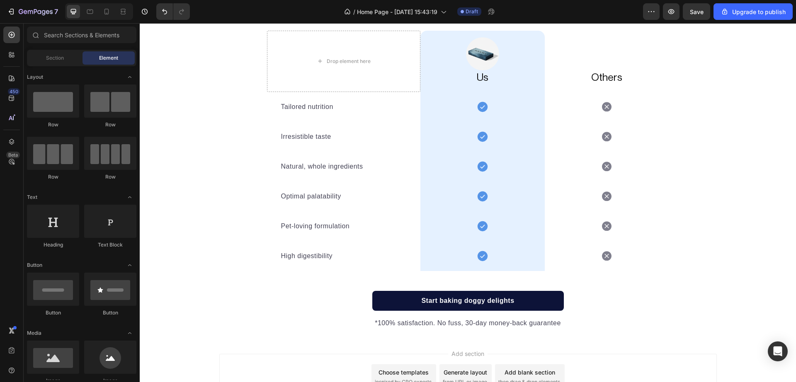
scroll to position [1635, 0]
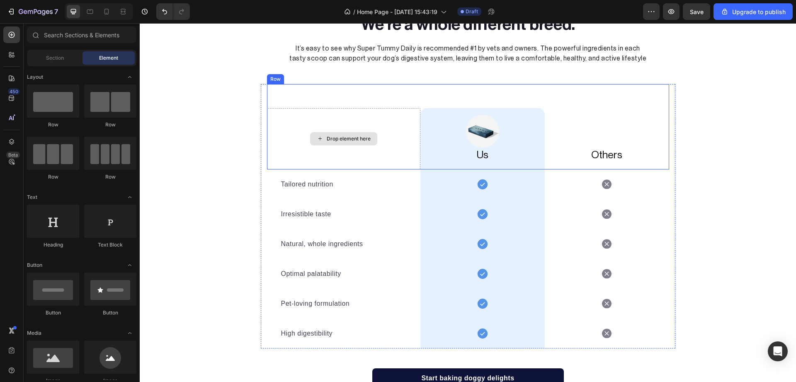
click at [403, 123] on div "Drop element here" at bounding box center [343, 139] width 153 height 62
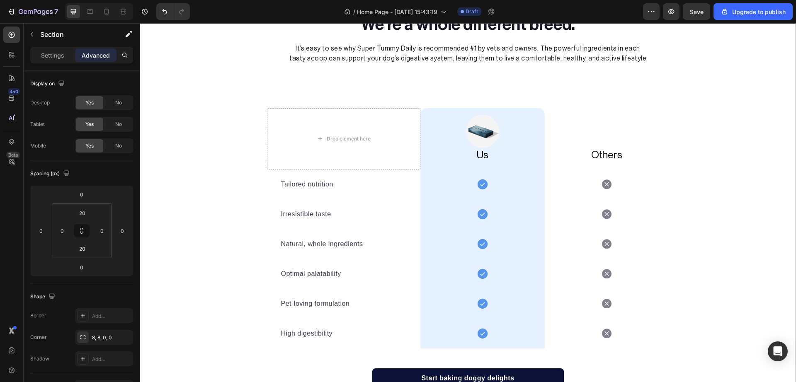
click at [705, 146] on div "We’re a whole different breed. Heading It’s easy to see why Super Tummy Daily i…" at bounding box center [468, 210] width 656 height 394
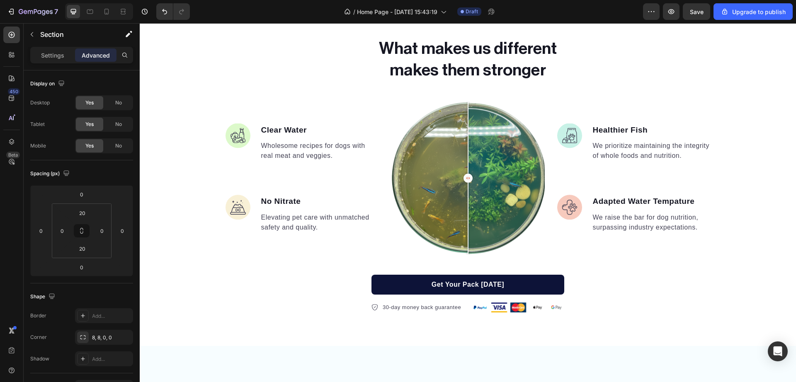
scroll to position [435, 0]
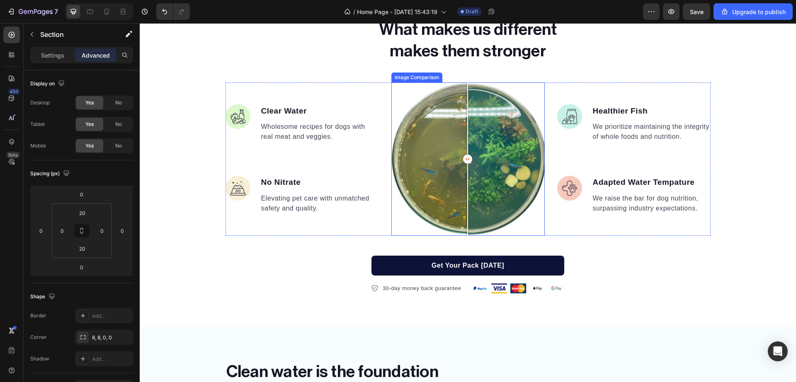
drag, startPoint x: 466, startPoint y: 156, endPoint x: 463, endPoint y: 160, distance: 4.8
click at [463, 160] on div at bounding box center [467, 159] width 9 height 9
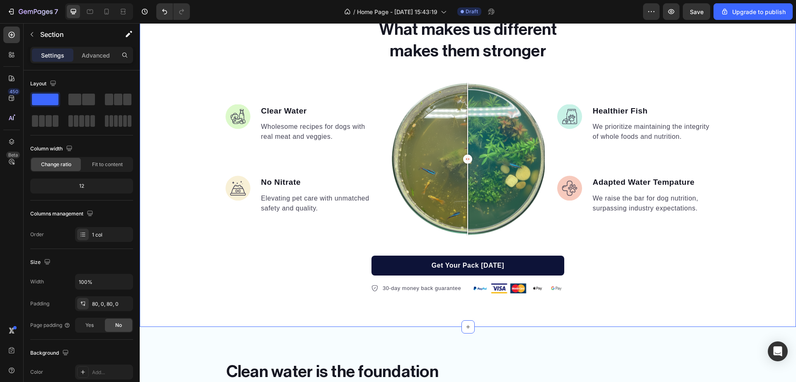
click at [682, 326] on div "What makes us different makes them stronger Heading Image Clear Water Text bloc…" at bounding box center [468, 156] width 656 height 342
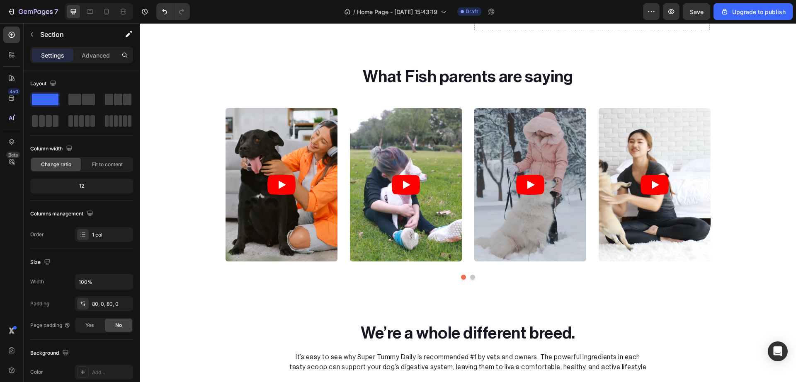
scroll to position [1319, 0]
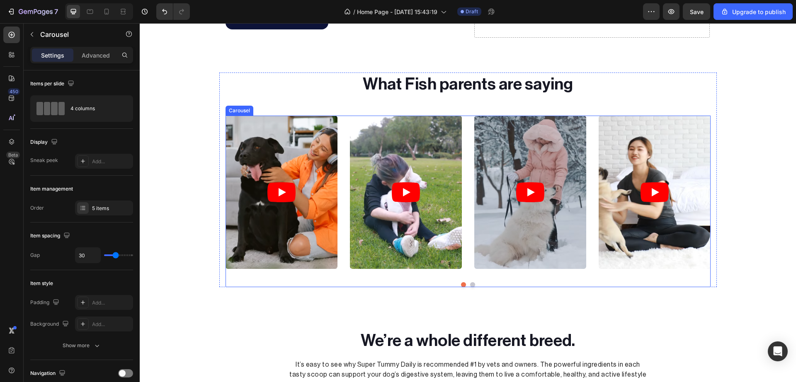
click at [468, 286] on div "Video Video Video Video Video Carousel" at bounding box center [467, 202] width 485 height 172
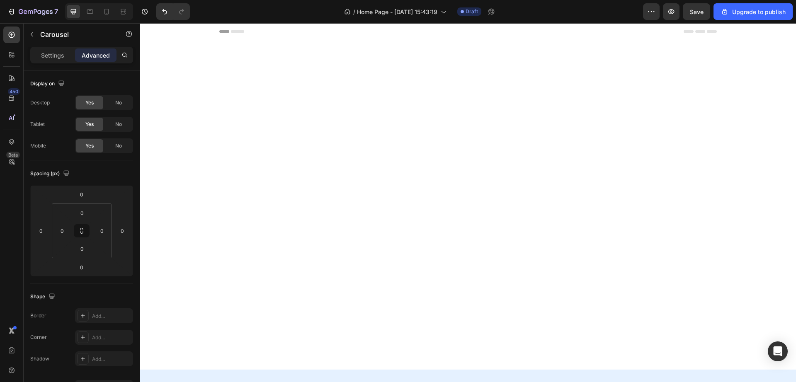
scroll to position [1319, 0]
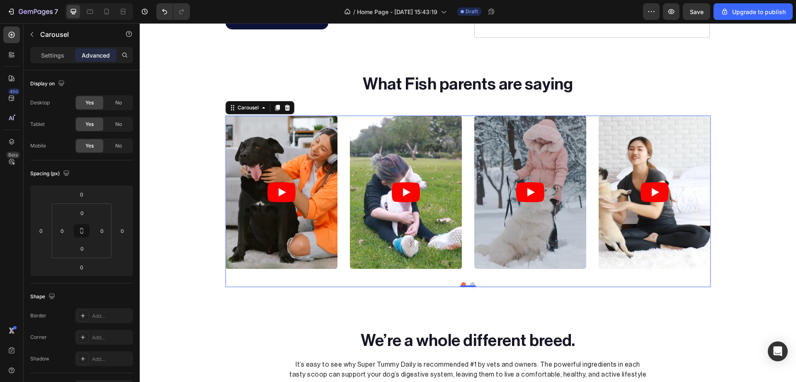
click at [470, 283] on button "Dot" at bounding box center [472, 284] width 5 height 5
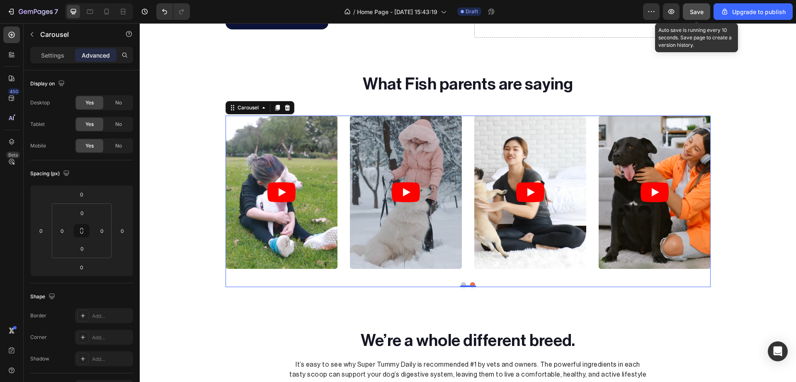
click at [701, 9] on span "Save" at bounding box center [697, 11] width 14 height 7
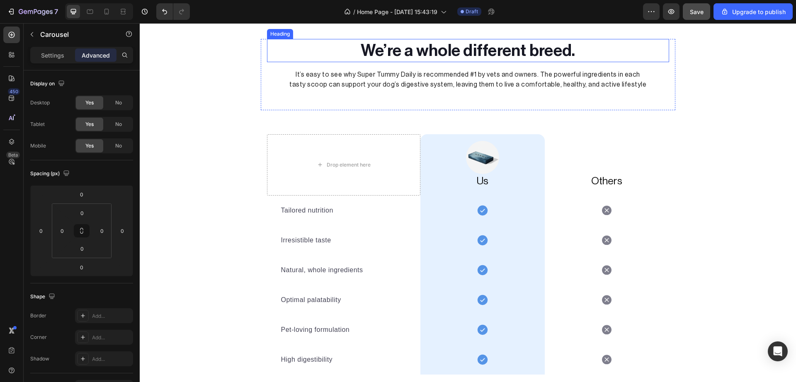
scroll to position [1787, 0]
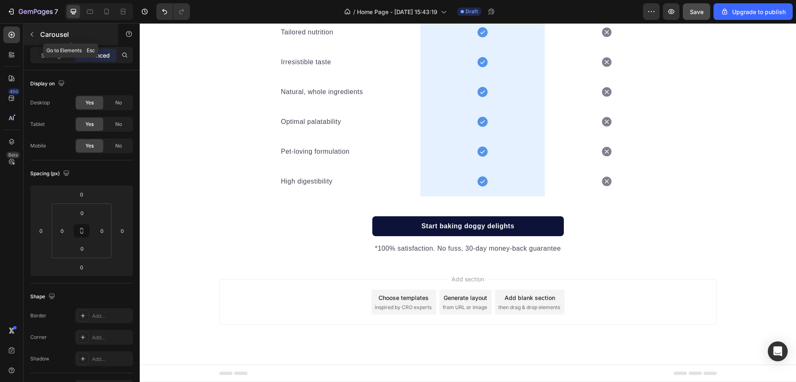
click at [33, 31] on icon "button" at bounding box center [32, 34] width 7 height 7
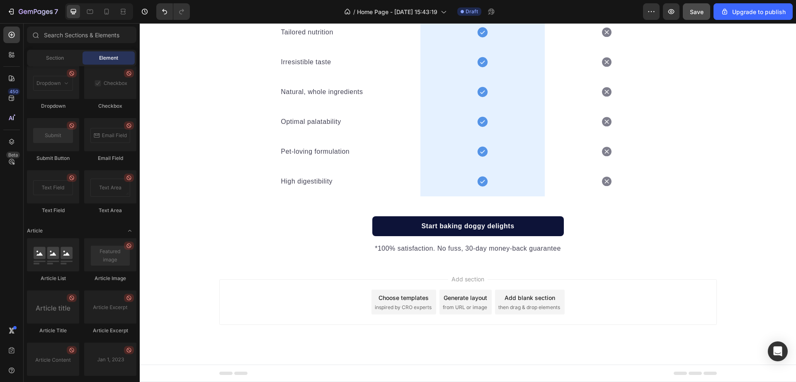
scroll to position [2101, 0]
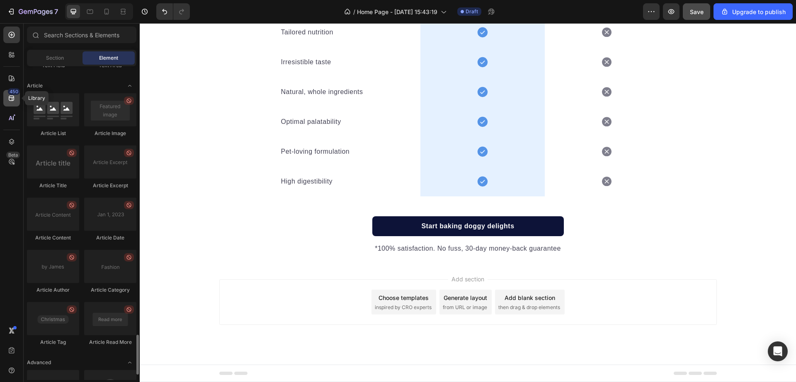
click at [9, 97] on icon at bounding box center [11, 98] width 5 height 5
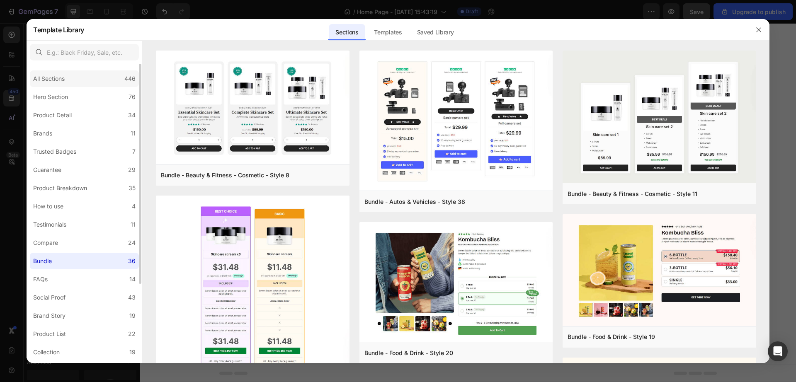
click at [67, 80] on div "All Sections" at bounding box center [50, 79] width 35 height 10
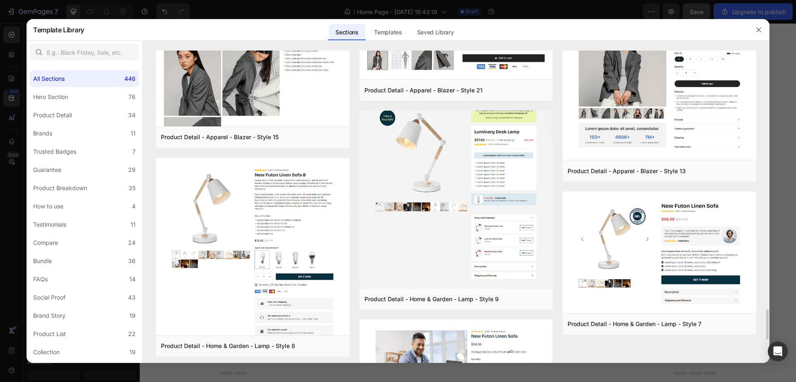
scroll to position [2755, 0]
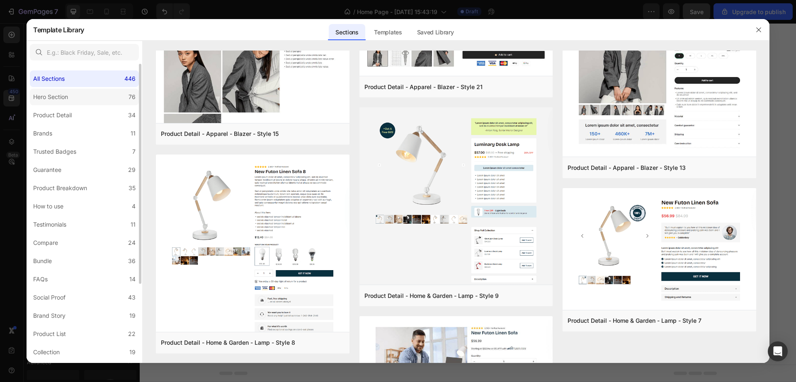
click at [121, 92] on label "Hero Section 76" at bounding box center [84, 97] width 109 height 17
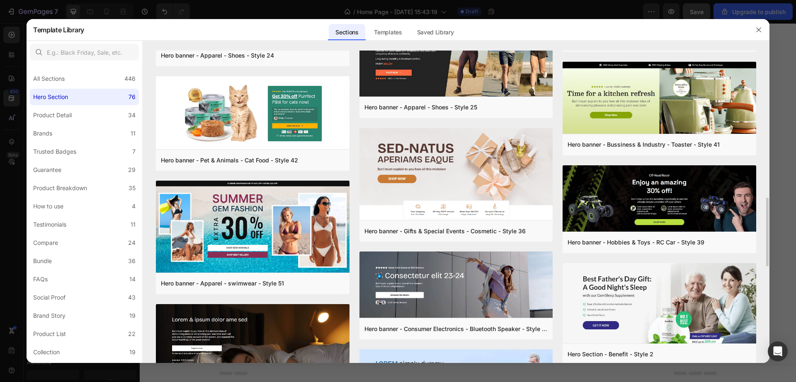
scroll to position [675, 0]
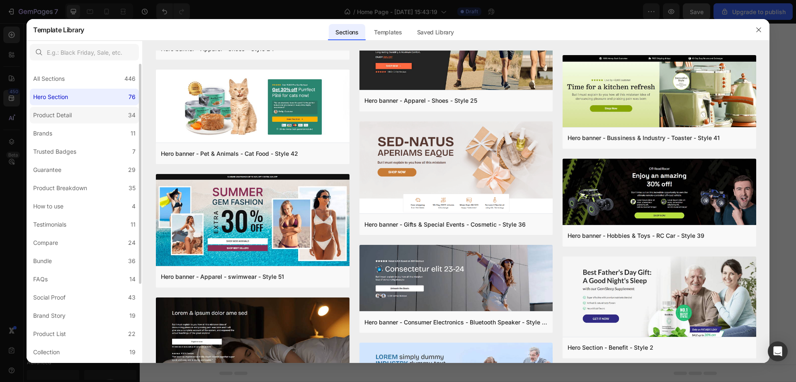
click at [105, 122] on label "Product Detail 34" at bounding box center [84, 115] width 109 height 17
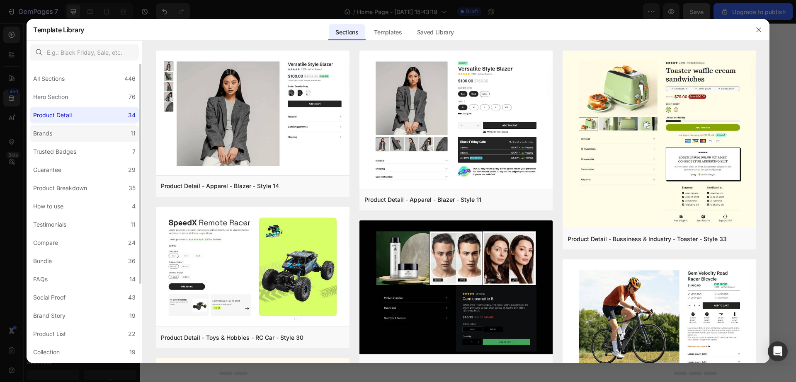
click at [80, 129] on label "Brands 11" at bounding box center [84, 133] width 109 height 17
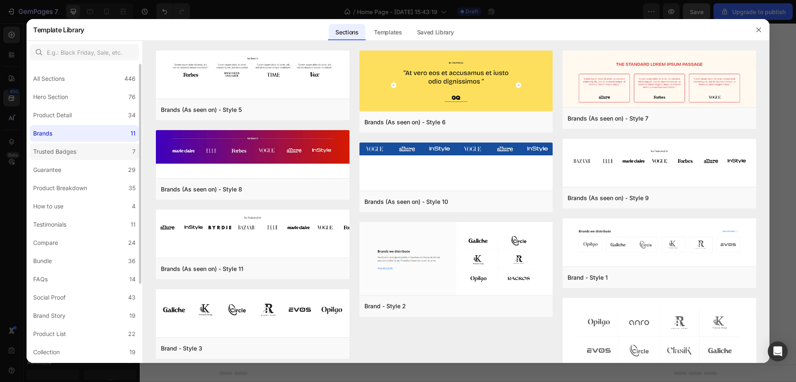
click at [75, 148] on div "Trusted Badges" at bounding box center [54, 152] width 43 height 10
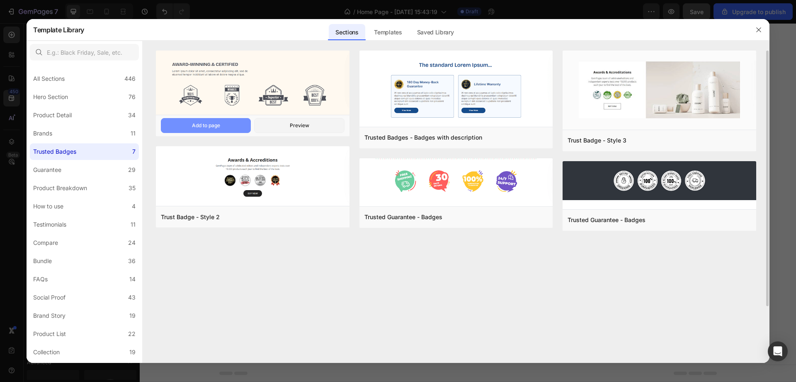
click at [217, 126] on div "Add to page" at bounding box center [206, 125] width 28 height 7
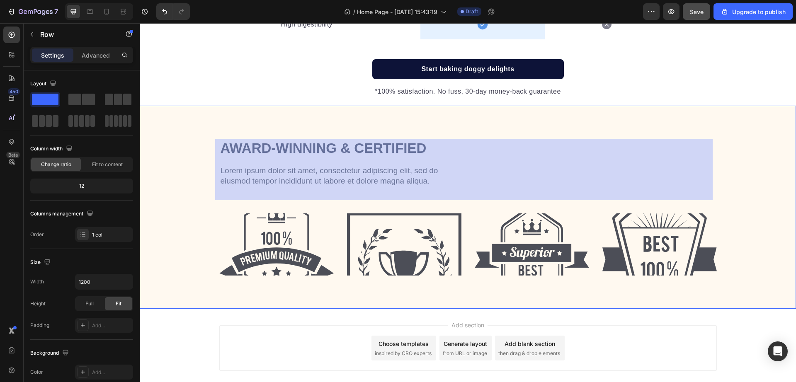
scroll to position [1990, 0]
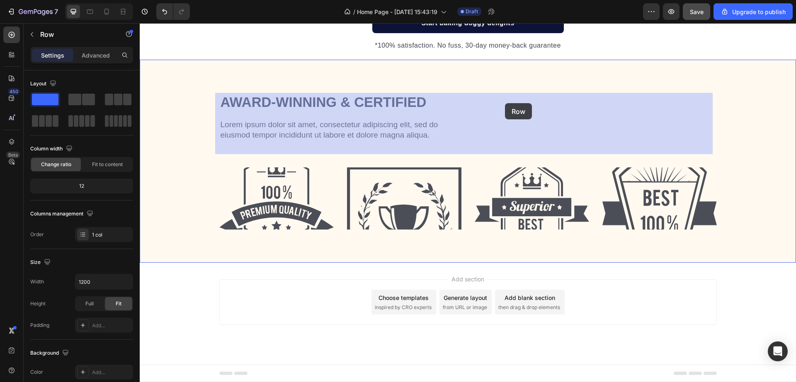
drag, startPoint x: 533, startPoint y: 99, endPoint x: 505, endPoint y: 103, distance: 28.0
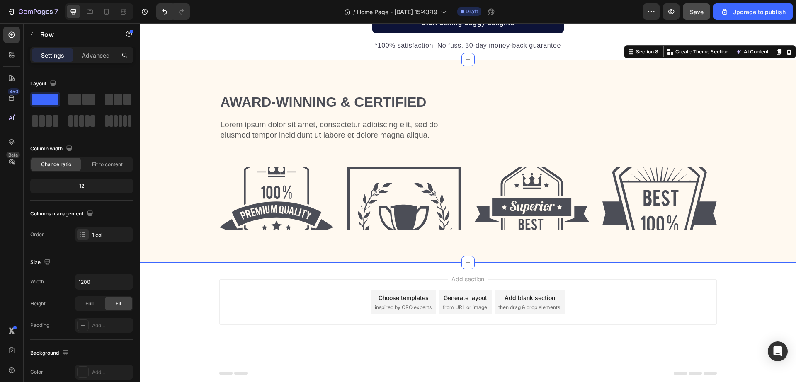
click at [739, 118] on div "Award-winning & Certified Heading Lorem ipsum dolor sit amet, consectetur adipi…" at bounding box center [468, 169] width 644 height 153
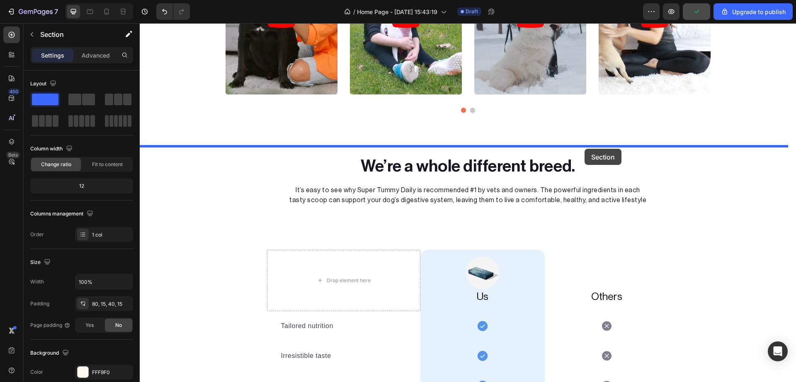
scroll to position [1480, 0]
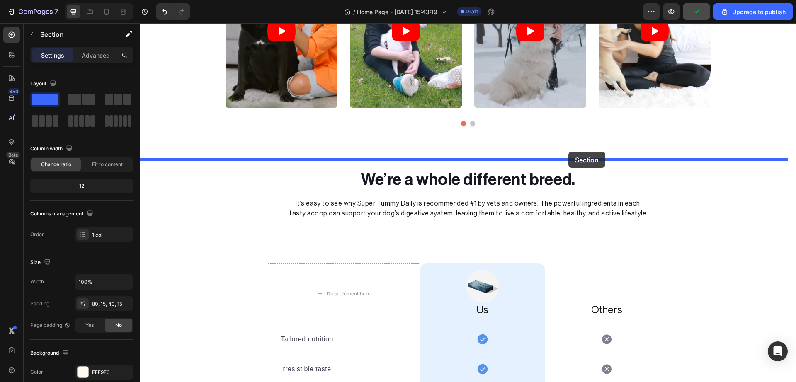
drag, startPoint x: 732, startPoint y: 131, endPoint x: 568, endPoint y: 152, distance: 165.5
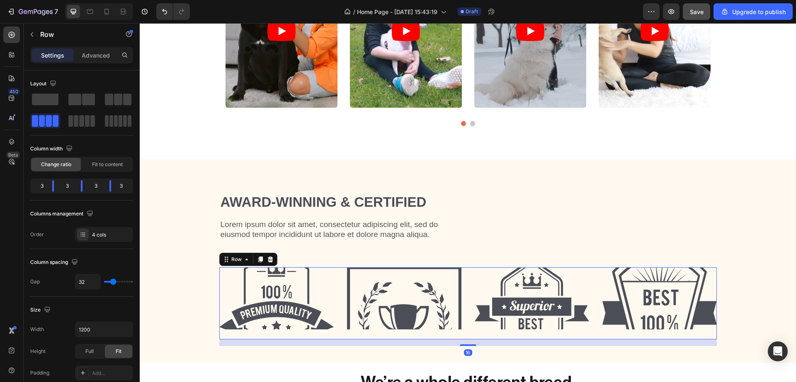
click at [326, 330] on div "Image" at bounding box center [276, 303] width 114 height 72
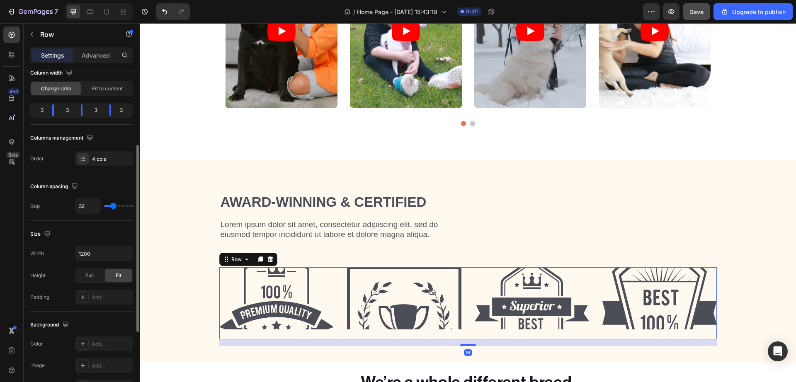
scroll to position [100, 0]
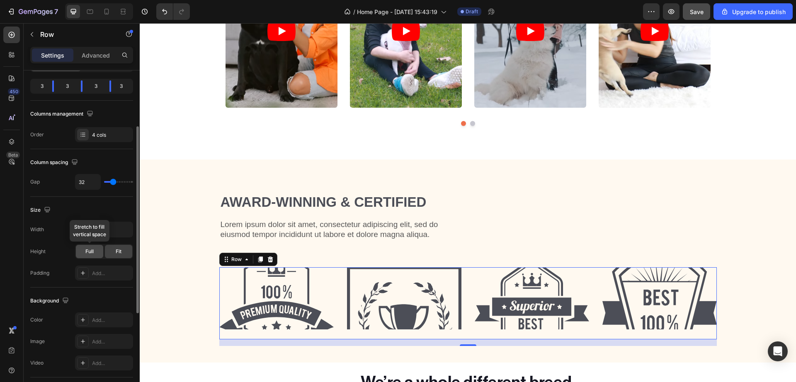
click at [99, 249] on div "Full" at bounding box center [89, 251] width 27 height 13
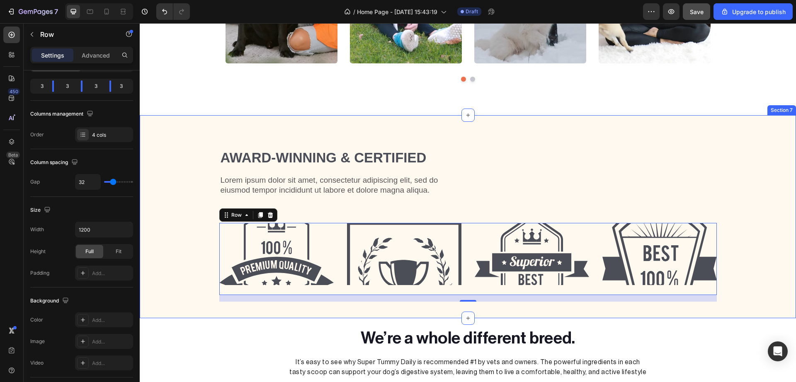
scroll to position [1525, 0]
click at [243, 289] on div "Image" at bounding box center [276, 259] width 114 height 72
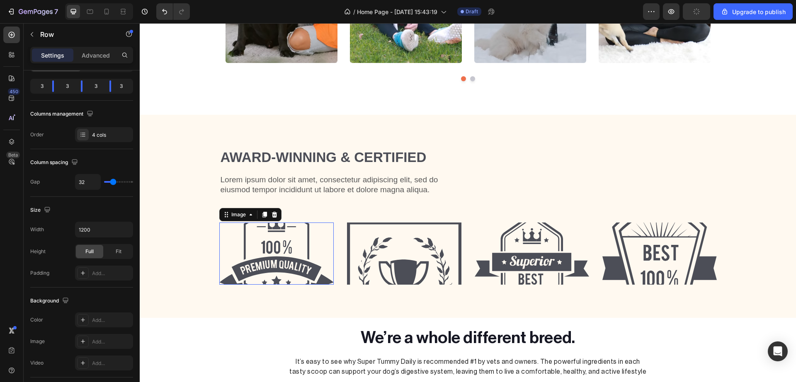
click at [257, 274] on img at bounding box center [276, 254] width 114 height 62
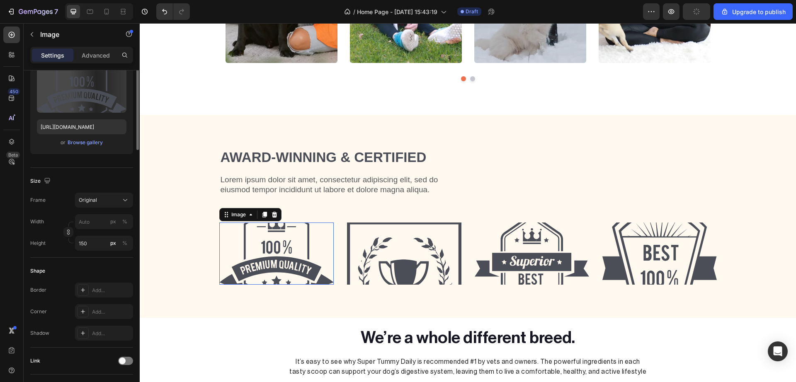
scroll to position [0, 0]
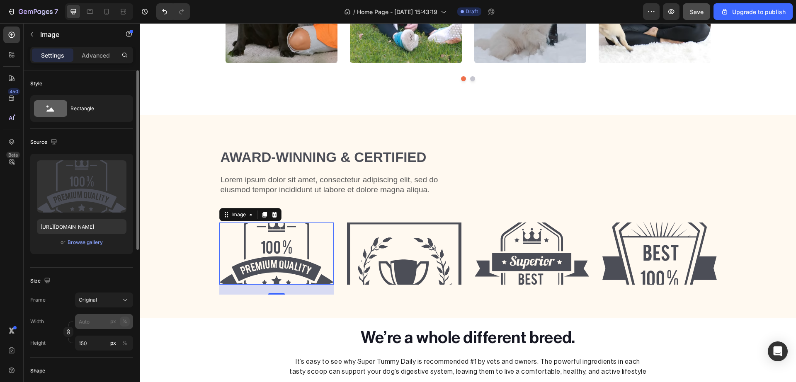
click at [124, 322] on div "%" at bounding box center [124, 321] width 5 height 7
type input "1"
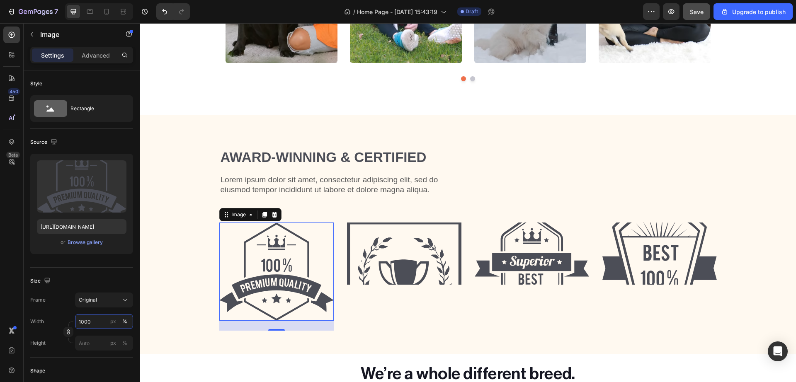
type input "100"
click at [419, 261] on img at bounding box center [404, 254] width 114 height 62
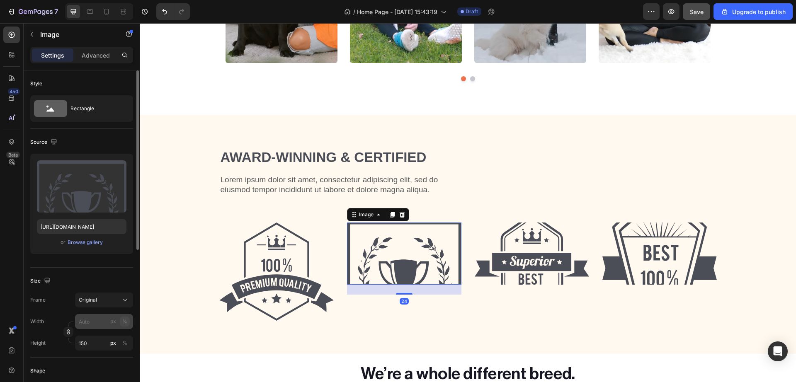
click at [127, 326] on button "%" at bounding box center [125, 322] width 10 height 10
type input "1"
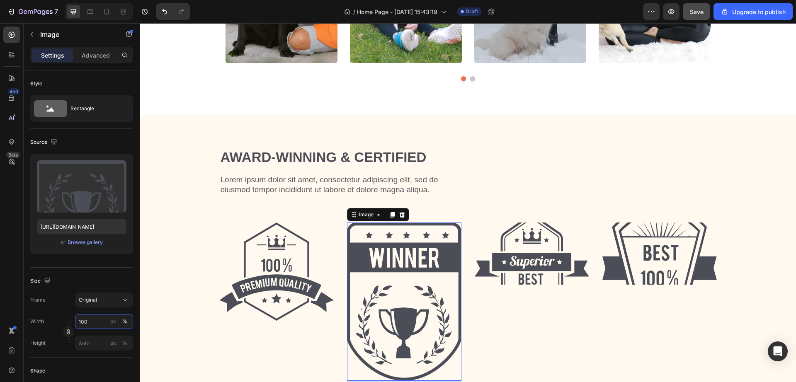
scroll to position [1605, 0]
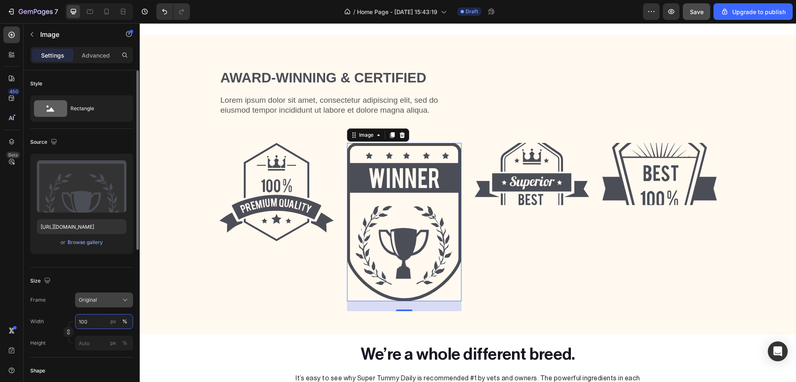
type input "100"
click at [125, 305] on button "Original" at bounding box center [104, 300] width 58 height 15
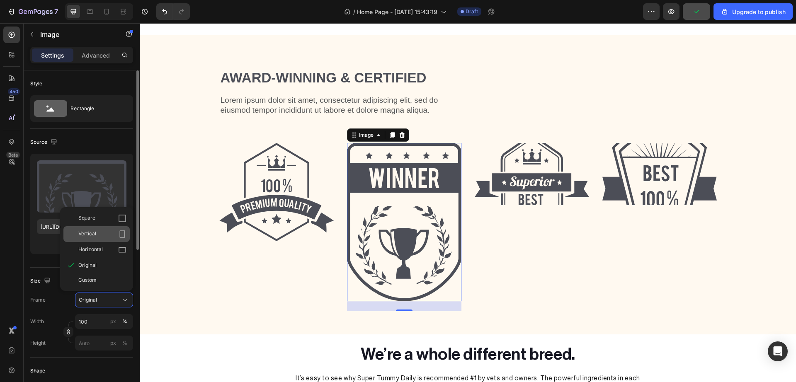
click at [114, 235] on div "Vertical" at bounding box center [102, 234] width 48 height 8
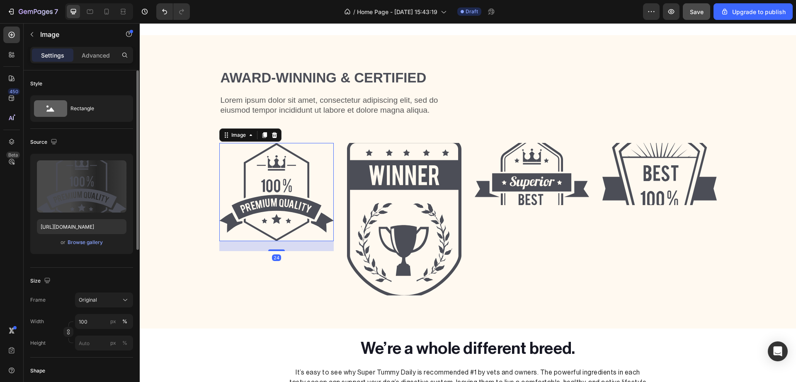
click at [262, 201] on img at bounding box center [276, 192] width 114 height 98
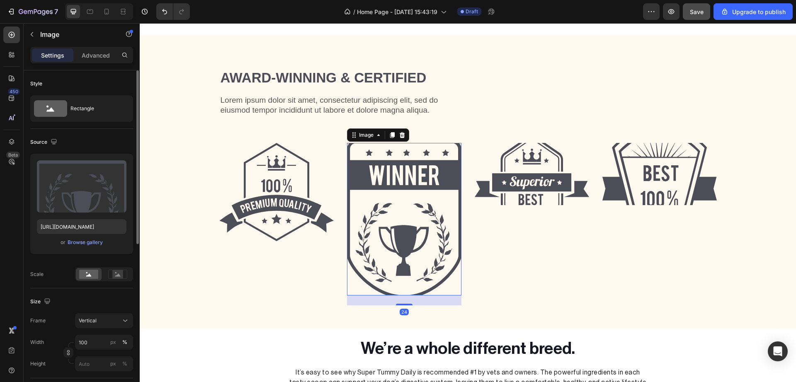
click at [370, 197] on img at bounding box center [404, 219] width 114 height 153
click at [124, 324] on icon at bounding box center [125, 321] width 8 height 8
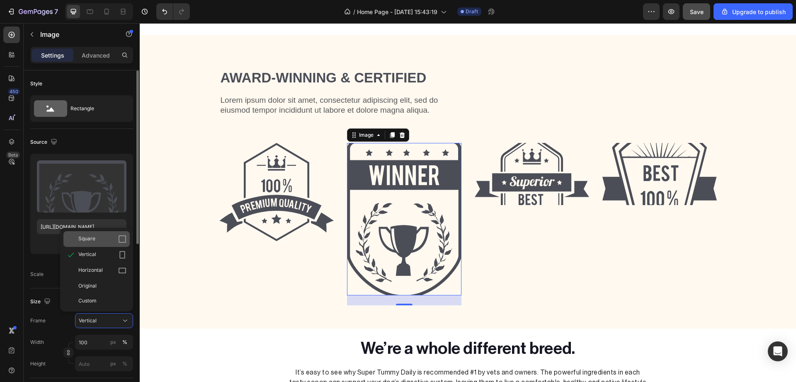
click at [120, 235] on icon at bounding box center [122, 239] width 8 height 8
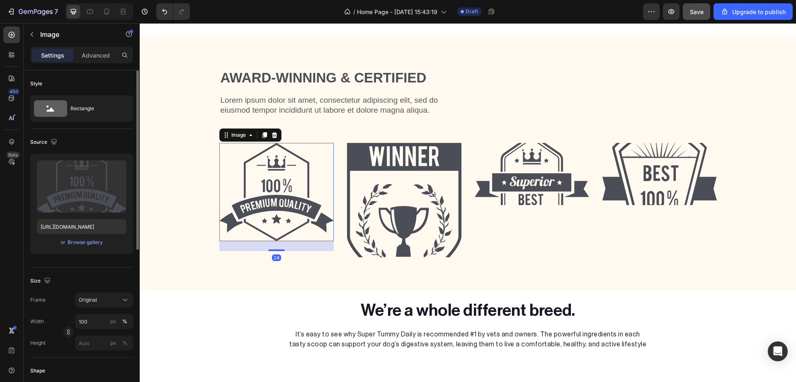
click at [291, 232] on img at bounding box center [276, 192] width 114 height 98
click at [90, 343] on input "px %" at bounding box center [104, 343] width 58 height 15
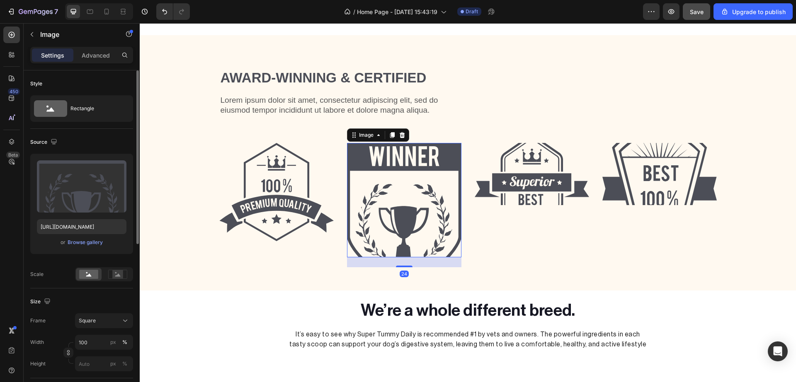
click at [384, 207] on img at bounding box center [404, 200] width 114 height 114
click at [117, 318] on div "Square" at bounding box center [99, 320] width 41 height 7
click at [124, 342] on div "%" at bounding box center [124, 342] width 5 height 7
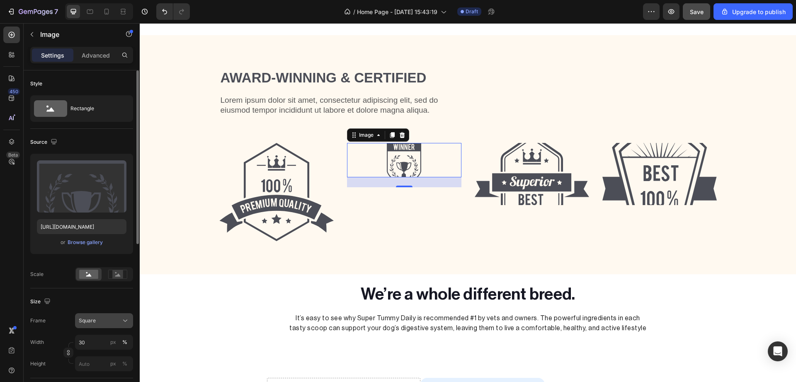
click at [126, 323] on icon at bounding box center [125, 321] width 8 height 8
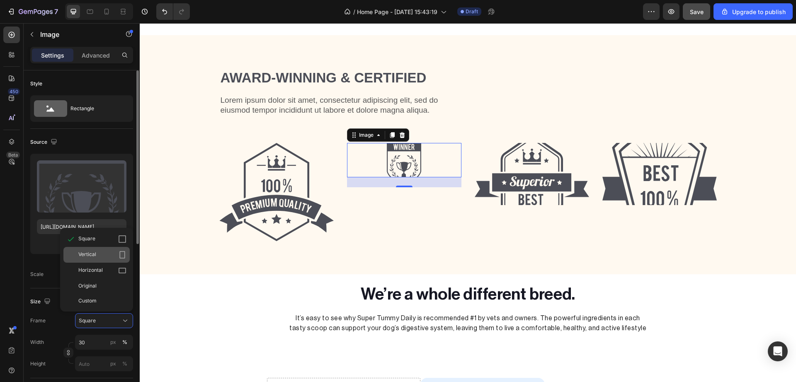
click at [117, 257] on div "Vertical" at bounding box center [102, 255] width 48 height 8
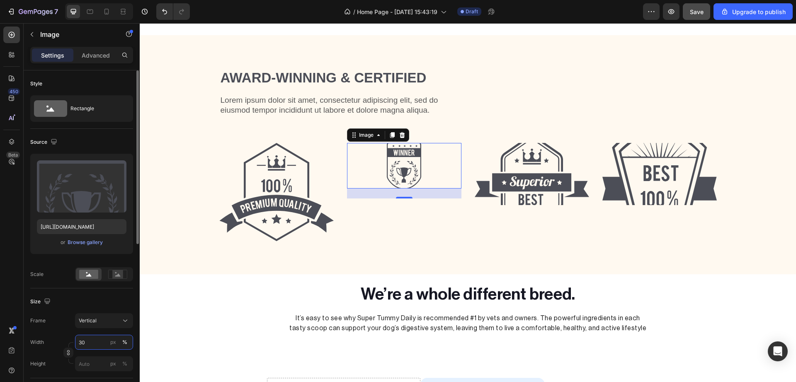
click at [85, 338] on input "30" at bounding box center [104, 342] width 58 height 15
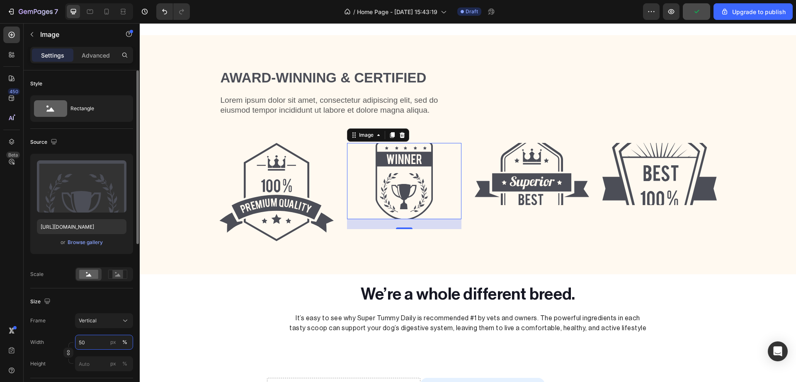
click at [86, 345] on input "50" at bounding box center [104, 342] width 58 height 15
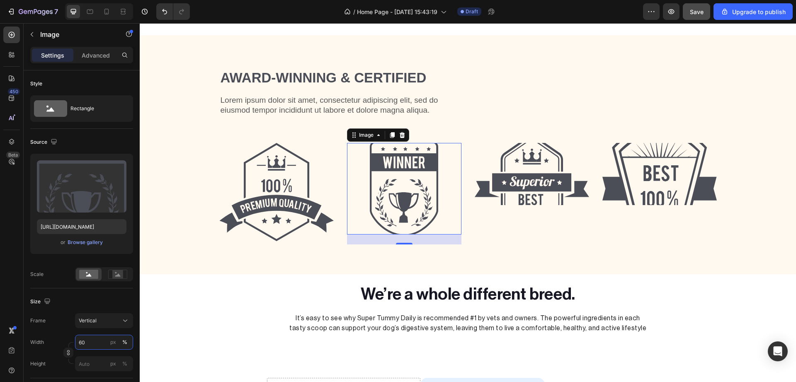
type input "60"
click at [356, 213] on div at bounding box center [404, 189] width 114 height 92
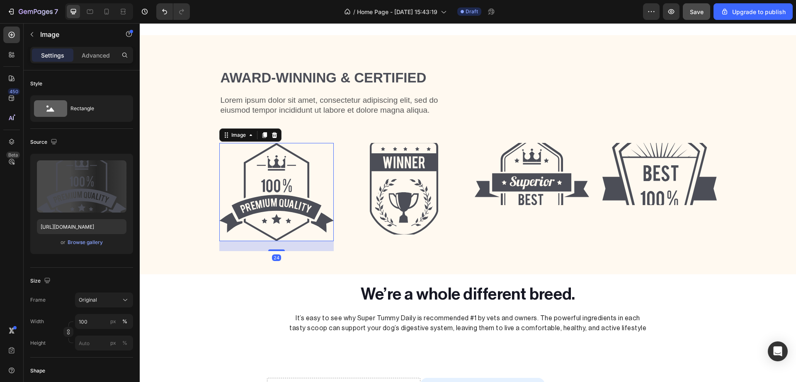
click at [303, 209] on img at bounding box center [276, 192] width 114 height 98
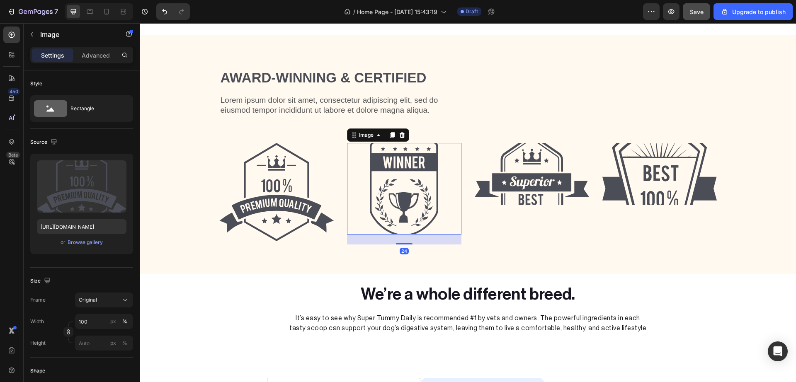
click at [378, 194] on img at bounding box center [404, 189] width 69 height 92
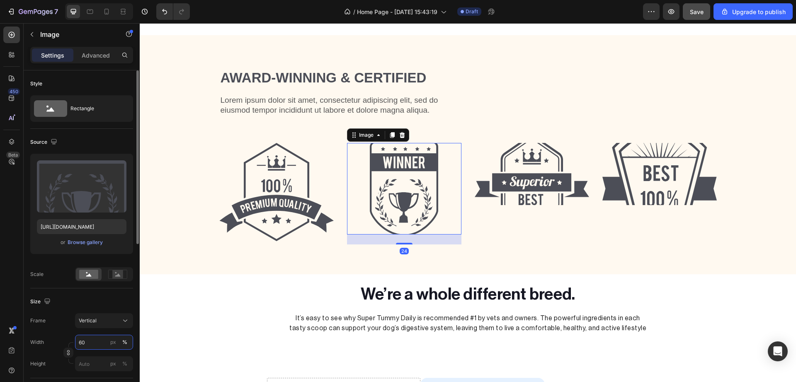
click at [80, 344] on input "60" at bounding box center [104, 342] width 58 height 15
type input "70"
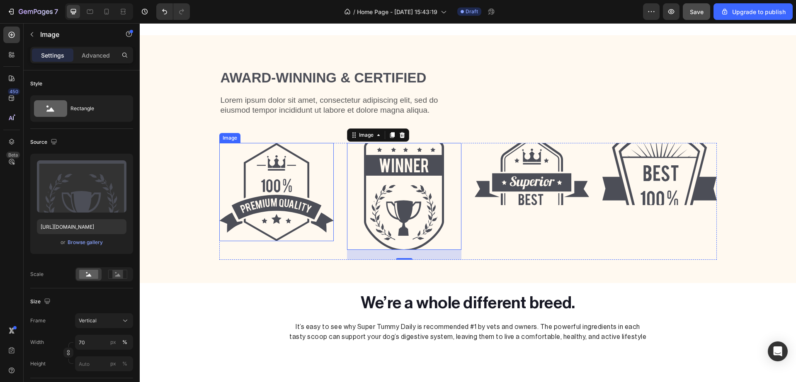
click at [245, 239] on img at bounding box center [276, 192] width 114 height 98
click at [380, 221] on img at bounding box center [404, 196] width 80 height 107
click at [91, 339] on input "70" at bounding box center [104, 342] width 58 height 15
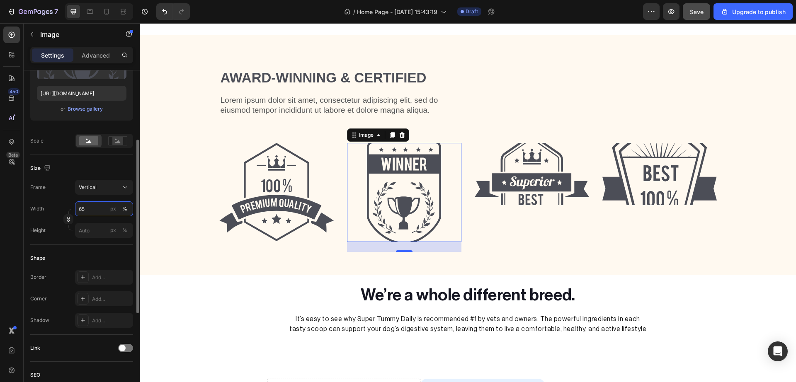
scroll to position [143, 0]
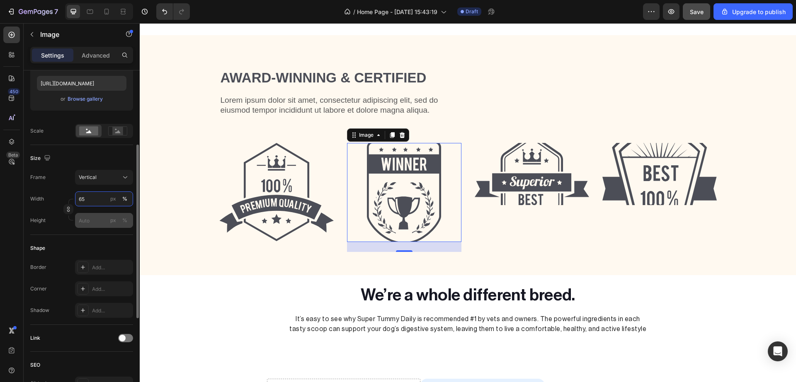
type input "65"
click at [92, 220] on input "px %" at bounding box center [104, 220] width 58 height 15
click at [112, 241] on p "Full 100%" at bounding box center [102, 240] width 48 height 7
type input "100"
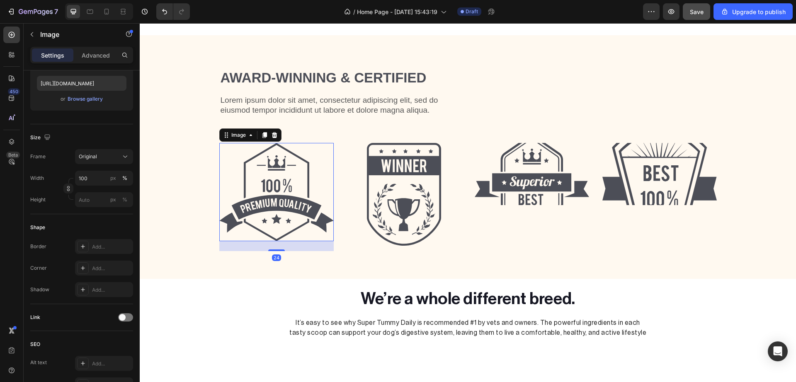
click at [307, 206] on img at bounding box center [276, 192] width 114 height 98
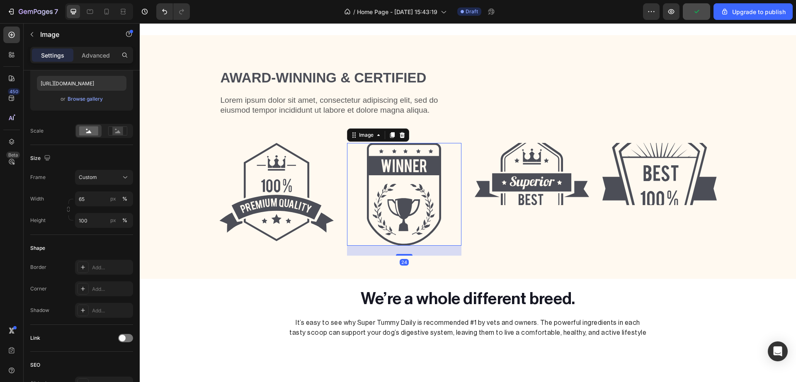
click at [362, 205] on div at bounding box center [404, 194] width 114 height 103
click at [90, 199] on input "65" at bounding box center [104, 198] width 58 height 15
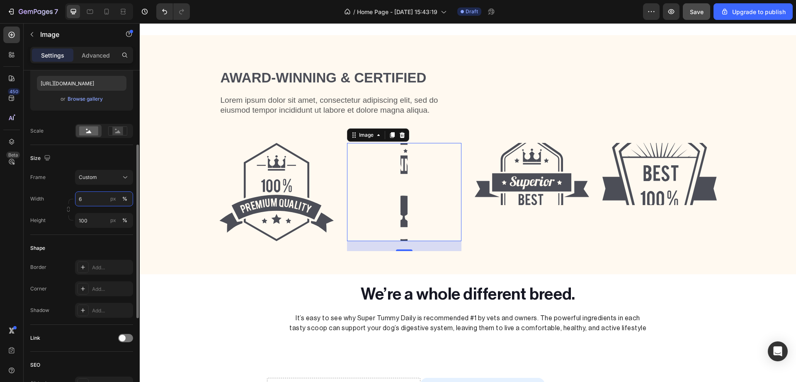
type input "63"
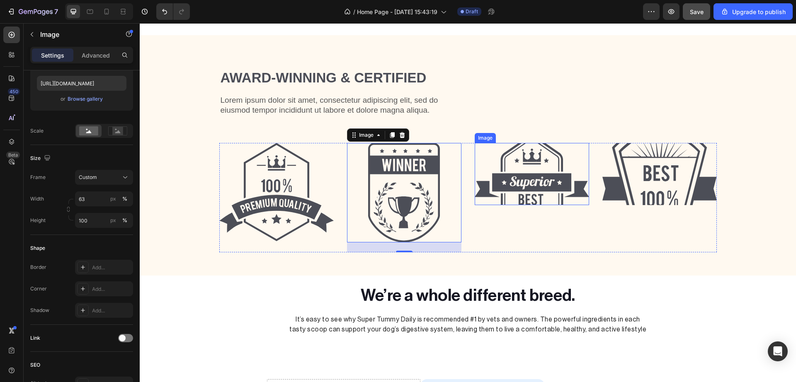
click at [551, 176] on img at bounding box center [532, 174] width 114 height 62
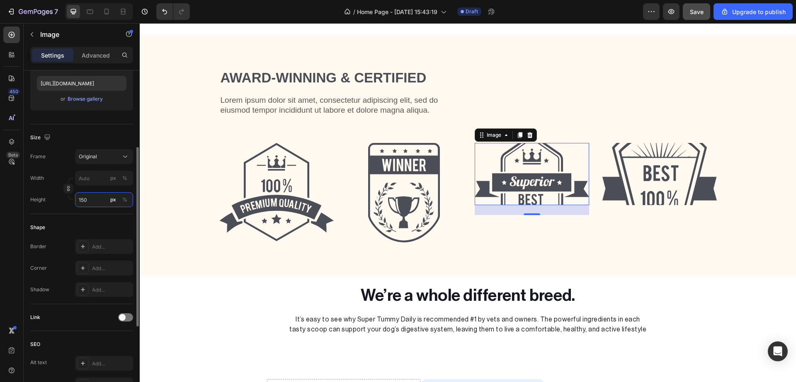
click at [85, 196] on input "150" at bounding box center [104, 199] width 58 height 15
click at [91, 219] on p "Full 100%" at bounding box center [102, 219] width 48 height 7
type input "100"
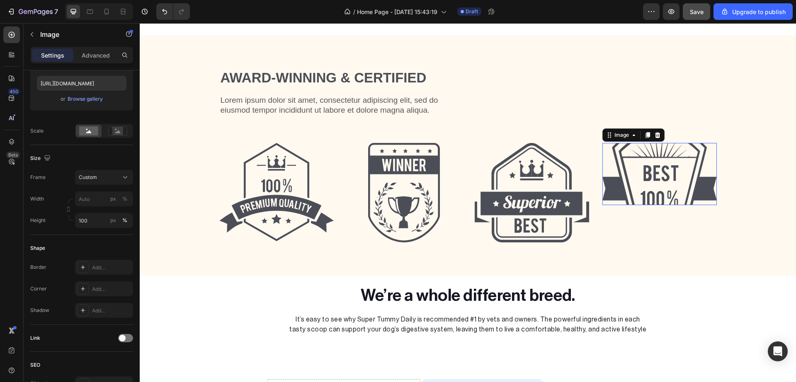
click at [612, 180] on img at bounding box center [659, 174] width 114 height 62
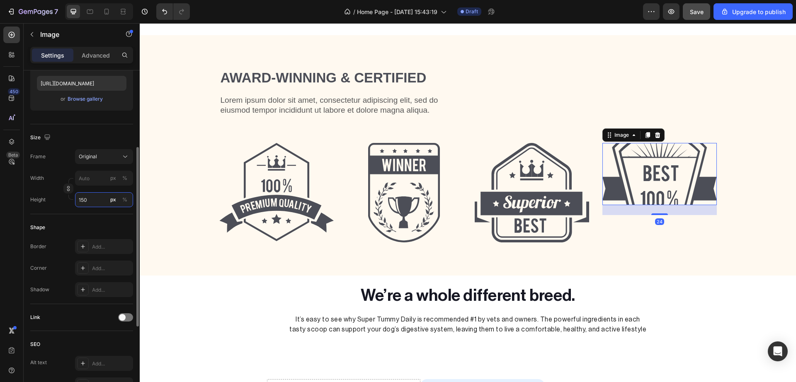
click at [86, 203] on input "150" at bounding box center [104, 199] width 58 height 15
click at [115, 218] on span "100%" at bounding box center [120, 219] width 14 height 7
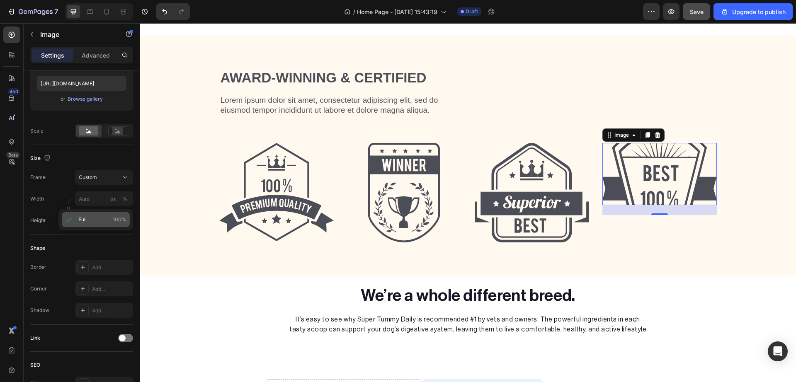
type input "100"
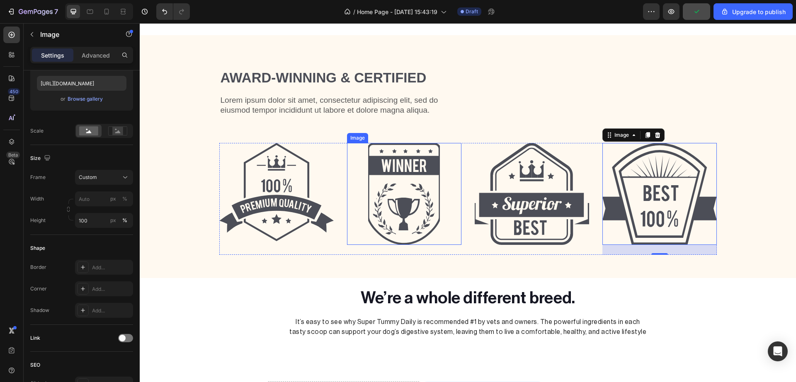
click at [376, 195] on img at bounding box center [404, 194] width 72 height 102
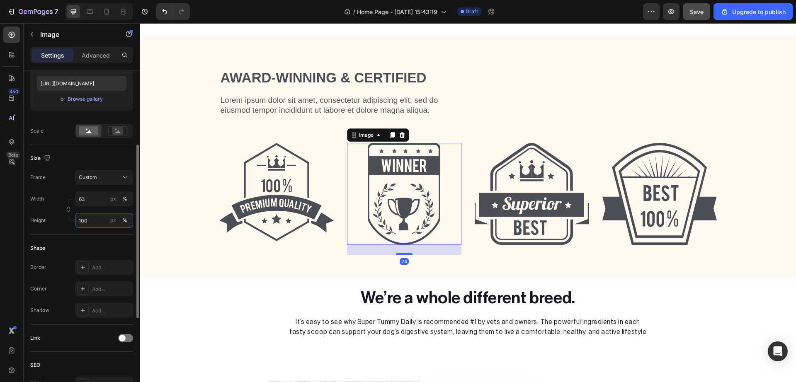
click at [102, 227] on input "100" at bounding box center [104, 220] width 58 height 15
click at [96, 248] on div "Full 100%" at bounding box center [95, 241] width 75 height 22
click at [96, 241] on p "Full 100%" at bounding box center [102, 240] width 48 height 7
click at [237, 215] on img at bounding box center [276, 192] width 114 height 98
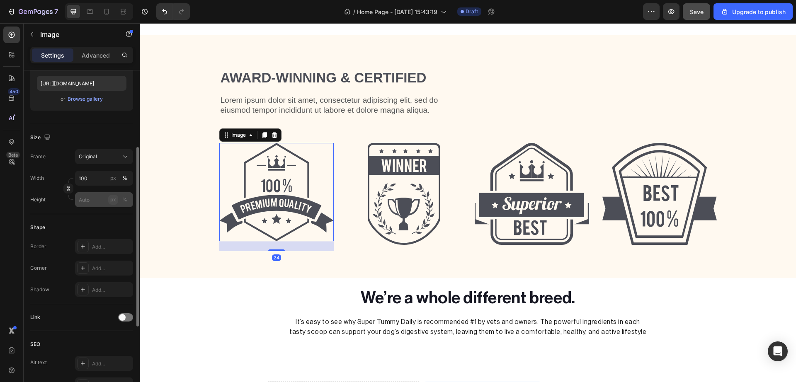
click at [111, 199] on div "px" at bounding box center [113, 199] width 6 height 7
click at [95, 200] on input "px %" at bounding box center [104, 199] width 58 height 15
click at [88, 220] on p "Full 100%" at bounding box center [102, 219] width 48 height 7
type input "100"
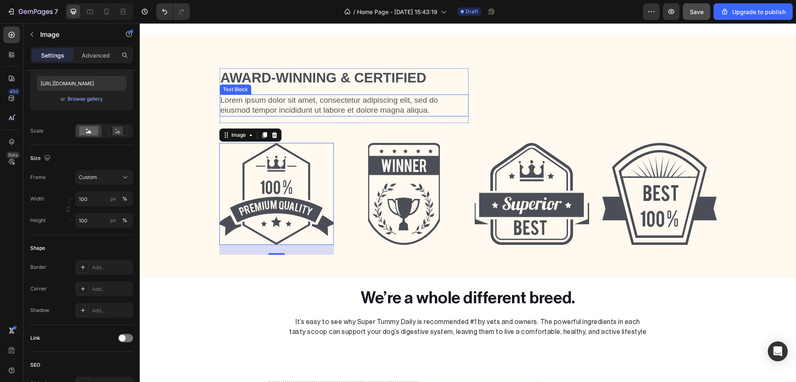
click at [416, 96] on p "Lorem ipsum dolor sit amet, consectetur adipiscing elit, sed do eiusmod tempor …" at bounding box center [343, 105] width 247 height 20
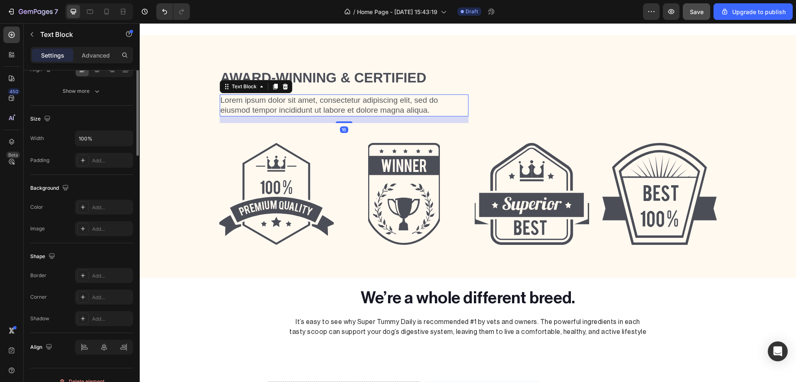
scroll to position [0, 0]
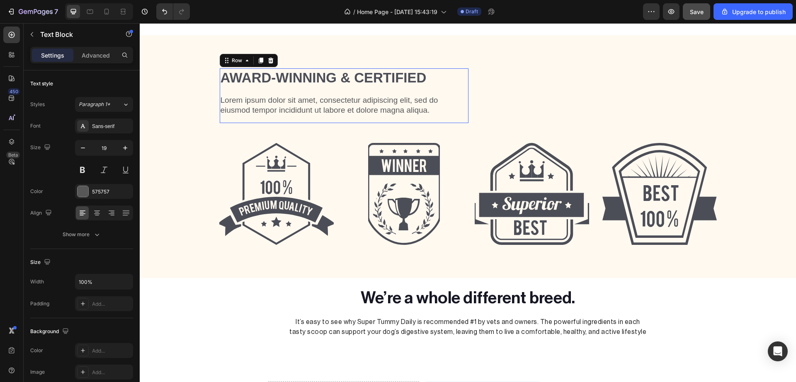
click at [460, 90] on div "Award-winning & Certified Heading Lorem ipsum dolor sit amet, consectetur adipi…" at bounding box center [344, 95] width 249 height 55
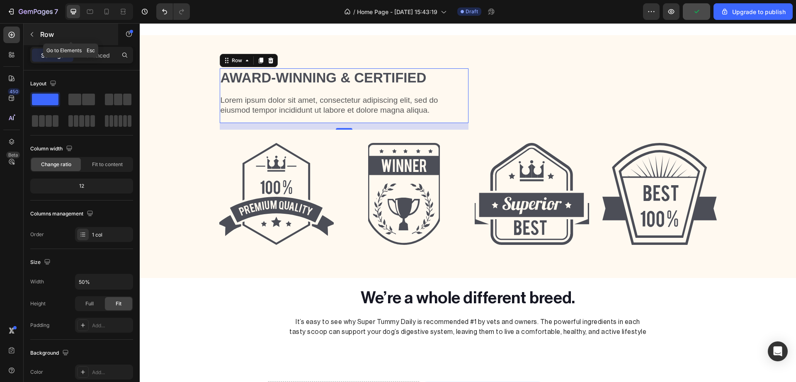
click at [36, 36] on button "button" at bounding box center [31, 34] width 13 height 13
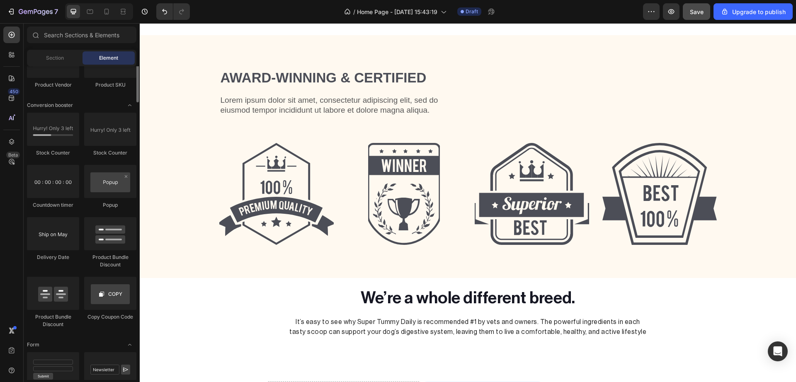
scroll to position [1226, 0]
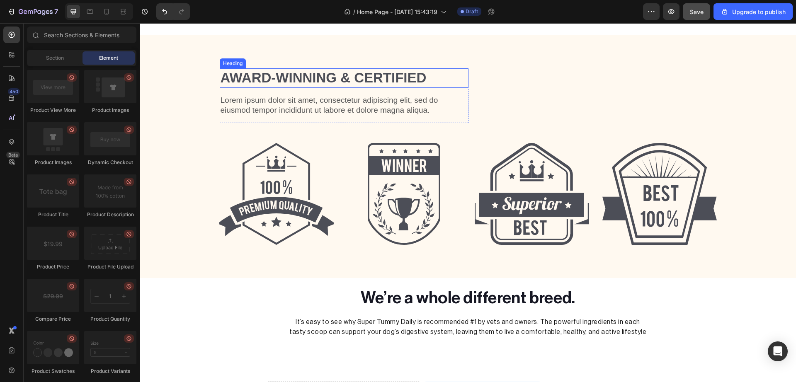
click at [277, 87] on h2 "Award-winning & Certified" at bounding box center [344, 77] width 249 height 19
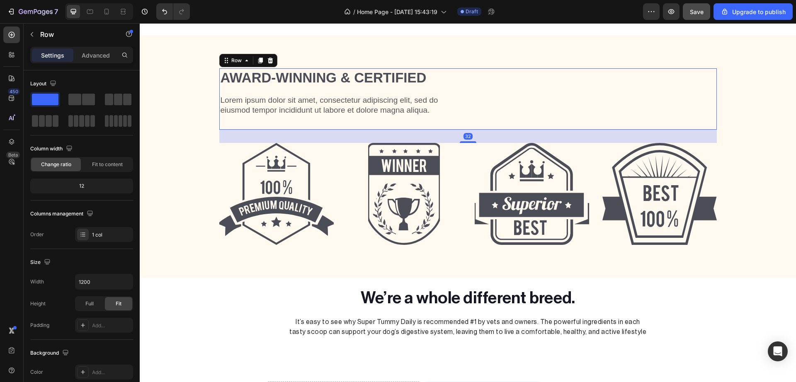
click at [491, 94] on div "Award-winning & Certified Heading Lorem ipsum dolor sit amet, consectetur adipi…" at bounding box center [467, 98] width 497 height 61
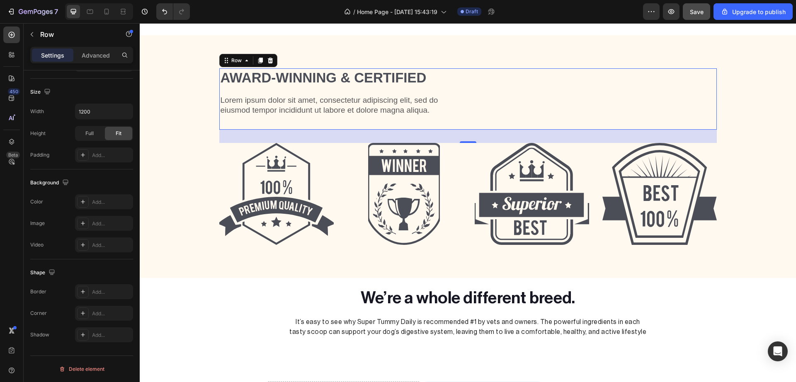
click at [86, 65] on div "Settings Advanced" at bounding box center [82, 59] width 116 height 24
click at [95, 50] on div "Advanced" at bounding box center [95, 54] width 41 height 13
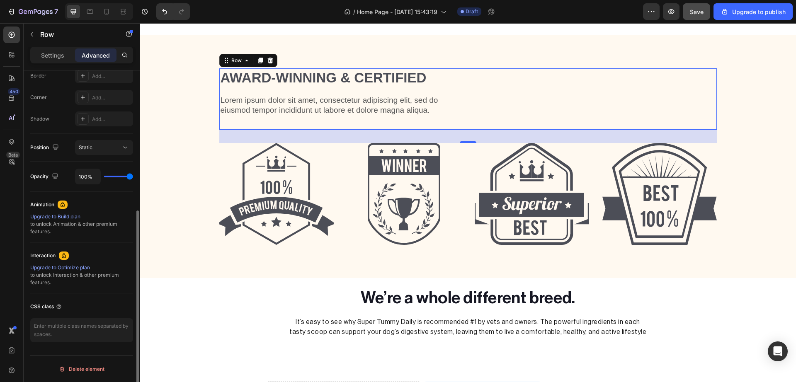
scroll to position [0, 0]
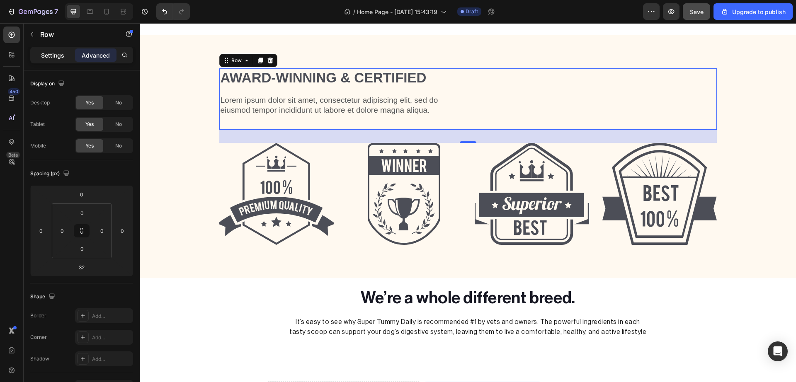
click at [65, 53] on div "Settings" at bounding box center [52, 54] width 41 height 13
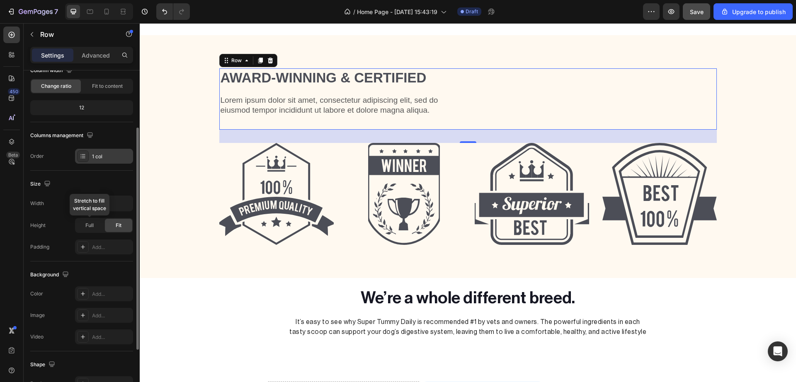
scroll to position [85, 0]
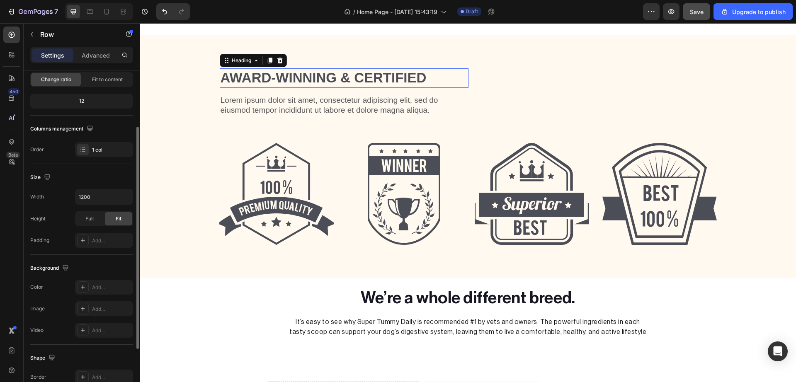
click at [293, 82] on h2 "Award-winning & Certified" at bounding box center [344, 77] width 249 height 19
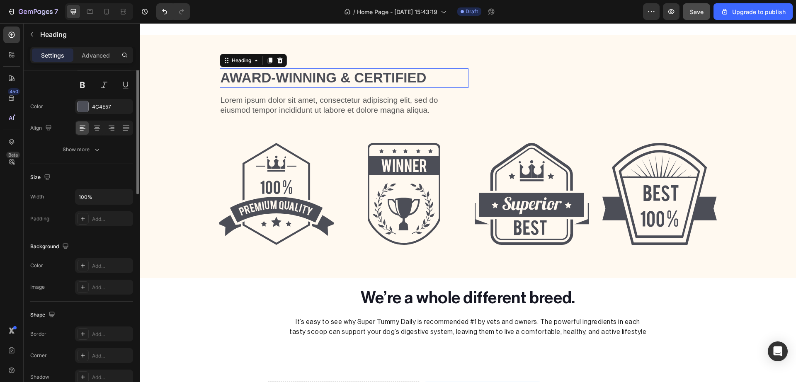
scroll to position [0, 0]
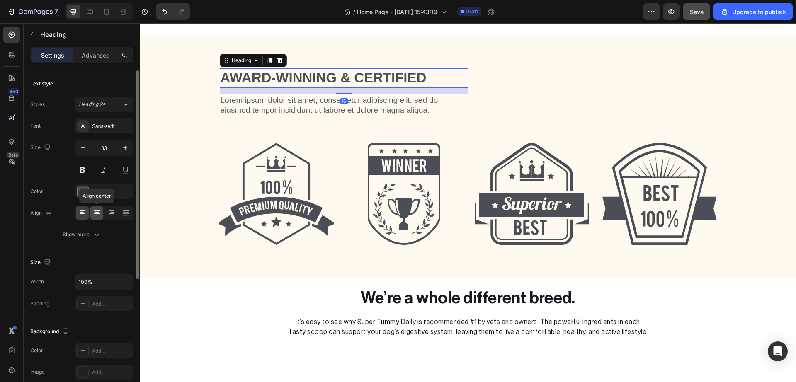
click at [99, 213] on icon at bounding box center [97, 213] width 8 height 8
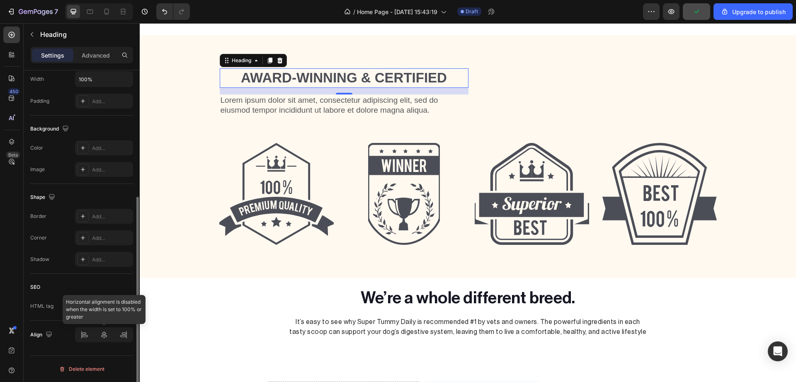
click at [104, 332] on div at bounding box center [104, 334] width 58 height 15
click at [106, 338] on div at bounding box center [104, 334] width 58 height 15
click at [245, 88] on div "16" at bounding box center [344, 91] width 249 height 7
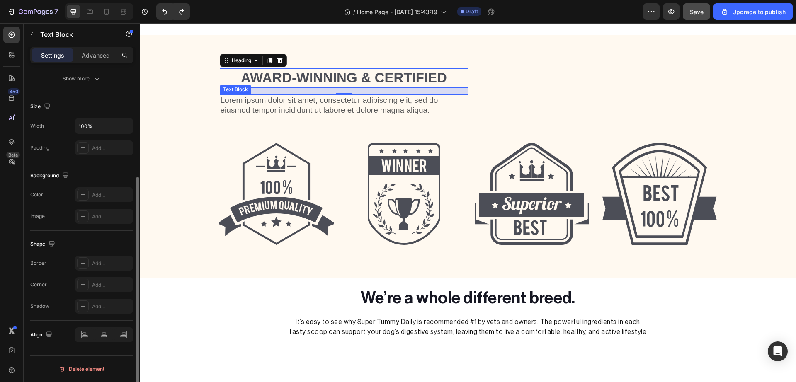
click at [239, 103] on p "Lorem ipsum dolor sit amet, consectetur adipiscing elit, sed do eiusmod tempor …" at bounding box center [343, 105] width 247 height 20
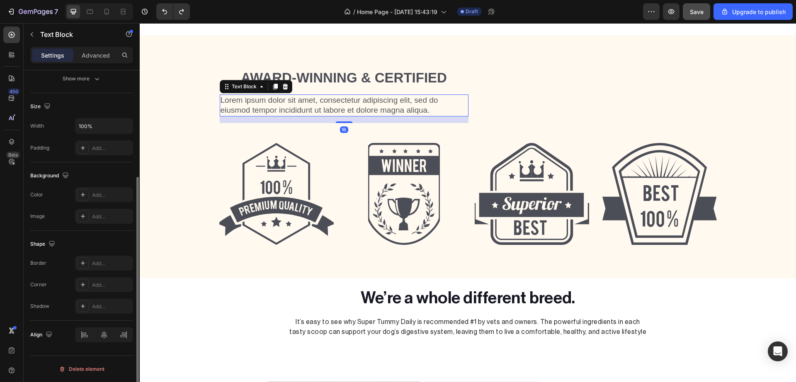
scroll to position [0, 0]
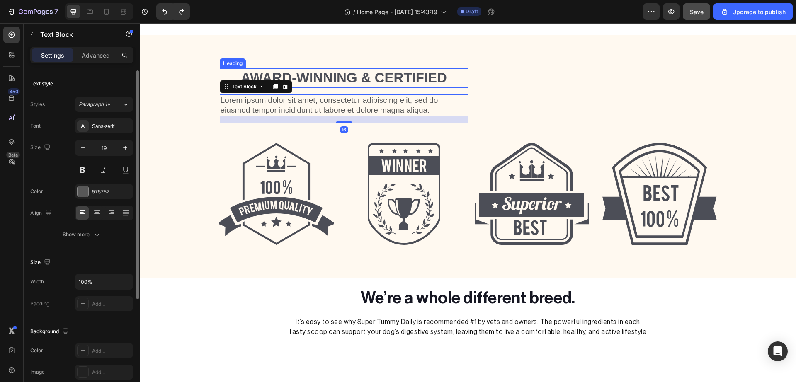
click at [319, 78] on h2 "Award-winning & Certified" at bounding box center [344, 77] width 249 height 19
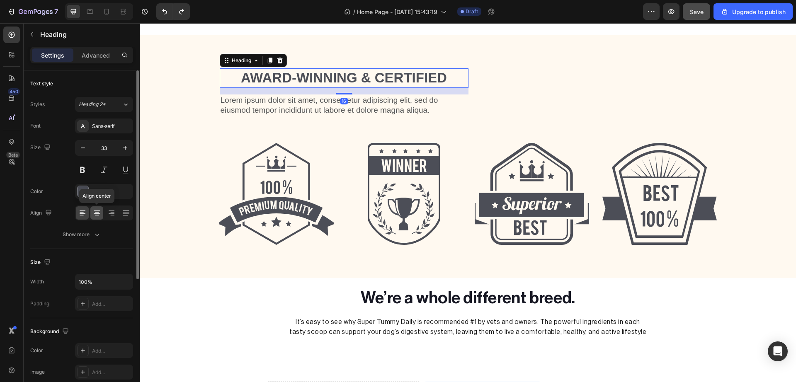
click at [94, 216] on icon at bounding box center [97, 213] width 8 height 8
click at [88, 216] on div at bounding box center [82, 212] width 13 height 13
click at [84, 190] on div at bounding box center [82, 191] width 11 height 11
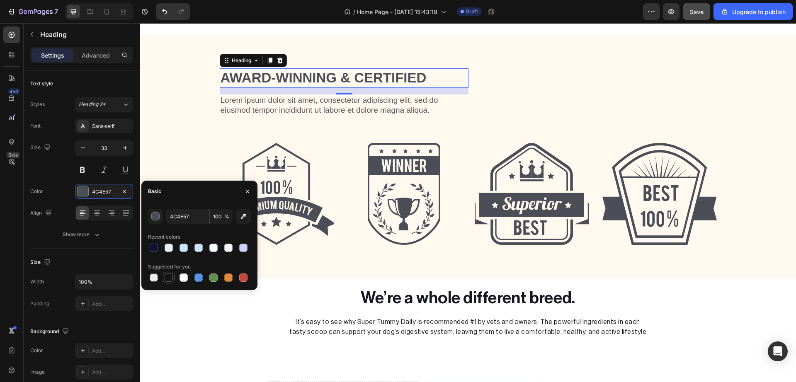
click at [169, 275] on div at bounding box center [169, 278] width 8 height 8
type input "151515"
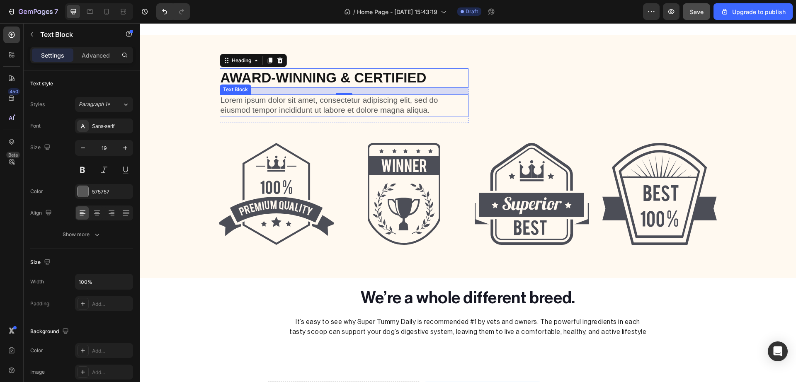
click at [286, 109] on p "Lorem ipsum dolor sit amet, consectetur adipiscing elit, sed do eiusmod tempor …" at bounding box center [343, 105] width 247 height 20
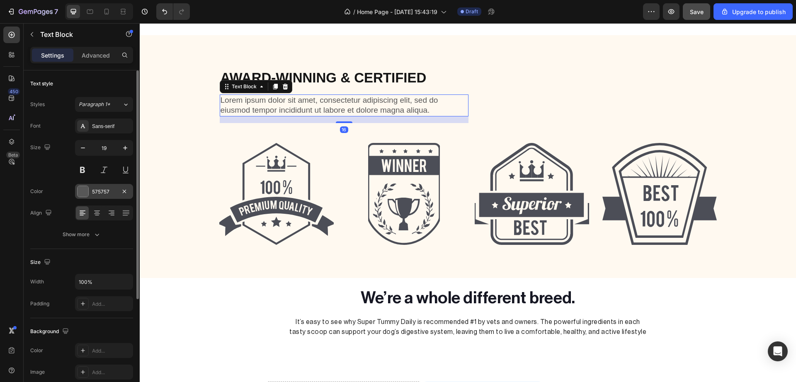
click at [87, 194] on div at bounding box center [82, 191] width 11 height 11
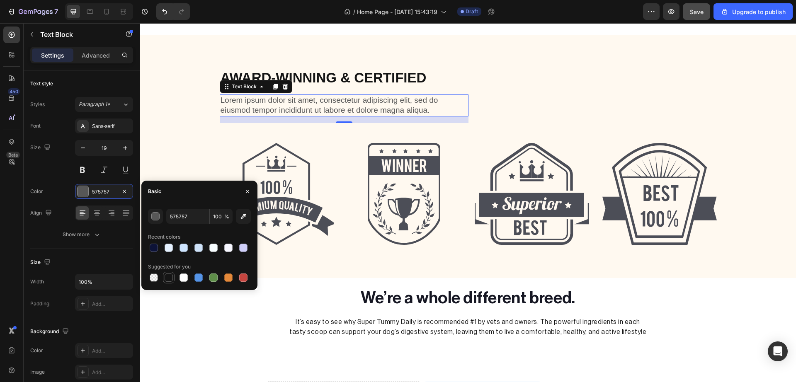
click at [166, 278] on div at bounding box center [169, 278] width 8 height 8
type input "151515"
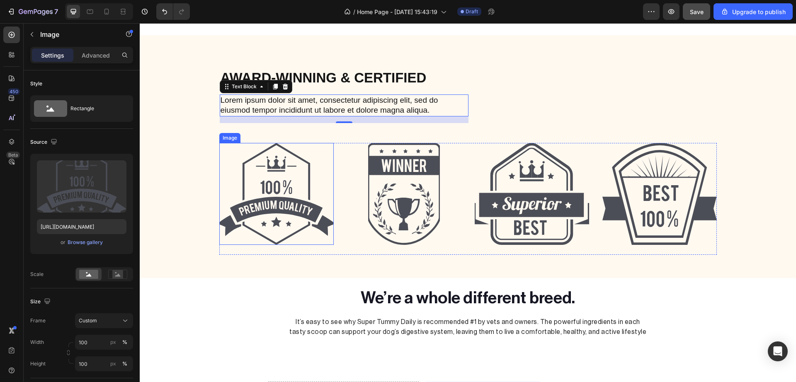
click at [283, 211] on img at bounding box center [276, 194] width 114 height 102
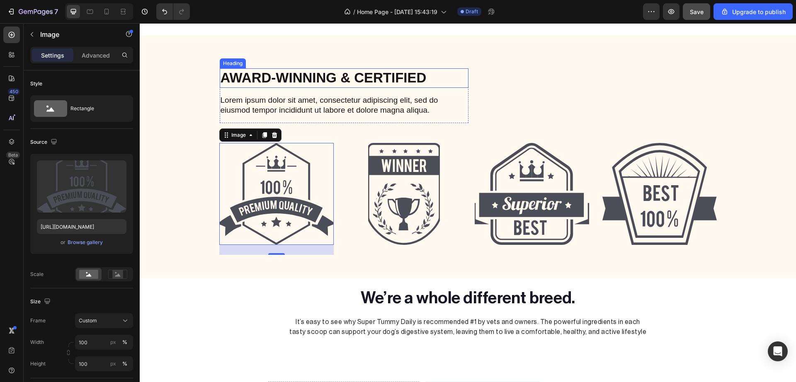
click at [346, 80] on h2 "Award-winning & Certified" at bounding box center [344, 77] width 249 height 19
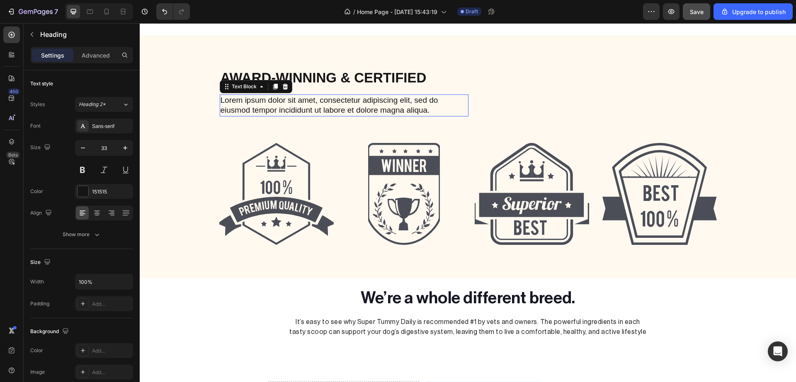
click at [393, 102] on p "Lorem ipsum dolor sit amet, consectetur adipiscing elit, sed do eiusmod tempor …" at bounding box center [343, 105] width 247 height 20
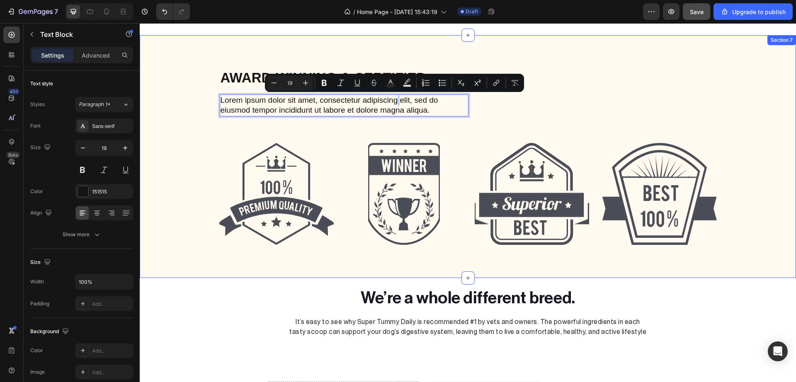
click at [467, 139] on div "Award-winning & Certified Heading Lorem ipsum dolor sit amet, consectetur adipi…" at bounding box center [468, 164] width 644 height 193
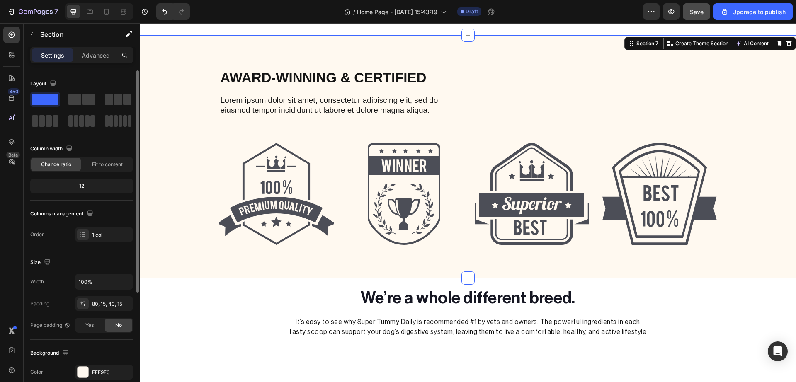
scroll to position [170, 0]
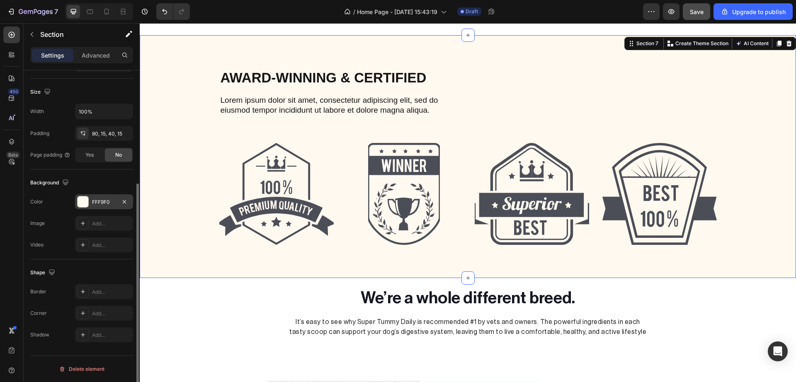
click at [87, 198] on div at bounding box center [82, 201] width 11 height 11
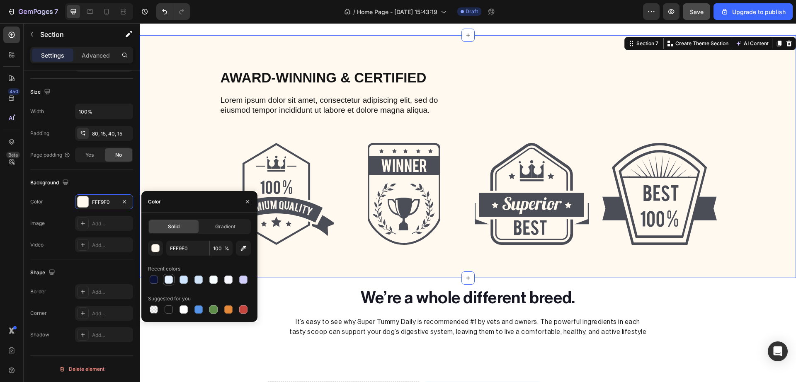
click at [172, 281] on div at bounding box center [169, 280] width 8 height 8
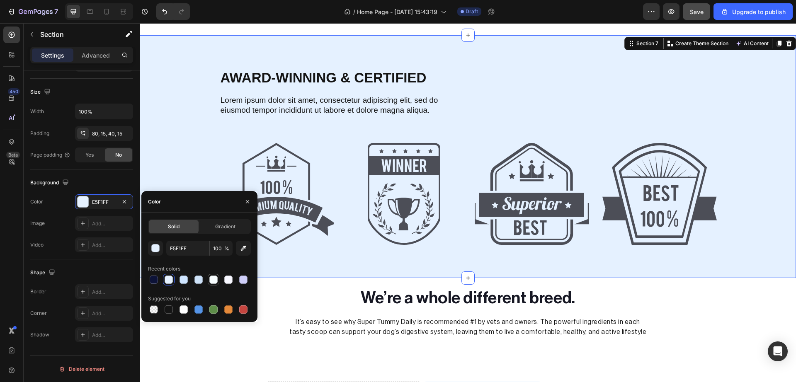
click at [218, 279] on div at bounding box center [213, 280] width 10 height 10
type input "F7FDFF"
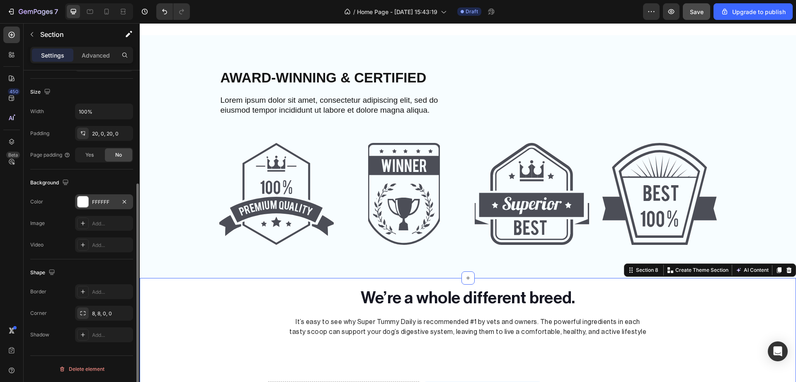
click at [83, 202] on div at bounding box center [82, 201] width 11 height 11
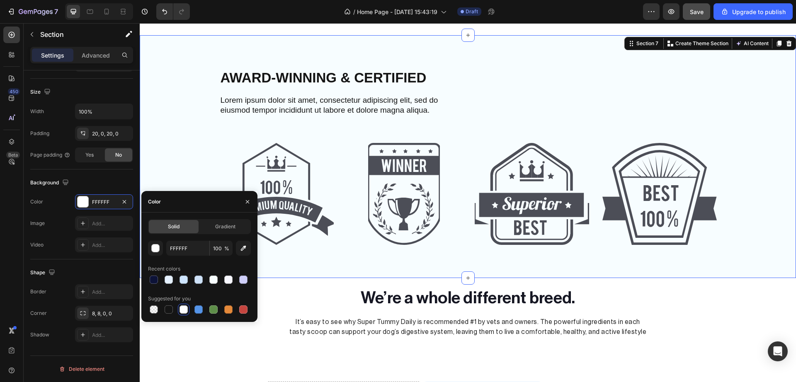
click at [211, 140] on div "Award-winning & Certified Heading Lorem ipsum dolor sit amet, consectetur adipi…" at bounding box center [468, 164] width 644 height 193
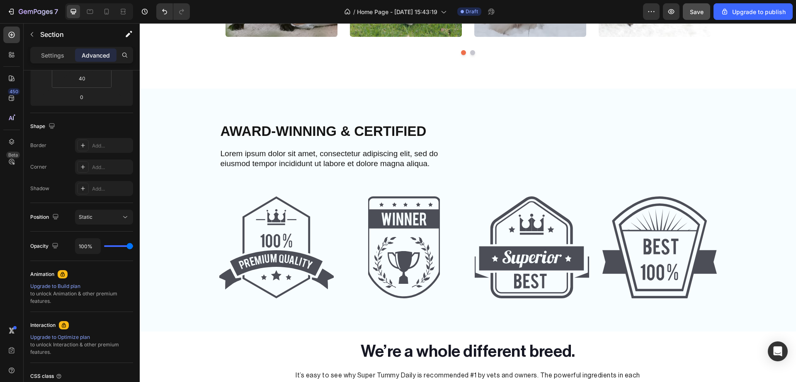
scroll to position [1547, 0]
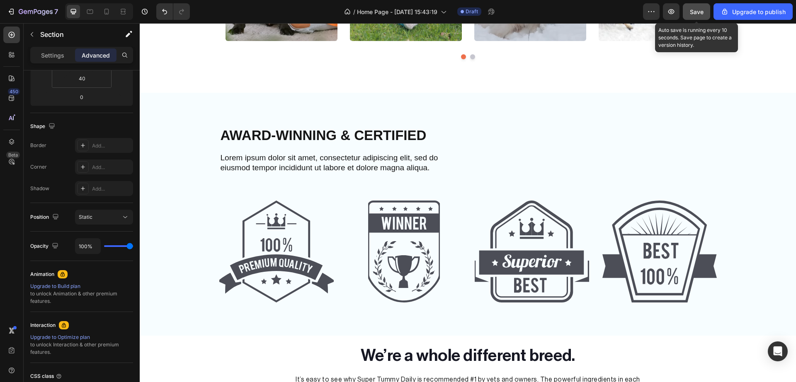
click at [696, 12] on span "Save" at bounding box center [697, 11] width 14 height 7
click at [748, 118] on div "Award-winning & Certified Heading Lorem ipsum dolor sit amet, consectetur adipi…" at bounding box center [468, 214] width 656 height 243
click at [714, 120] on div "Award-winning & Certified Heading Lorem ipsum dolor sit amet, consectetur adipi…" at bounding box center [468, 214] width 656 height 243
click at [191, 177] on div "Award-winning & Certified Heading Lorem ipsum dolor sit amet, consectetur adipi…" at bounding box center [468, 222] width 644 height 193
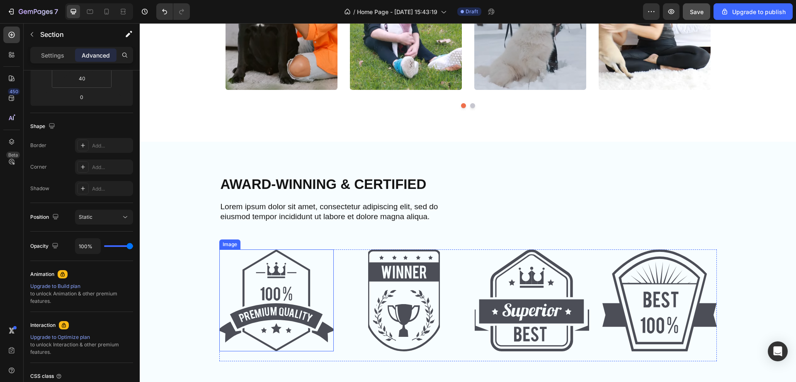
scroll to position [1506, 0]
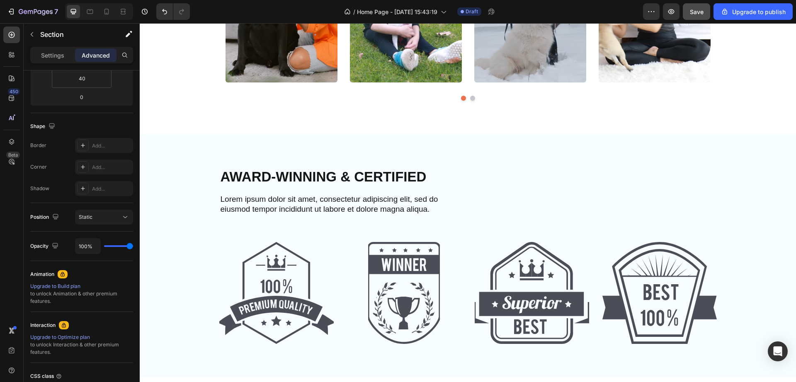
click at [150, 196] on div "Award-winning & Certified Heading Lorem ipsum dolor sit amet, consectetur adipi…" at bounding box center [468, 263] width 644 height 193
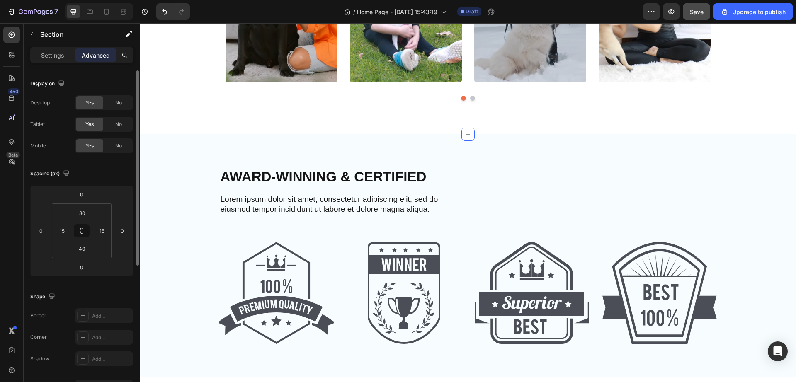
click at [186, 193] on div "Award-winning & Certified Heading Lorem ipsum dolor sit amet, consectetur adipi…" at bounding box center [468, 263] width 644 height 193
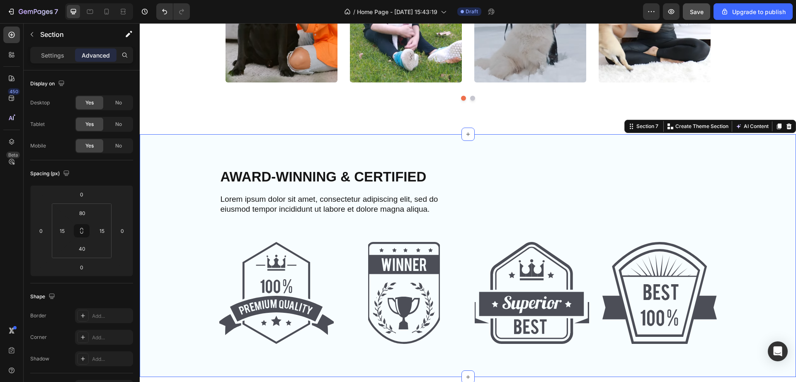
click at [199, 183] on div "Award-winning & Certified Heading Lorem ipsum dolor sit amet, consectetur adipi…" at bounding box center [468, 263] width 644 height 193
click at [68, 63] on div "Settings Advanced" at bounding box center [81, 55] width 103 height 17
click at [63, 60] on div "Settings" at bounding box center [52, 54] width 41 height 13
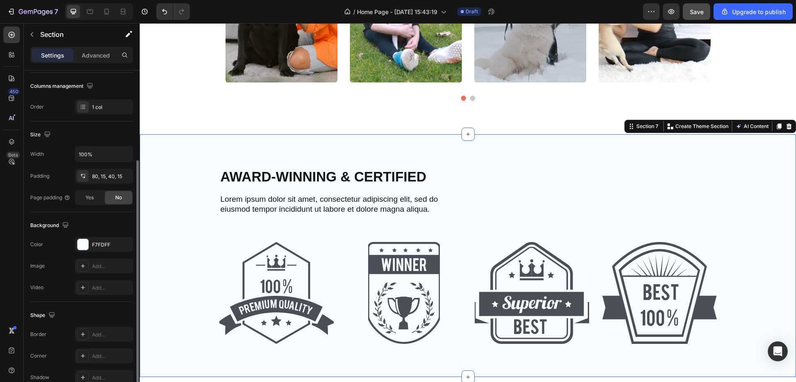
scroll to position [131, 0]
click at [83, 155] on input "100%" at bounding box center [103, 150] width 57 height 15
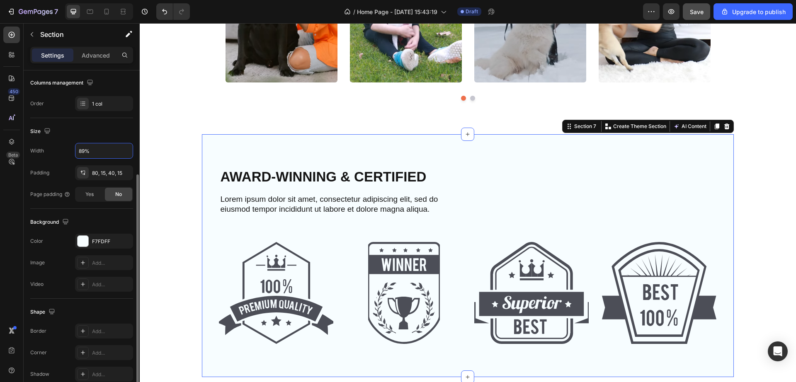
scroll to position [170, 0]
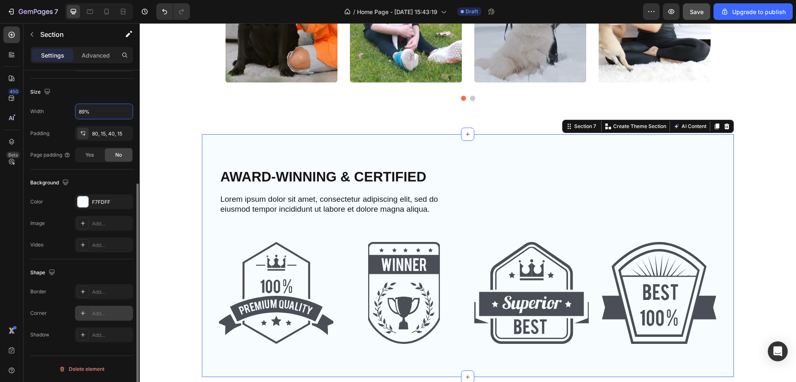
type input "89%"
click at [92, 312] on div "Add..." at bounding box center [111, 313] width 39 height 7
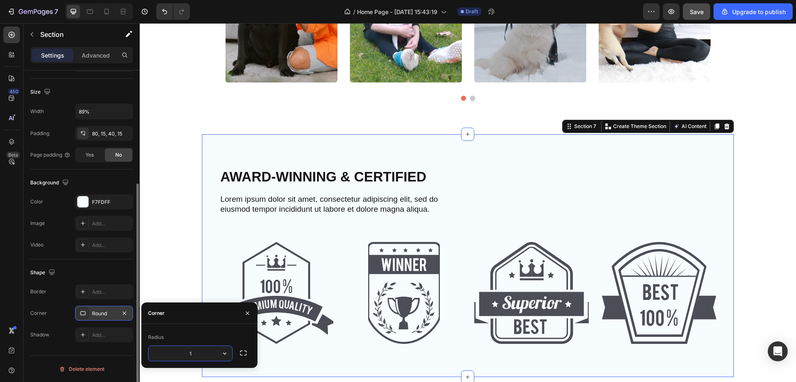
type input "16"
click at [752, 167] on section "Award-winning & Certified Heading Lorem ipsum dolor sit amet, consectetur adipi…" at bounding box center [467, 255] width 597 height 243
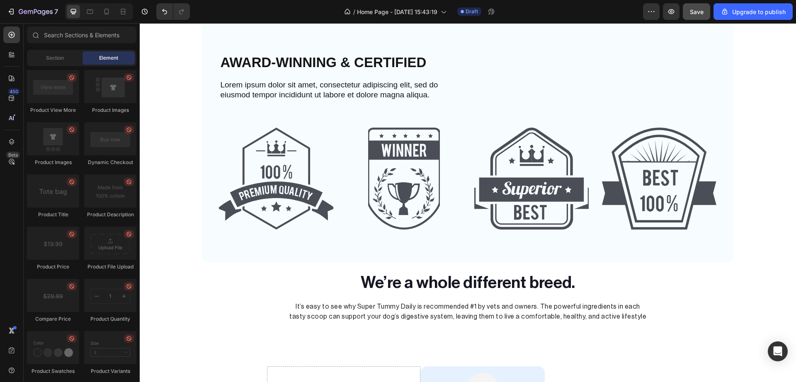
scroll to position [1620, 0]
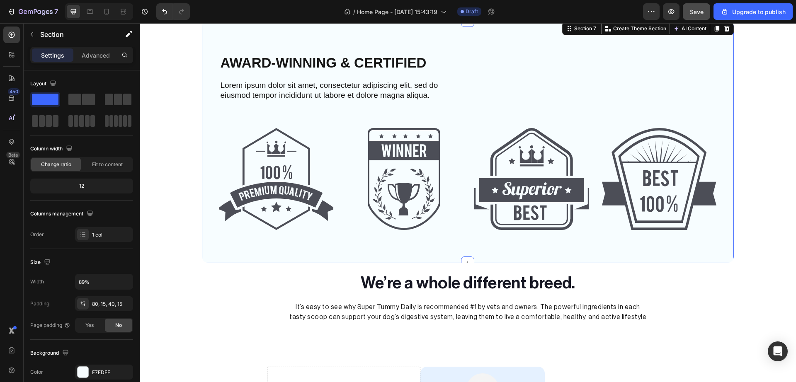
click at [719, 168] on div "Award-winning & Certified Heading Lorem ipsum dolor sit amet, consectetur adipi…" at bounding box center [467, 149] width 519 height 193
click at [315, 185] on img at bounding box center [276, 179] width 114 height 102
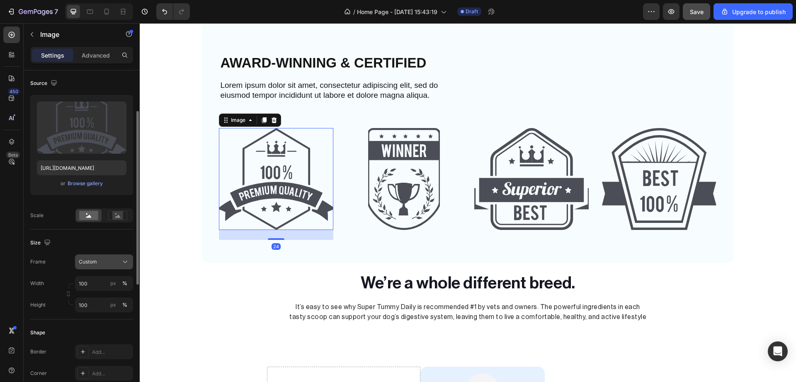
scroll to position [69, 0]
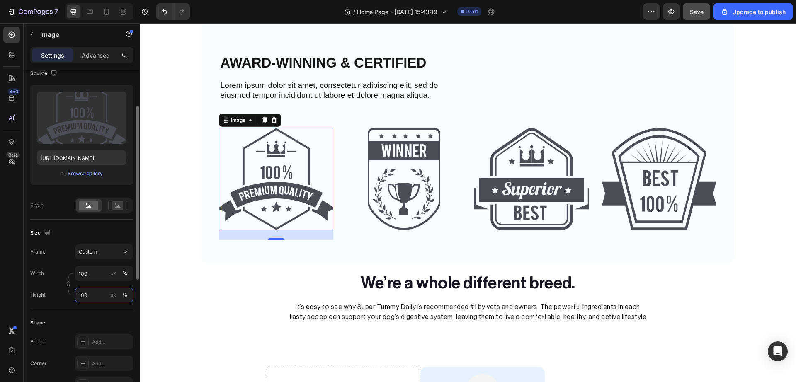
click at [87, 298] on input "100" at bounding box center [104, 295] width 58 height 15
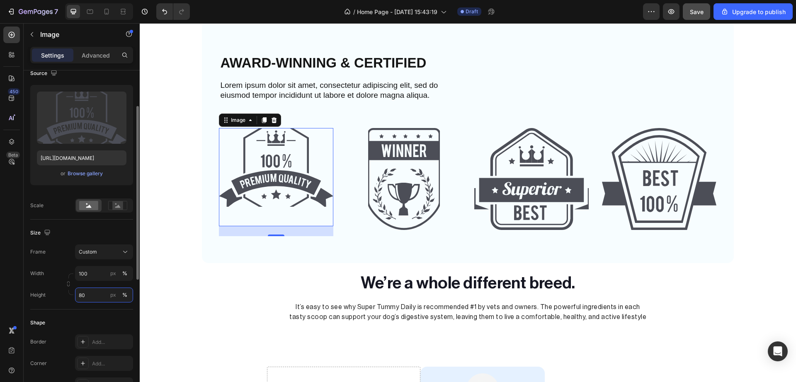
type input "100"
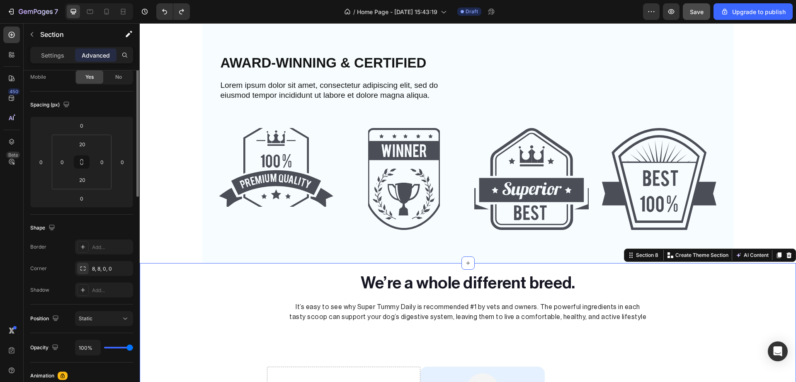
scroll to position [0, 0]
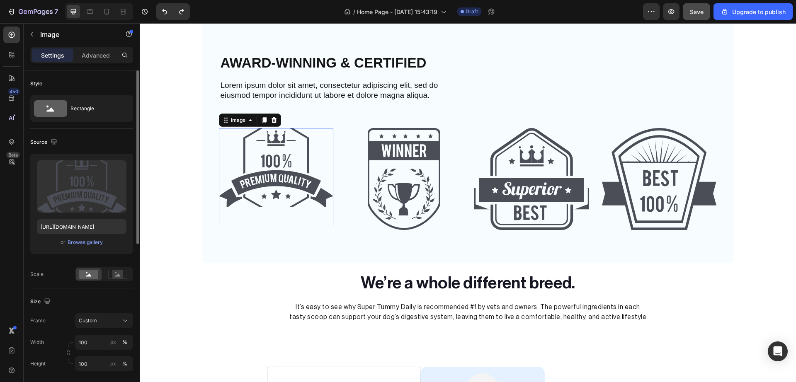
click at [247, 185] on img at bounding box center [276, 167] width 114 height 79
click at [90, 366] on input "100" at bounding box center [104, 363] width 58 height 15
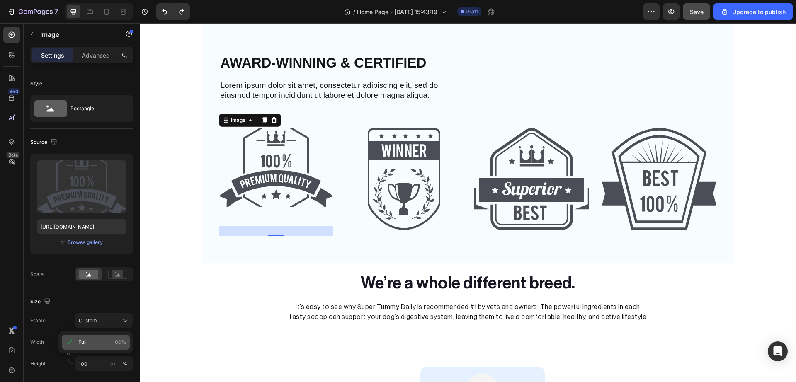
click at [95, 341] on p "Full 100%" at bounding box center [102, 342] width 48 height 7
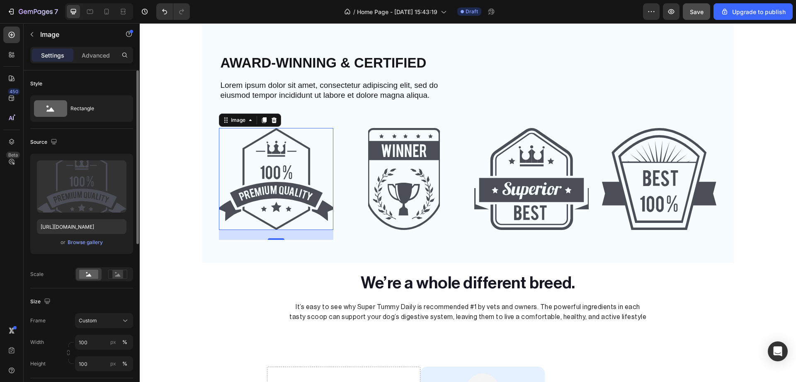
click at [97, 350] on div "Width 100 px % Height 100 px %" at bounding box center [81, 353] width 103 height 36
click at [94, 340] on input "100" at bounding box center [104, 342] width 58 height 15
type input "100"
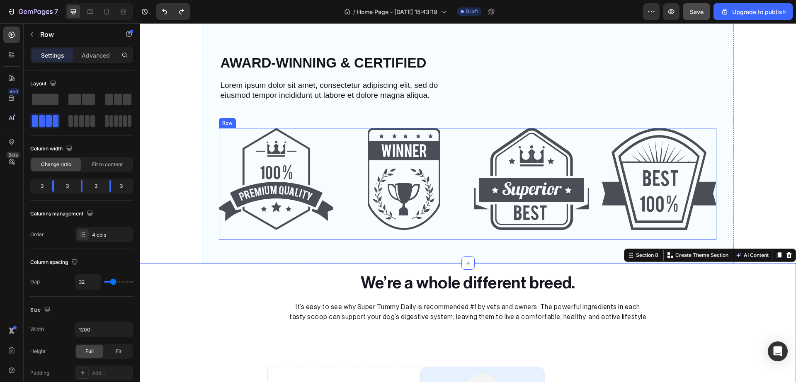
click at [336, 230] on div "Image Image Image Image Row" at bounding box center [467, 184] width 497 height 112
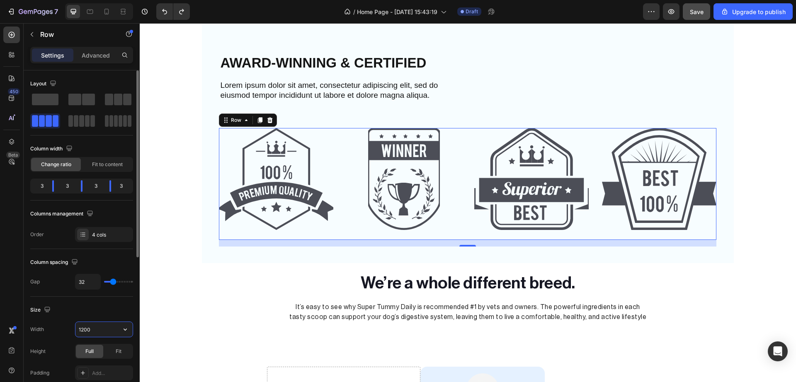
click at [91, 325] on input "1200" at bounding box center [103, 329] width 57 height 15
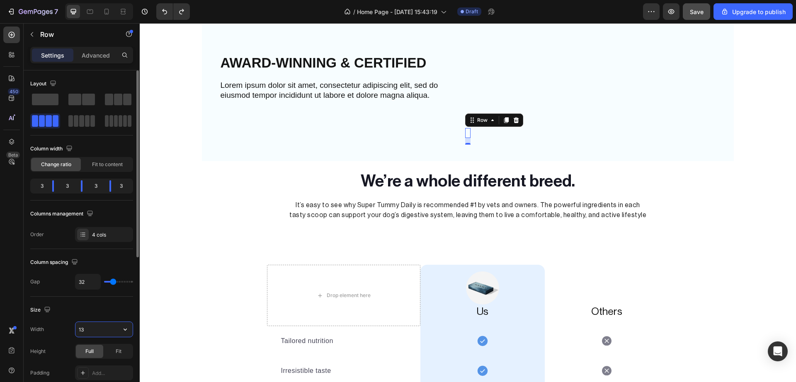
type input "1200"
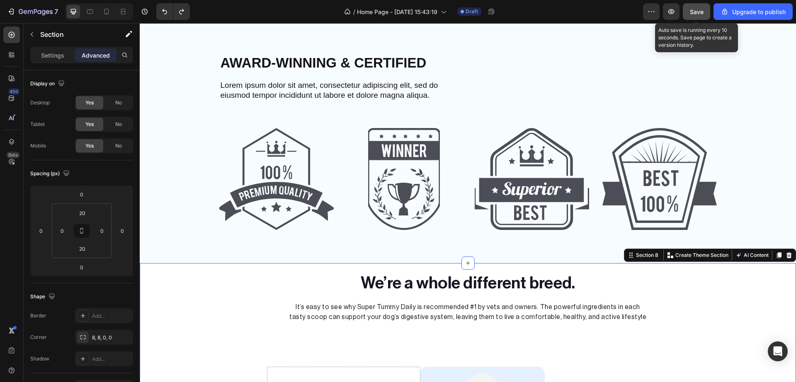
click at [688, 12] on button "Save" at bounding box center [696, 11] width 27 height 17
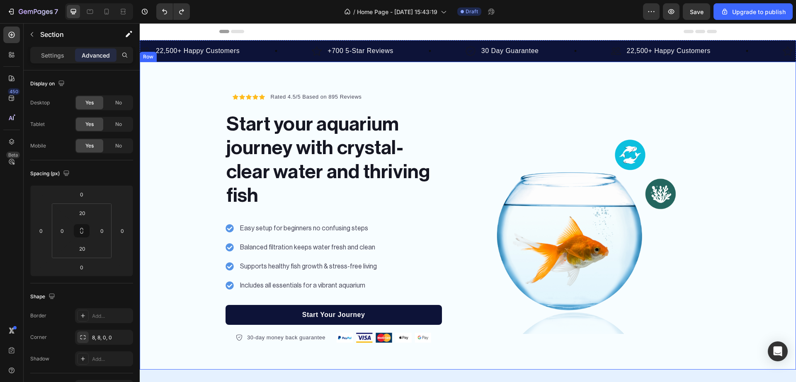
click at [772, 292] on div "Icon Icon Icon Icon Icon Icon List Hoz Rated 4.5/5 Based on 895 Reviews Text bl…" at bounding box center [468, 216] width 656 height 254
